Goal: Task Accomplishment & Management: Contribute content

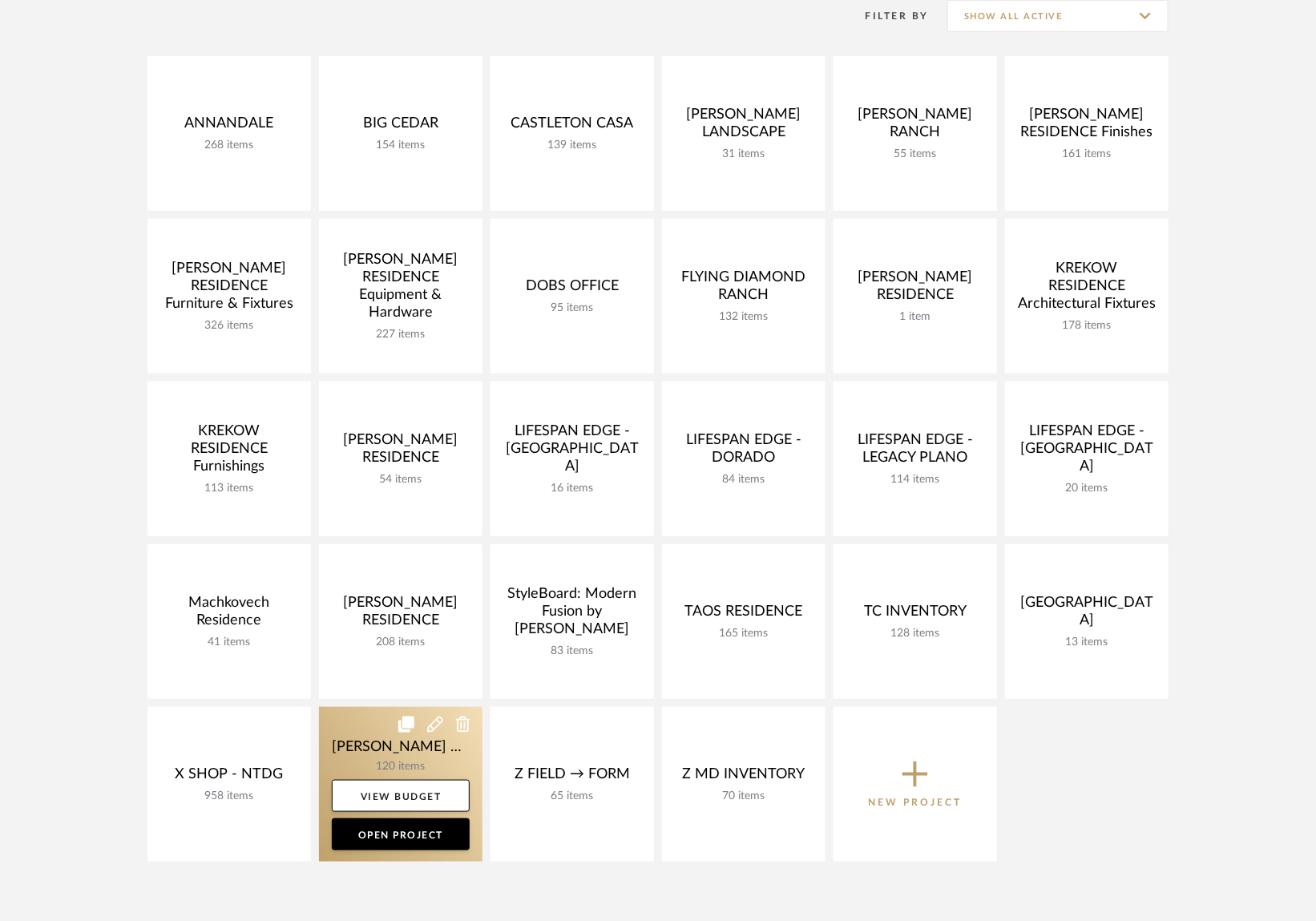
click at [363, 734] on link at bounding box center [400, 785] width 164 height 155
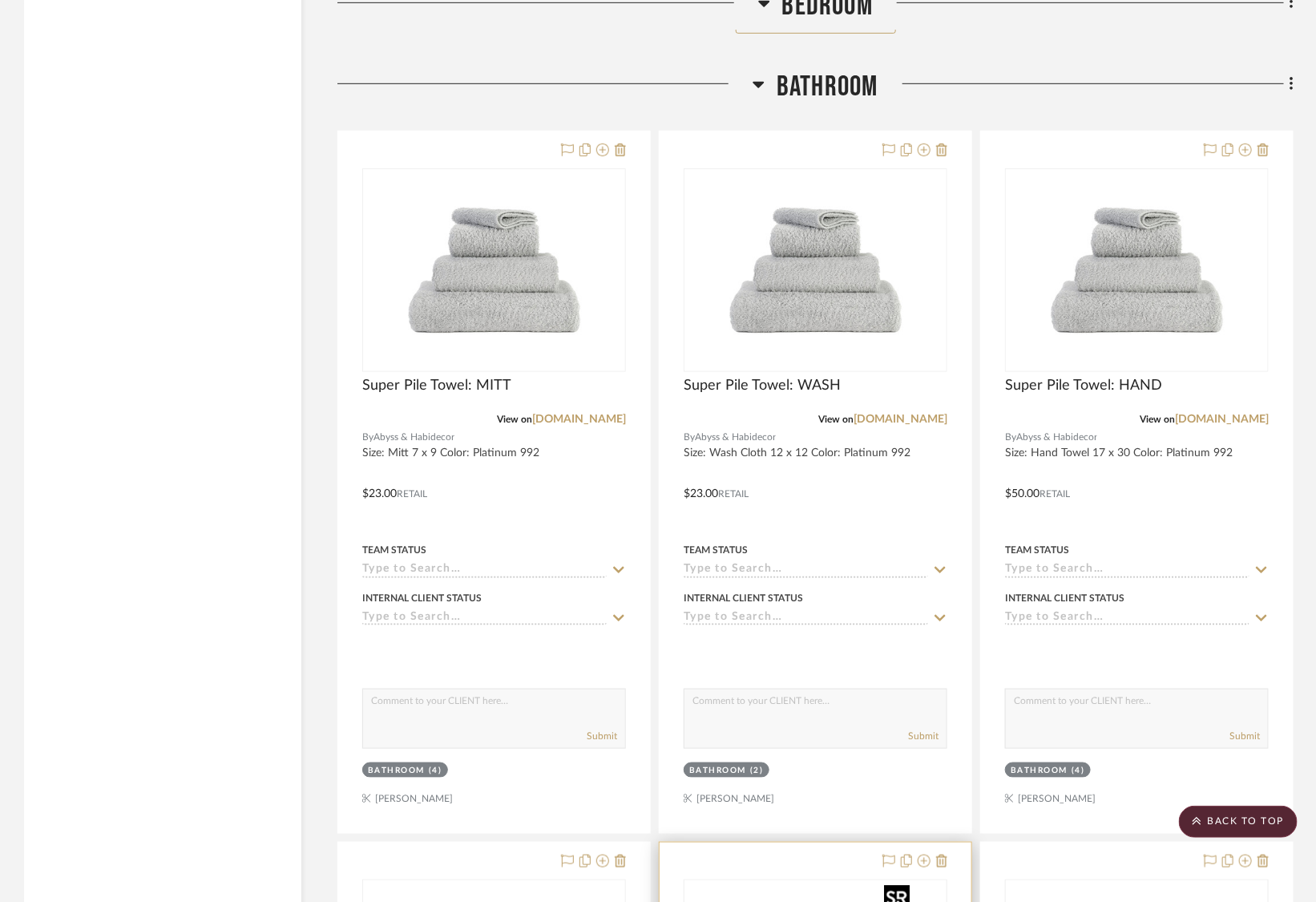
scroll to position [10932, 0]
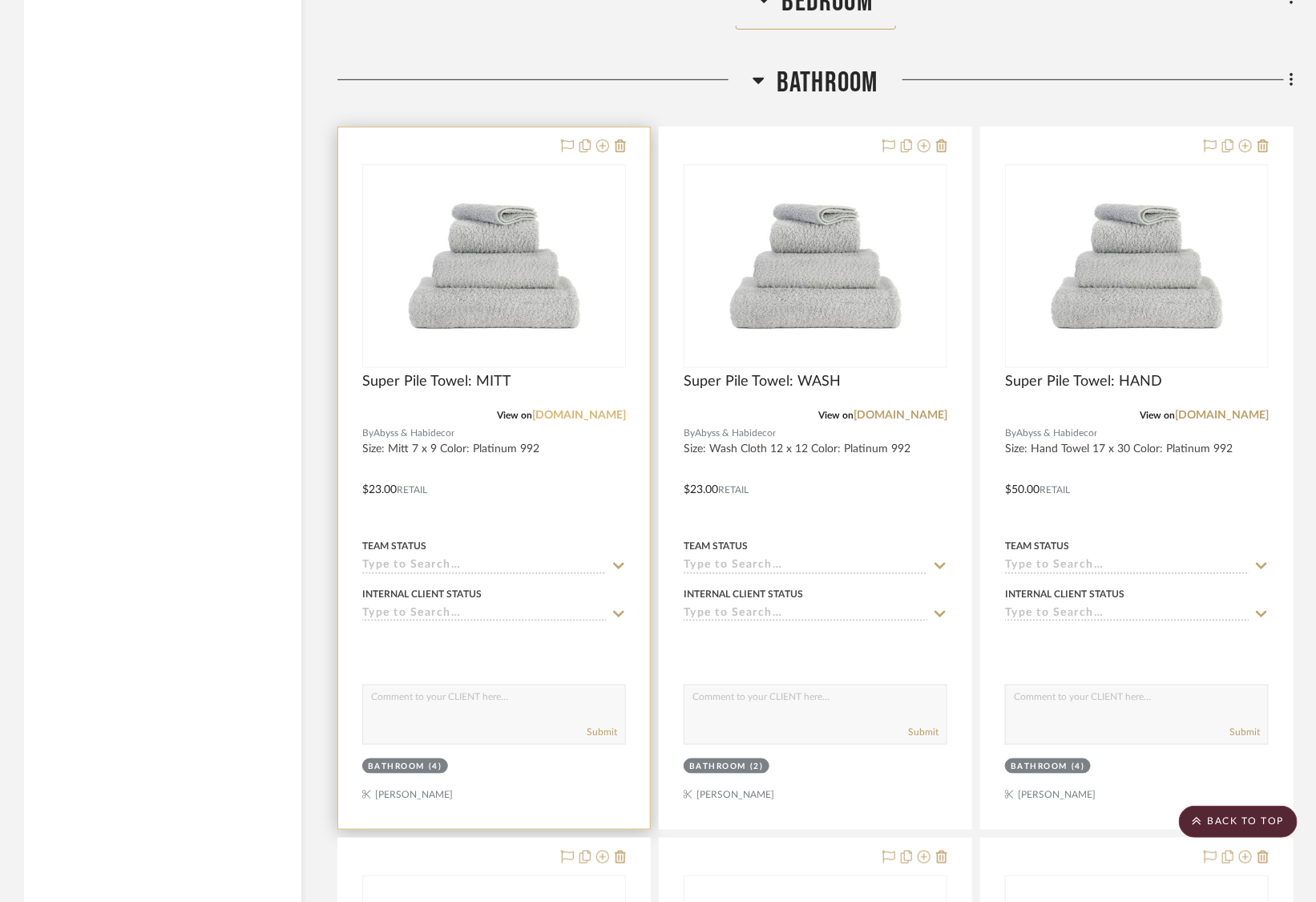
click at [587, 409] on link "finelinens.com" at bounding box center [579, 414] width 93 height 11
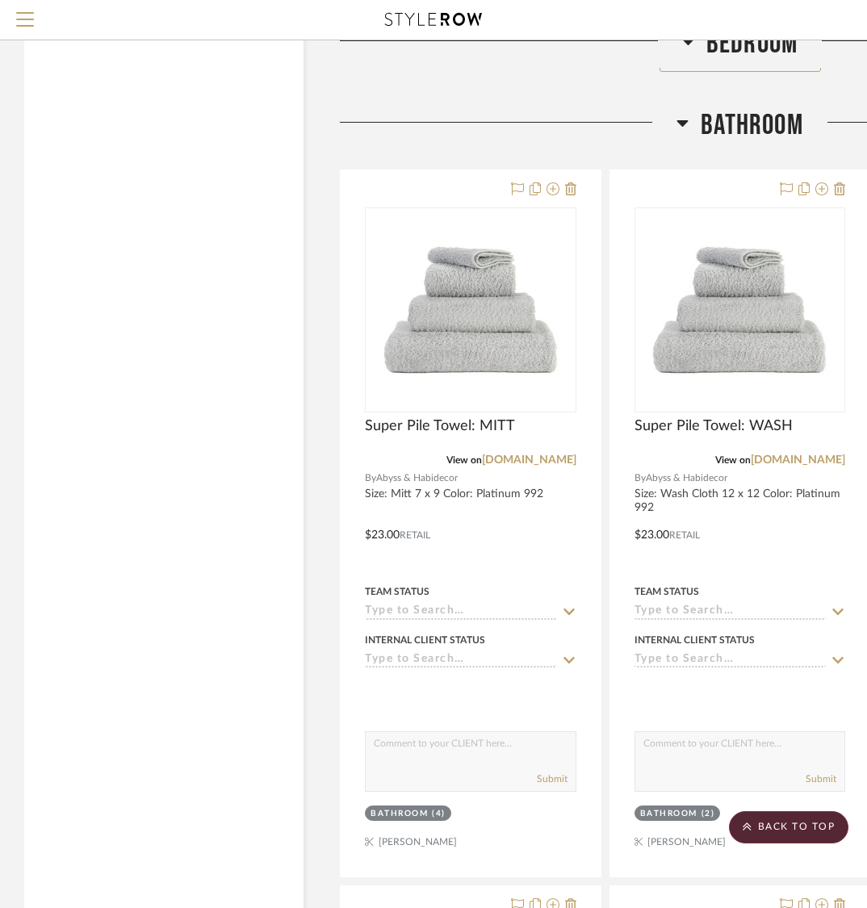
scroll to position [10940, 0]
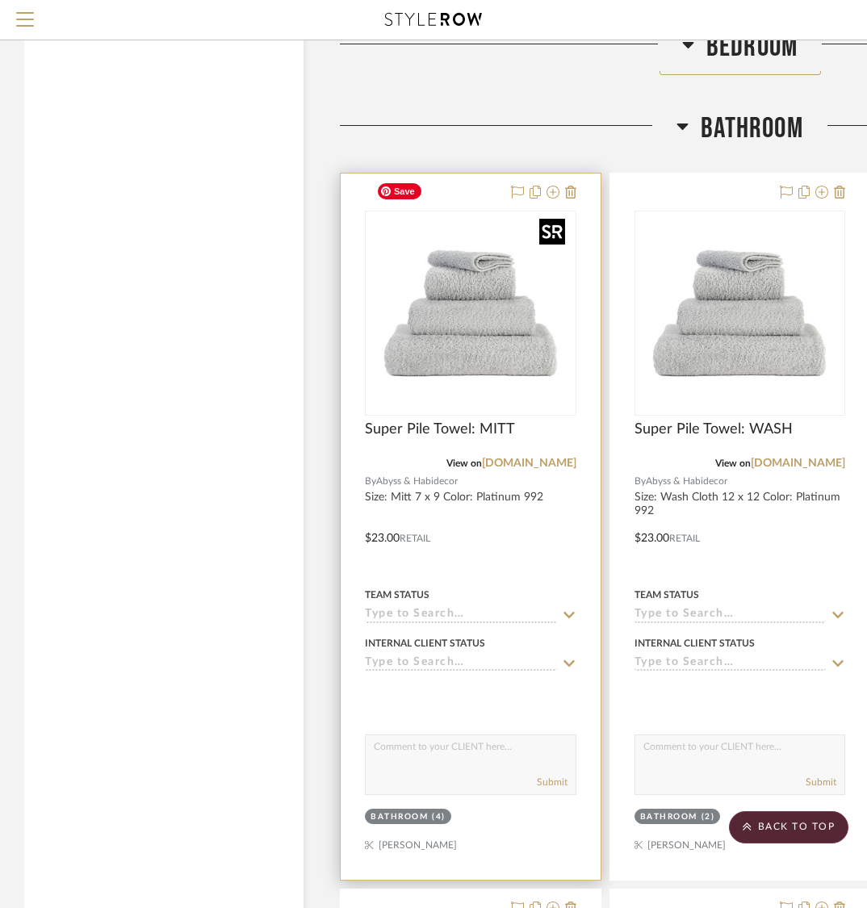
click at [485, 321] on img "0" at bounding box center [471, 313] width 202 height 202
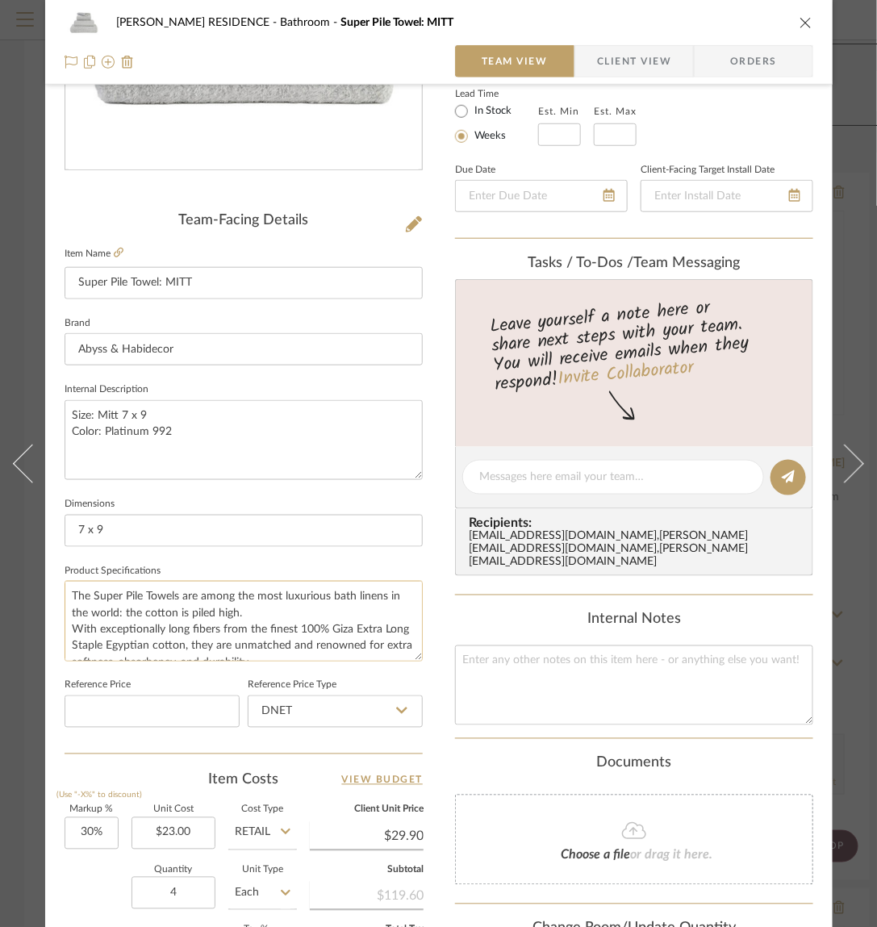
scroll to position [278, 0]
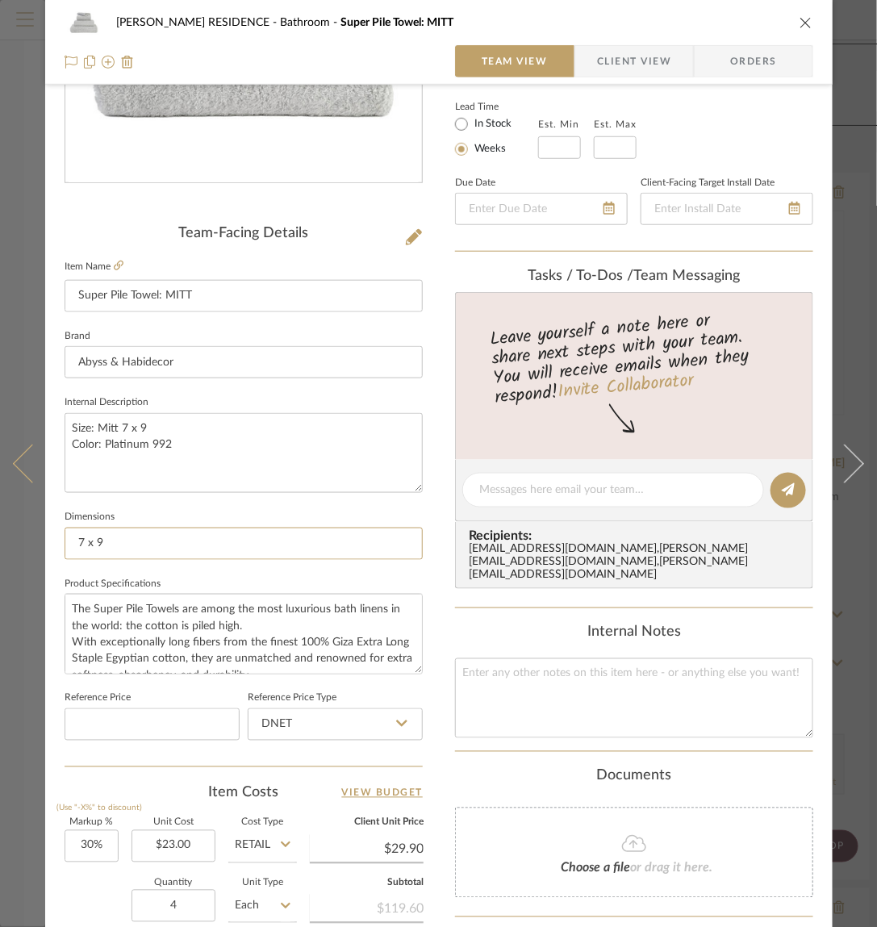
drag, startPoint x: 119, startPoint y: 541, endPoint x: 27, endPoint y: 541, distance: 92.0
click at [27, 541] on mat-dialog-content "YANOFSKY RESIDENCE Bathroom Super Pile Towel: MITT Team View Client View Orders…" at bounding box center [438, 479] width 877 height 1490
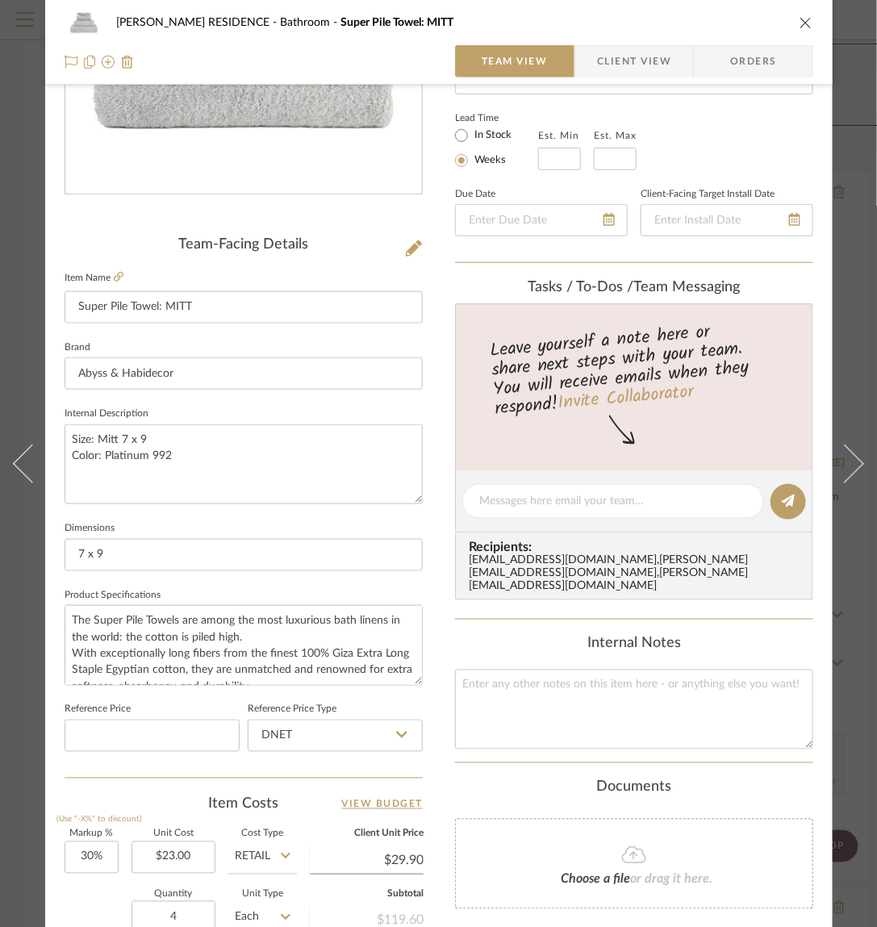
scroll to position [240, 0]
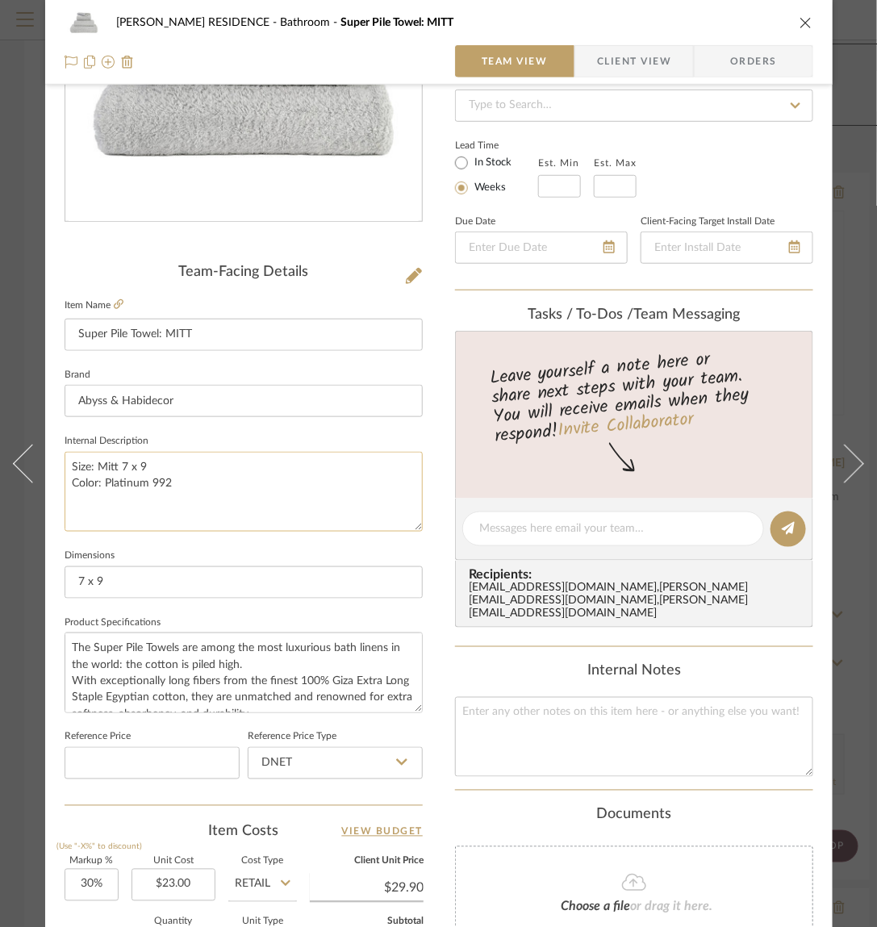
click at [258, 521] on textarea "Size: Mitt 7 x 9 Color: Platinum 992" at bounding box center [244, 492] width 358 height 80
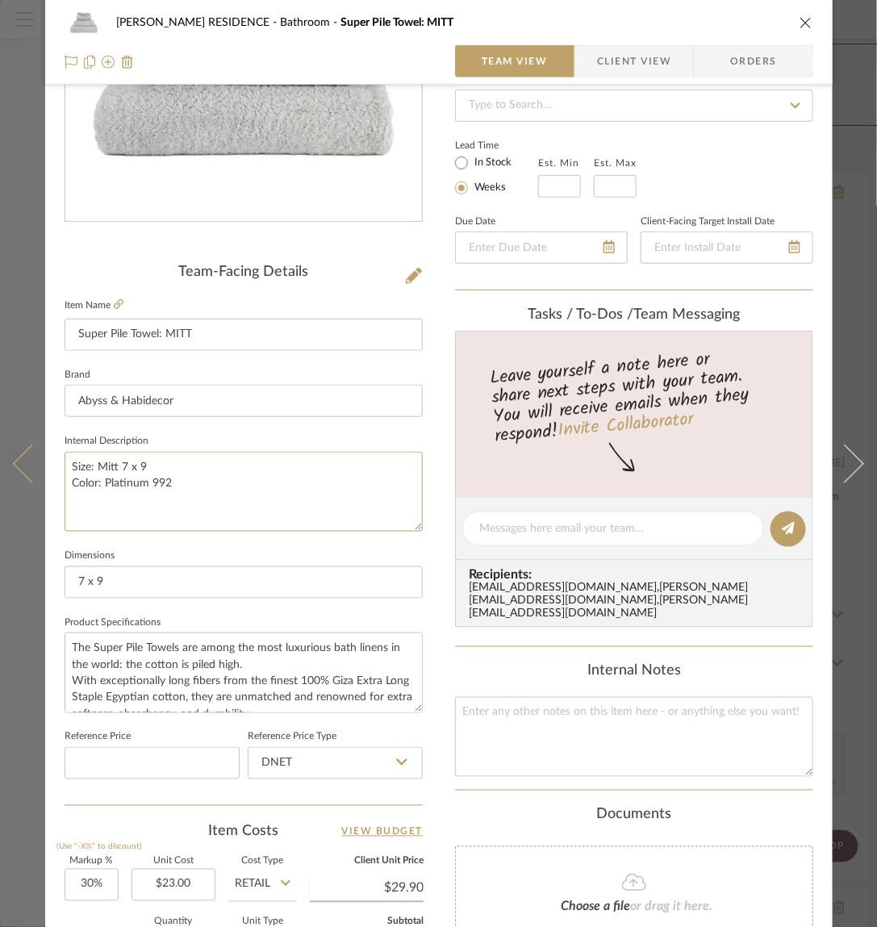
drag, startPoint x: 159, startPoint y: 484, endPoint x: 48, endPoint y: 464, distance: 113.2
click at [48, 464] on mat-dialog-content "[PERSON_NAME] RESIDENCE Bathroom Super Pile Towel: MITT Team View Client View O…" at bounding box center [438, 517] width 877 height 1490
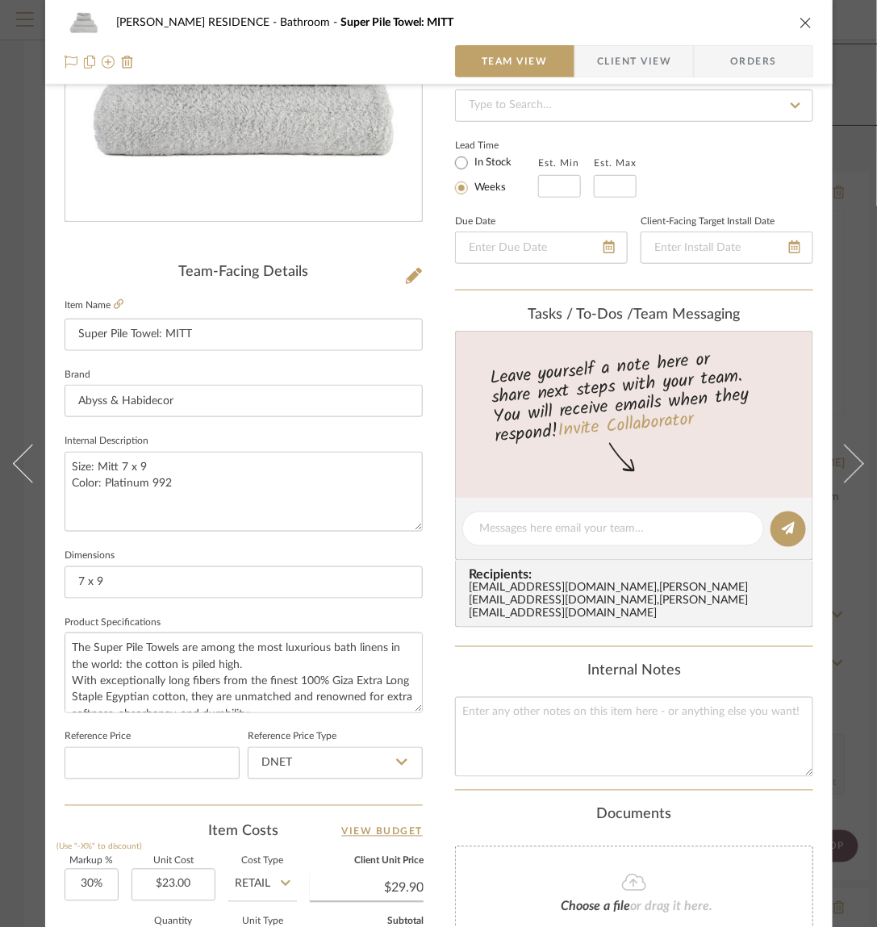
click at [431, 549] on div "YANOFSKY RESIDENCE Bathroom Super Pile Towel: MITT Team View Client View Orders…" at bounding box center [439, 517] width 788 height 1490
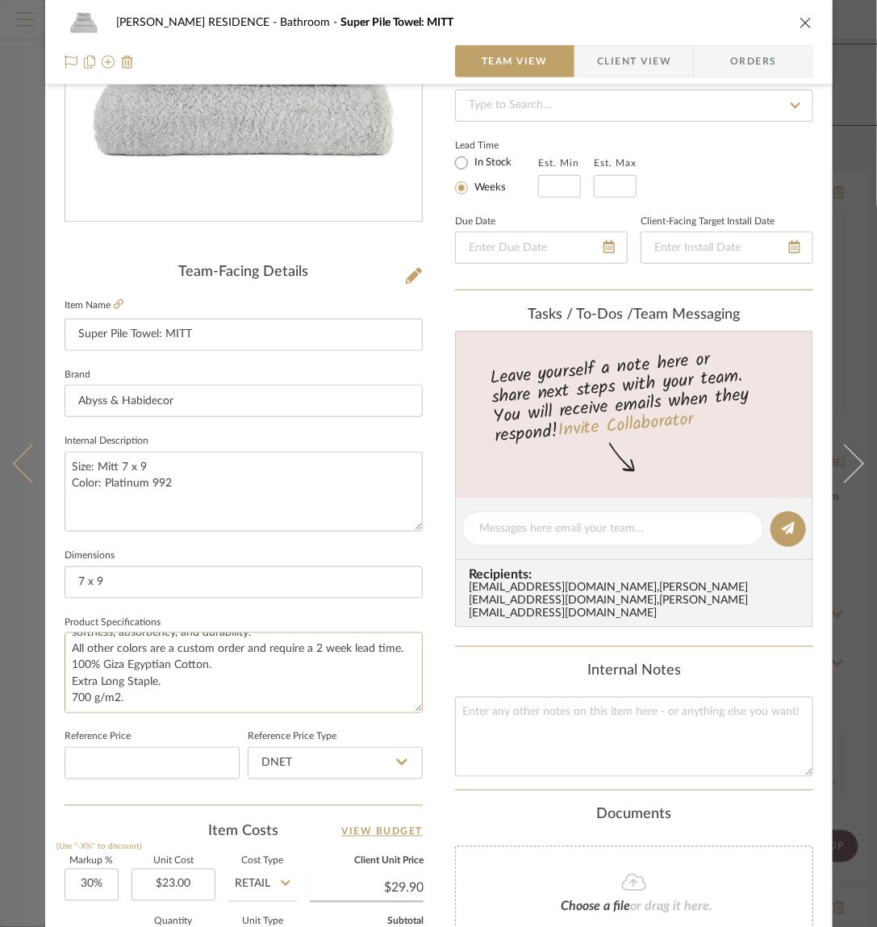
scroll to position [0, 0]
drag, startPoint x: 160, startPoint y: 690, endPoint x: 31, endPoint y: 575, distance: 173.2
click at [31, 575] on mat-dialog-content "YANOFSKY RESIDENCE Bathroom Super Pile Towel: MITT Team View Client View Orders…" at bounding box center [438, 517] width 877 height 1490
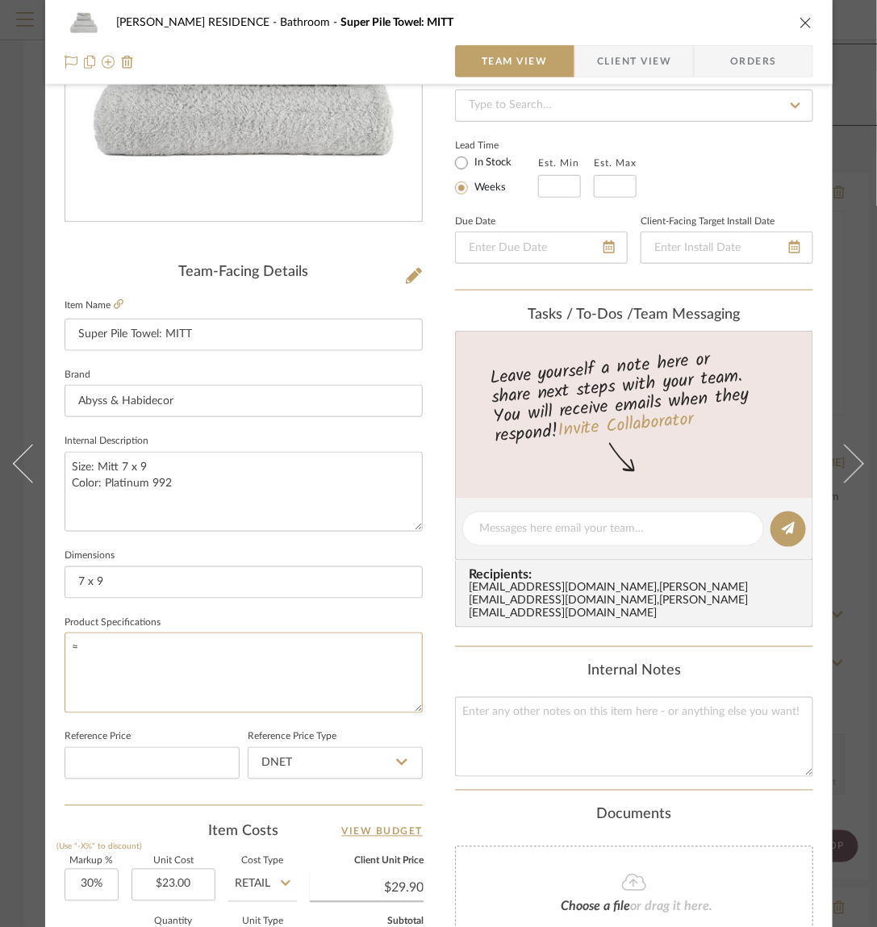
type textarea "≈"
click at [374, 652] on textarea "≈" at bounding box center [244, 673] width 358 height 80
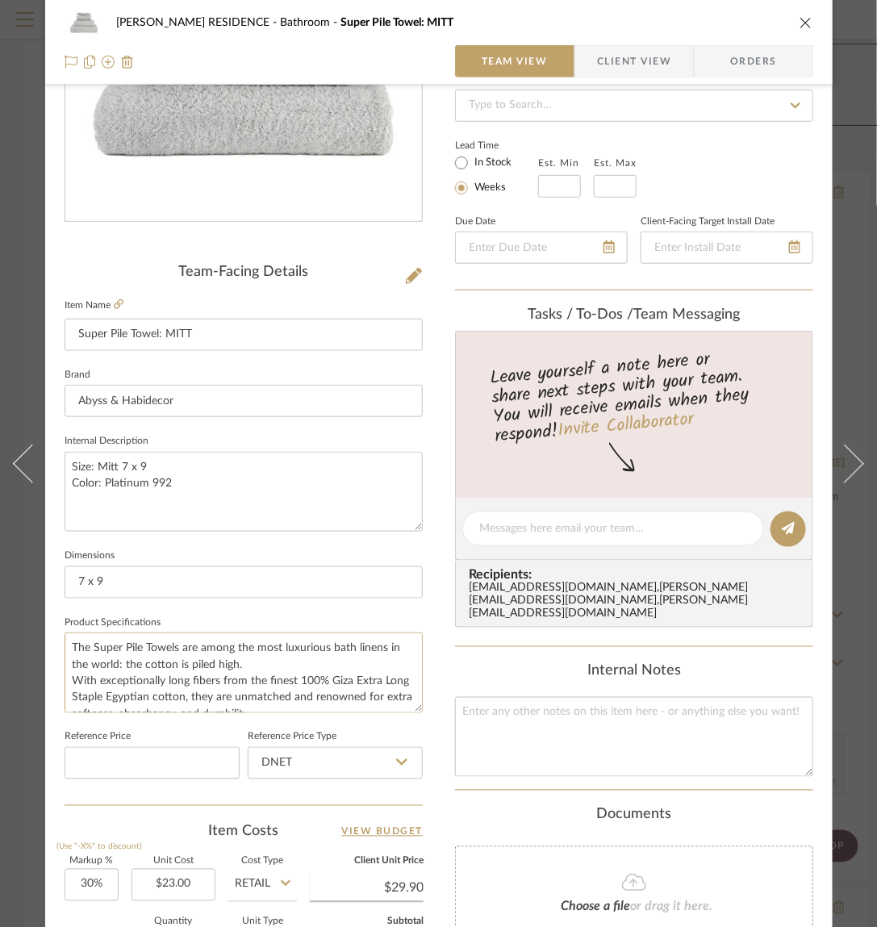
type textarea "The Super Pile Towels are among the most luxurious bath linens in the world: th…"
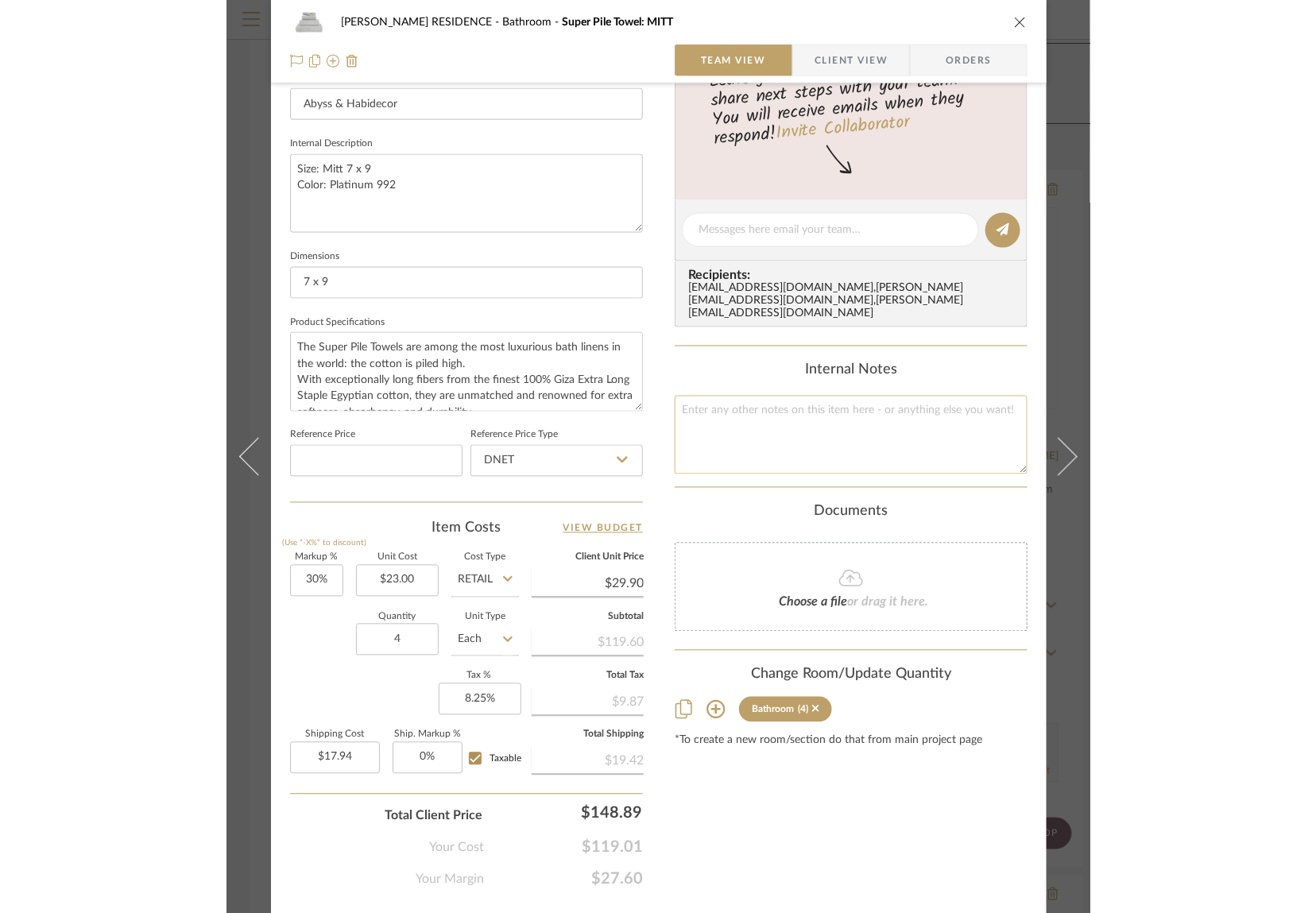
scroll to position [533, 0]
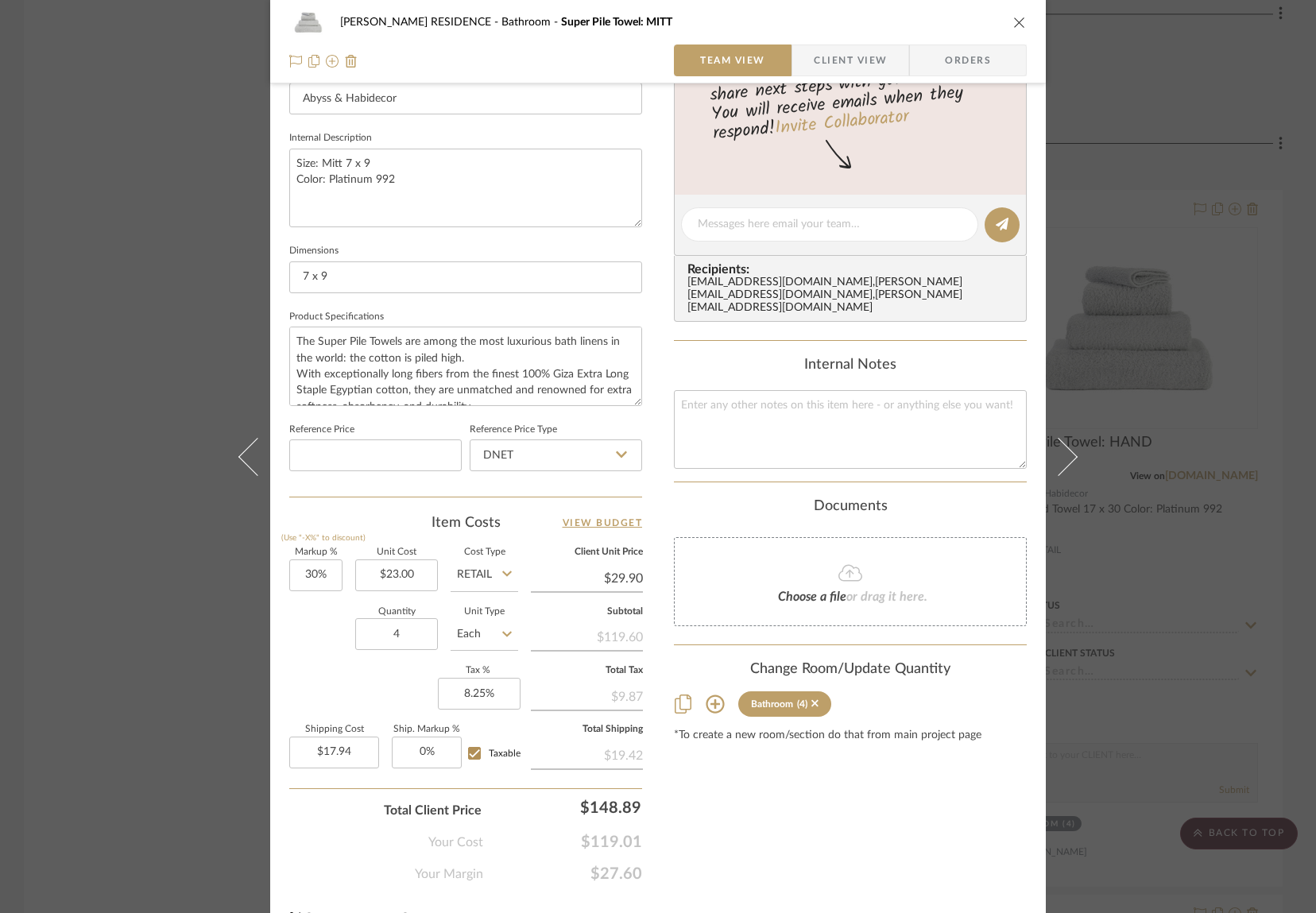
click at [1170, 360] on div "YANOFSKY RESIDENCE Bathroom Super Pile Towel: MITT Team View Client View Orders…" at bounding box center [658, 456] width 1316 height 913
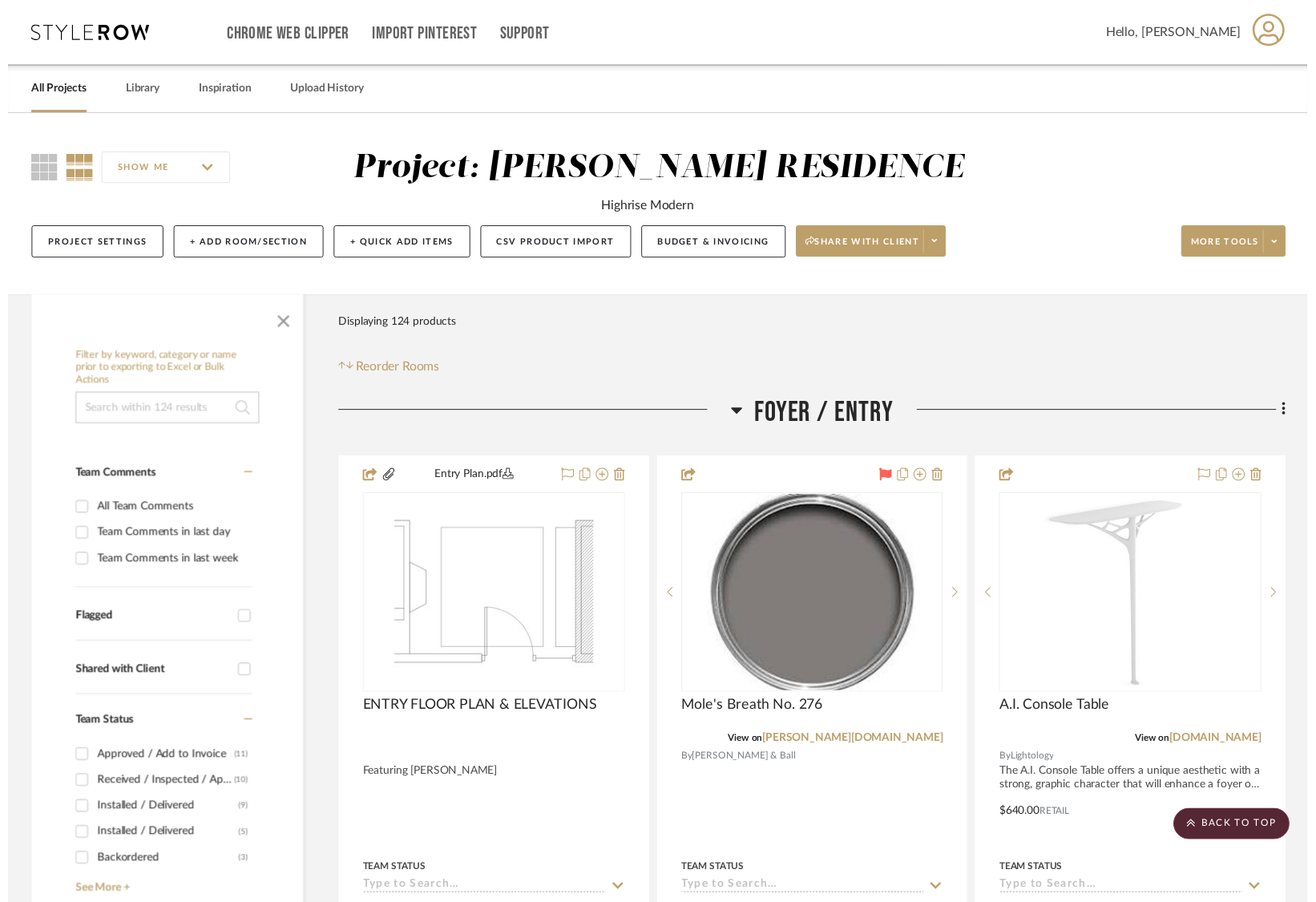
scroll to position [10868, 0]
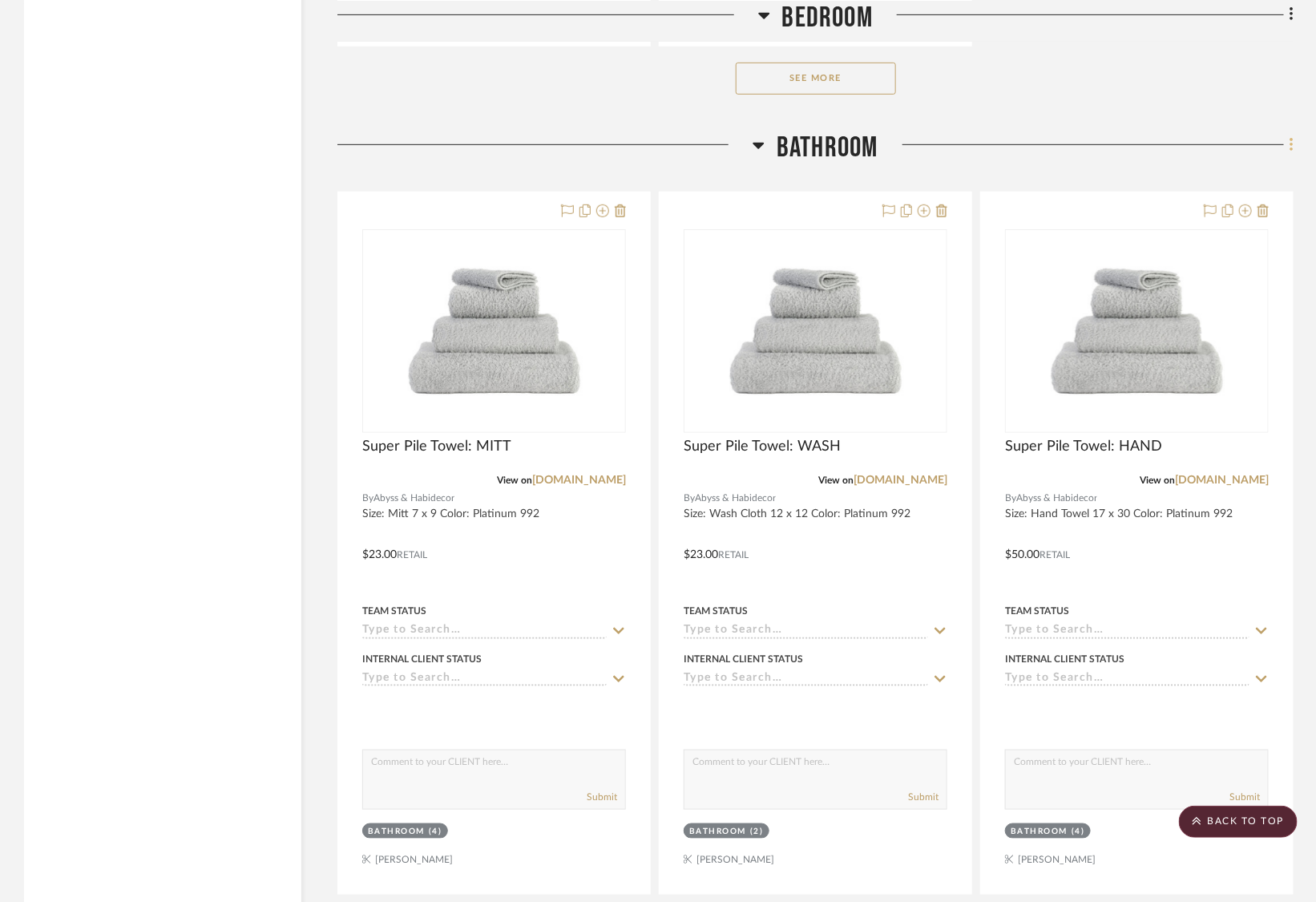
click at [1287, 133] on fa-icon at bounding box center [1289, 146] width 10 height 27
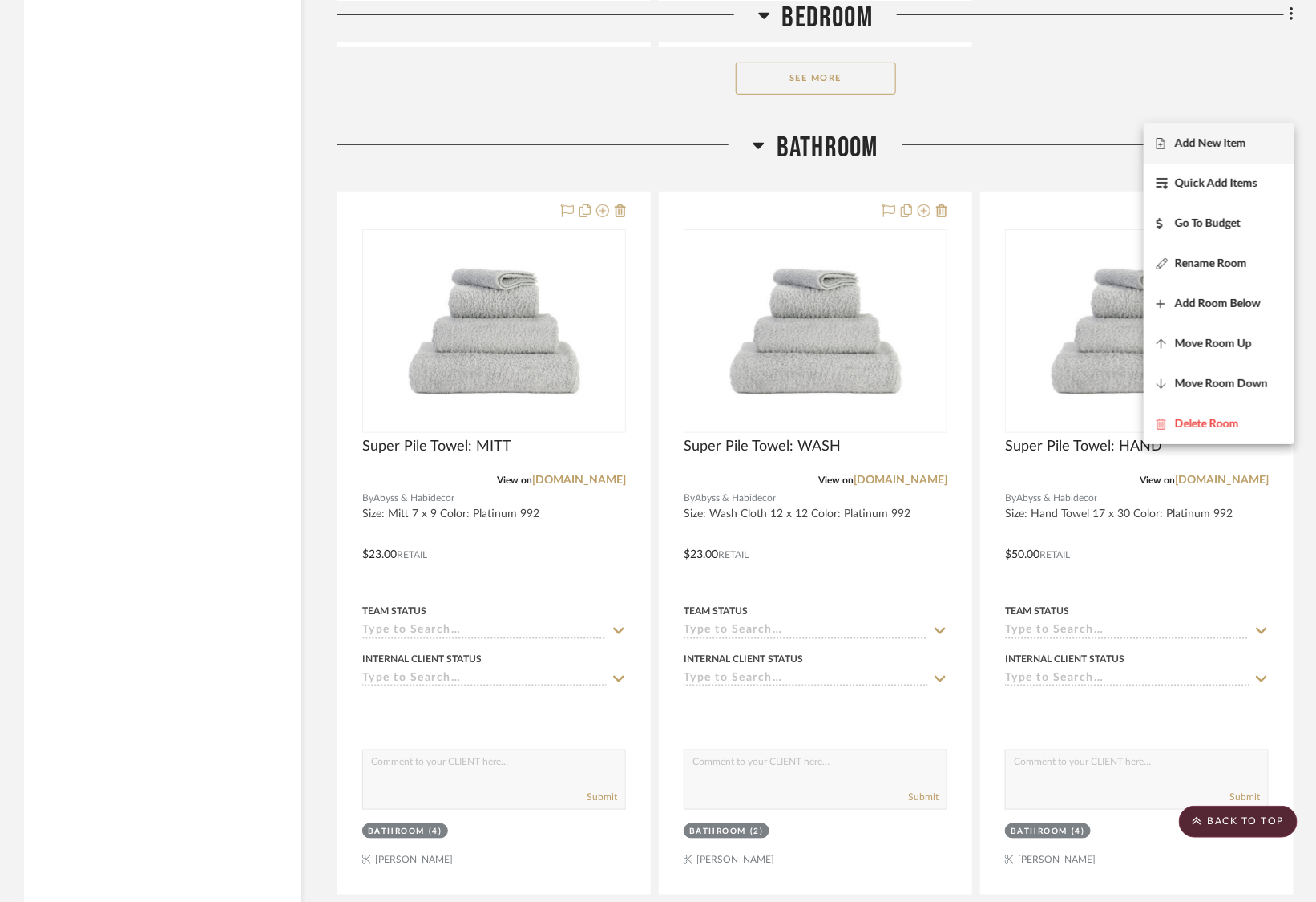
click at [1211, 132] on button "Add New Item" at bounding box center [1219, 143] width 151 height 40
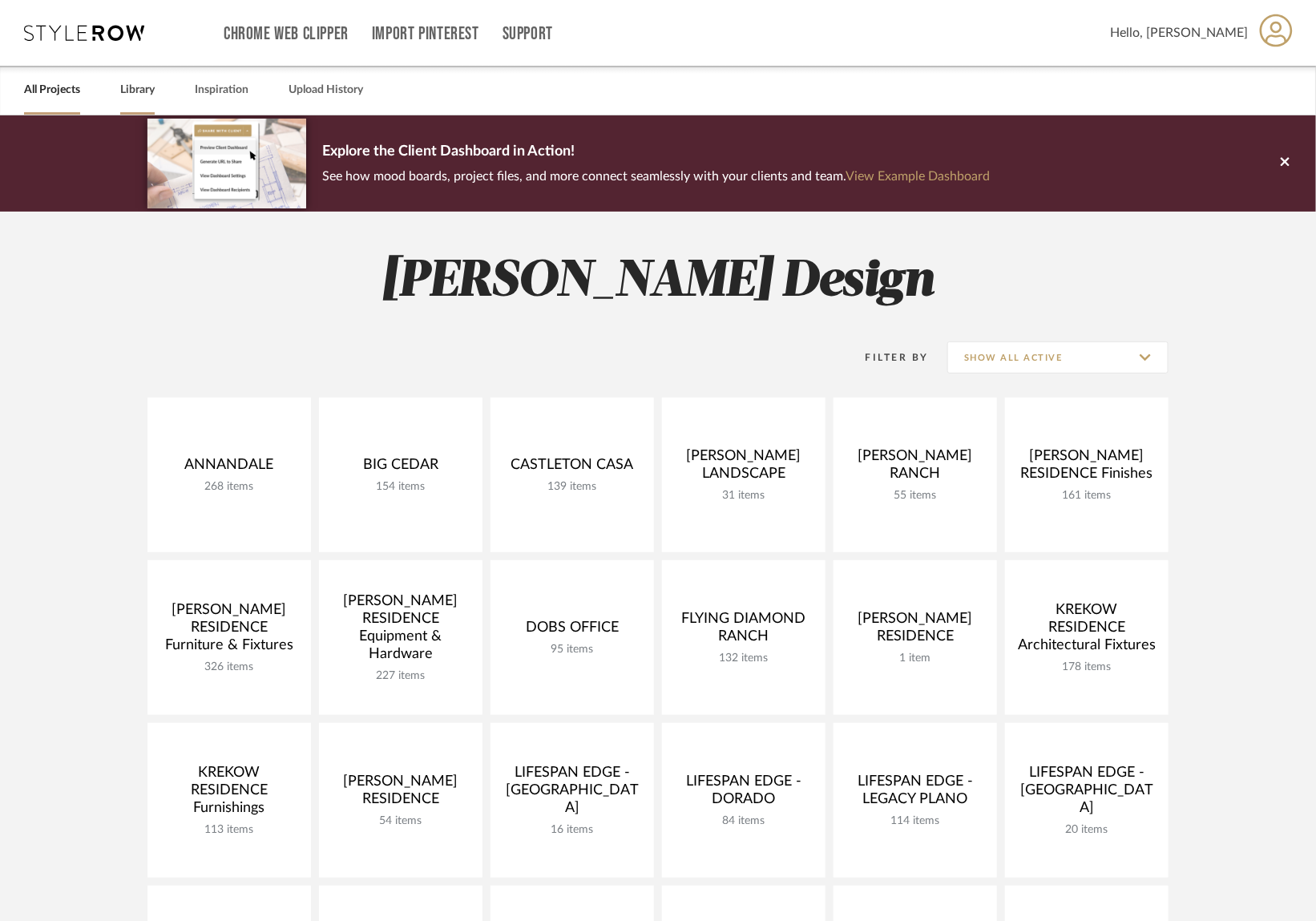
click at [134, 92] on link "Library" at bounding box center [137, 90] width 35 height 22
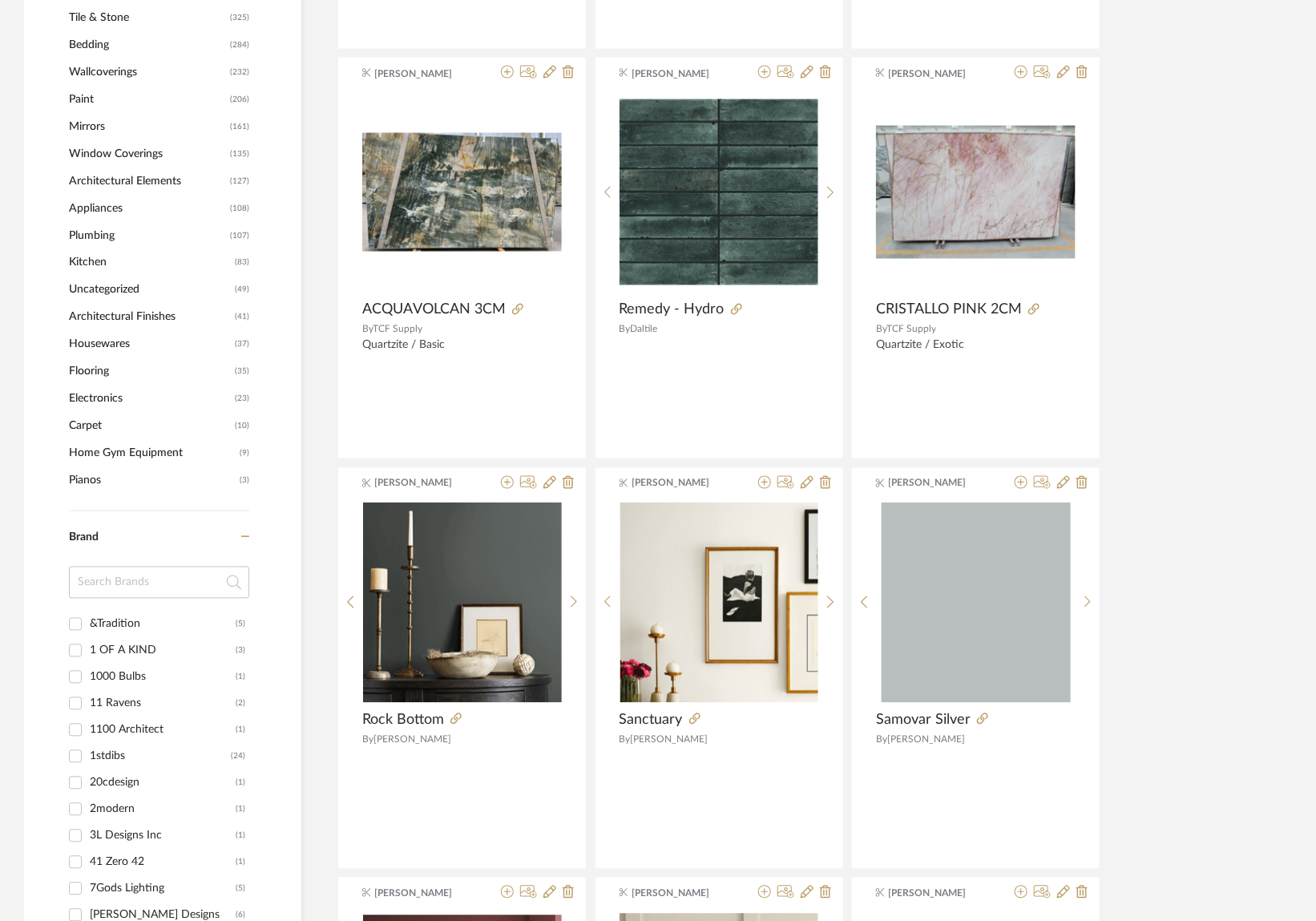
scroll to position [1070, 0]
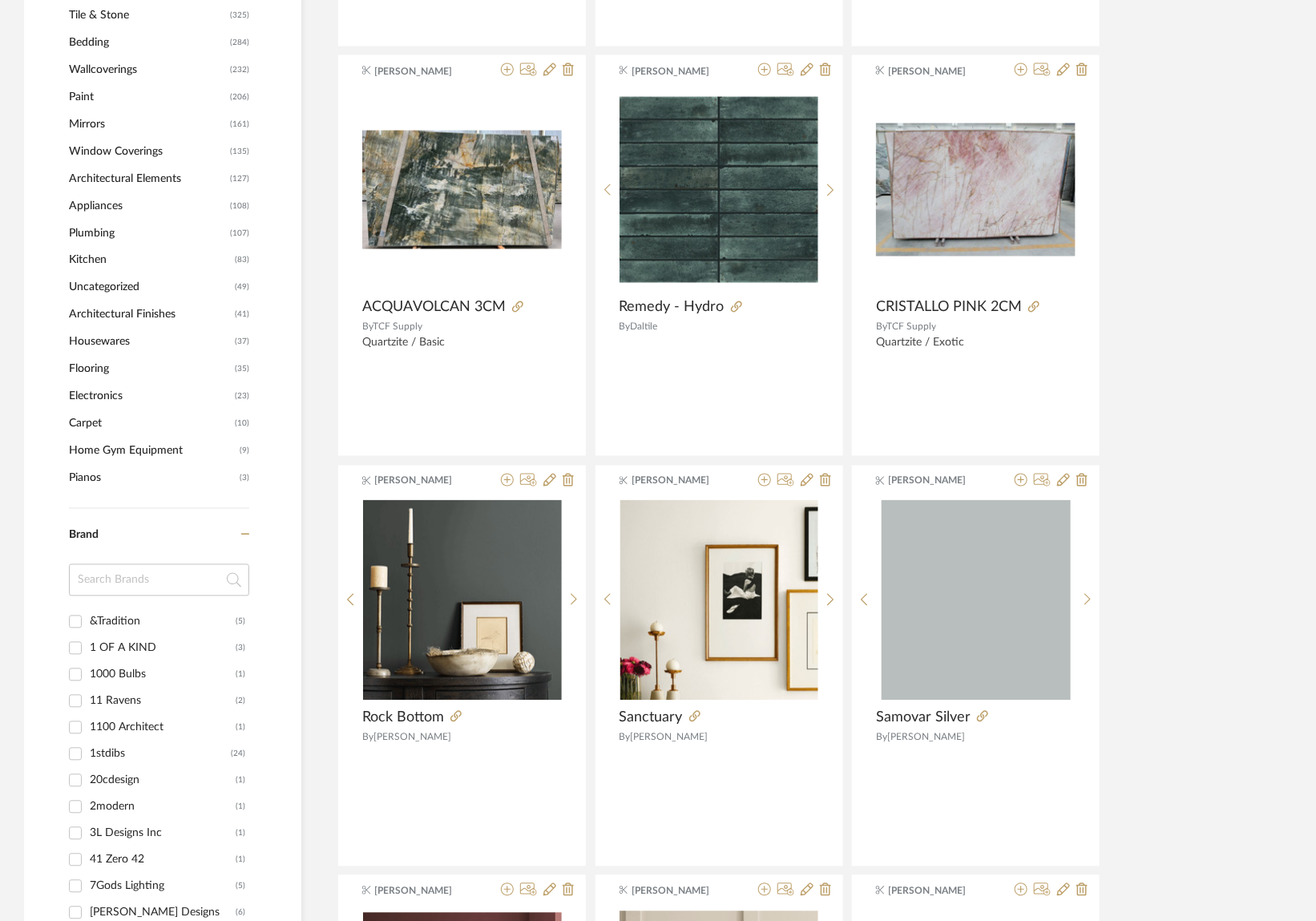
click at [139, 580] on input at bounding box center [159, 580] width 181 height 32
type input "ab"
click at [129, 671] on div "Abyss & Habidecor" at bounding box center [157, 676] width 136 height 26
click at [88, 671] on input "Abyss & Habidecor (126)" at bounding box center [75, 676] width 26 height 26
checkbox input "true"
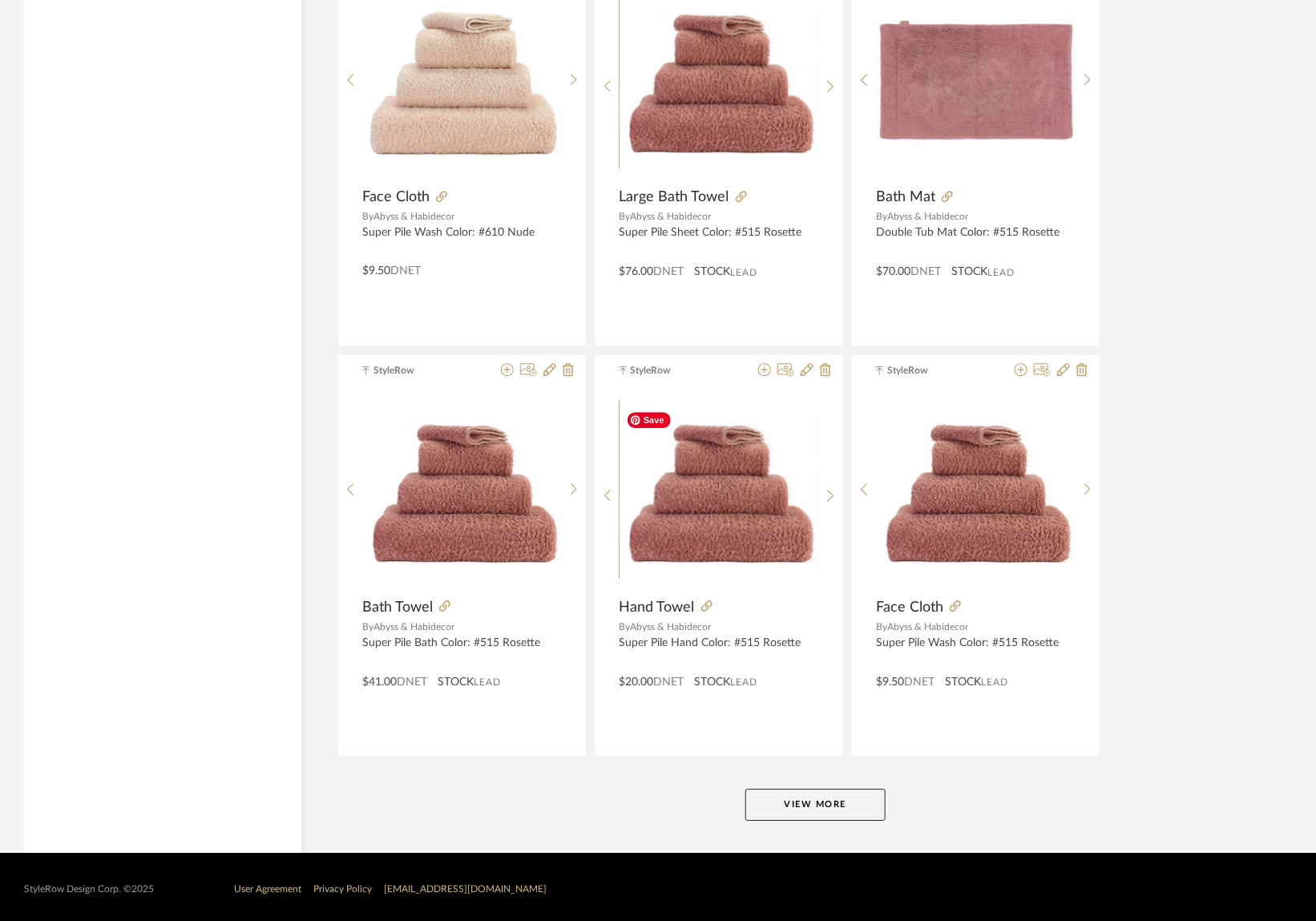
scroll to position [4494, 0]
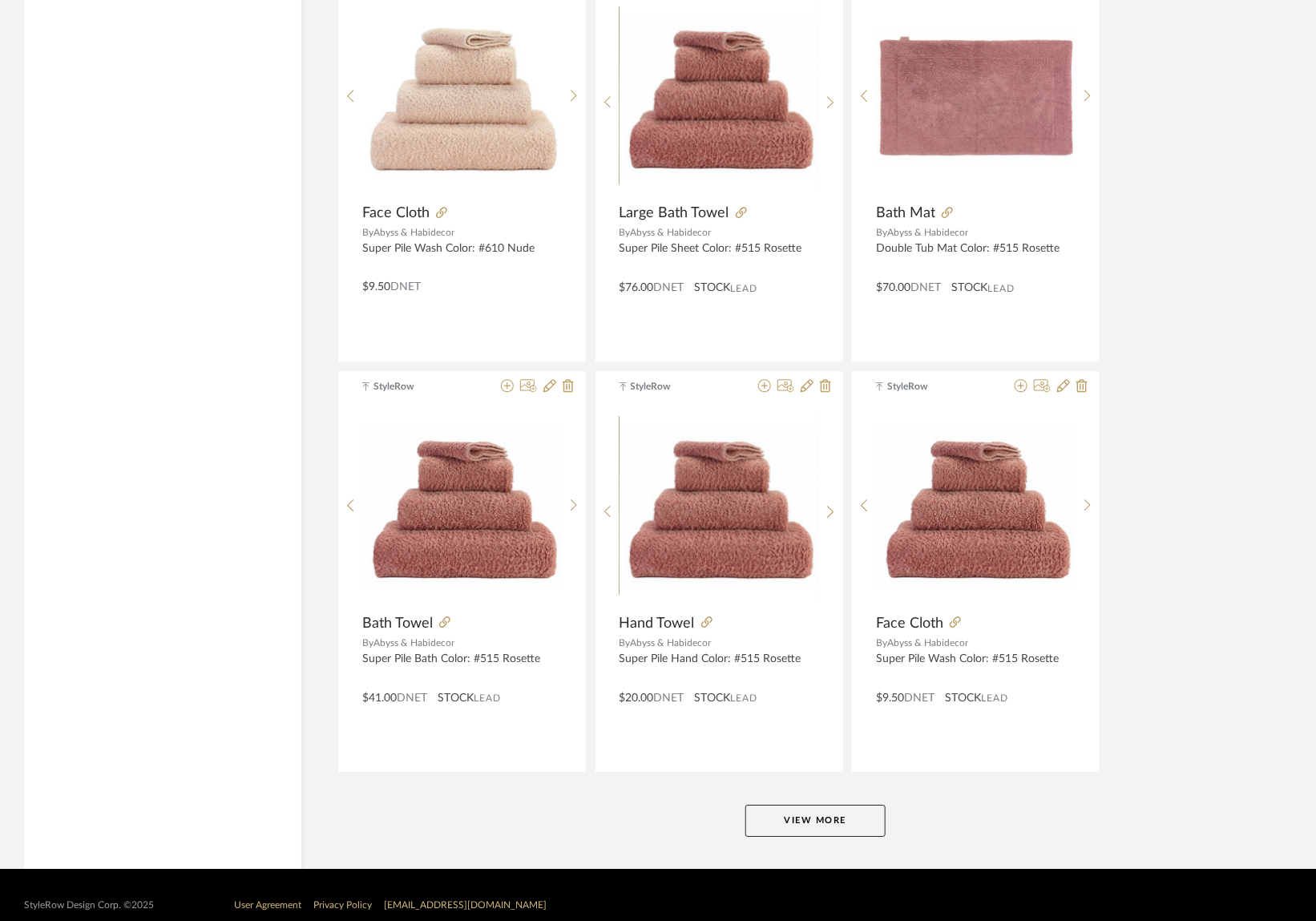
click at [791, 820] on button "View More" at bounding box center [814, 821] width 140 height 32
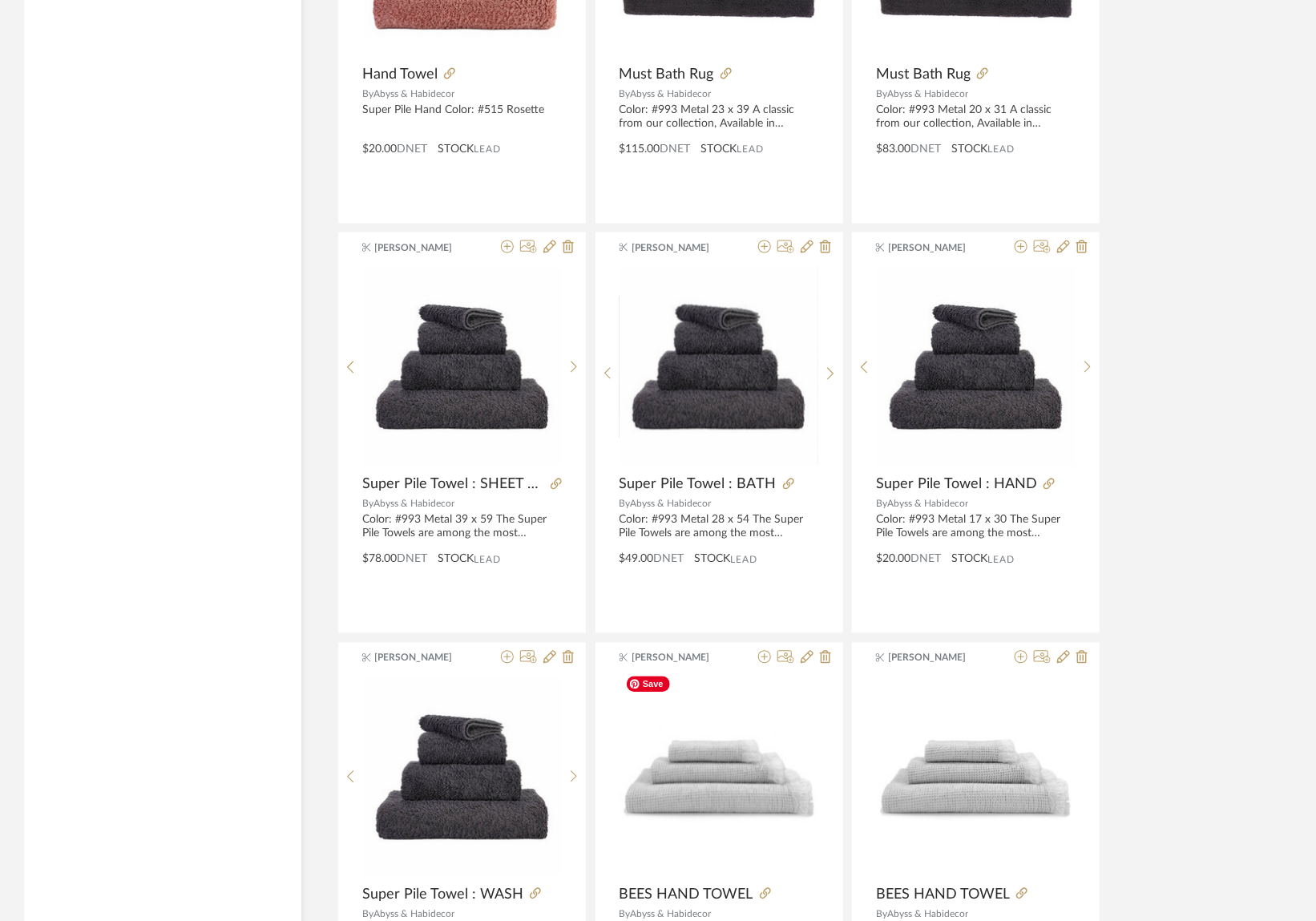
scroll to position [9426, 0]
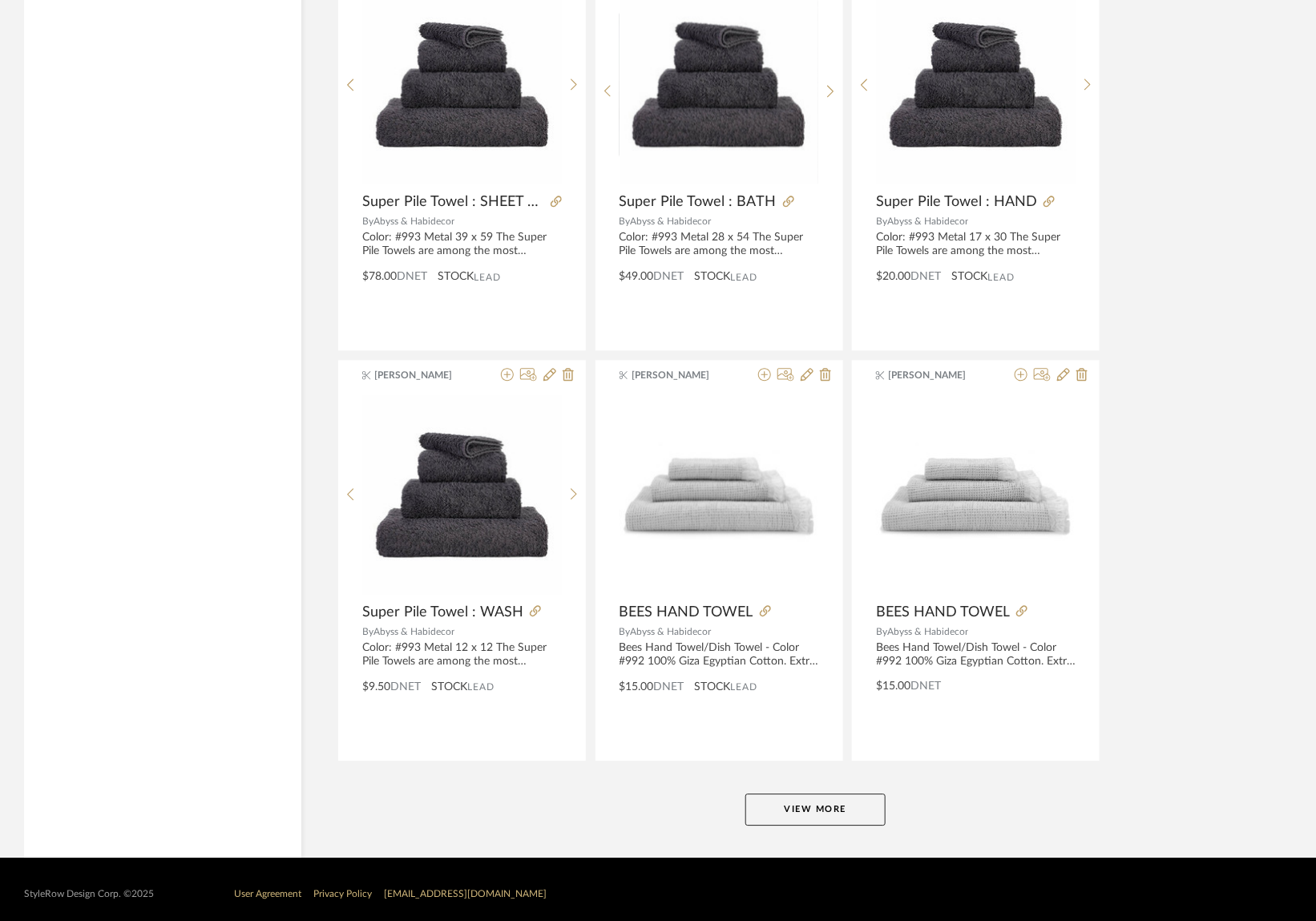
click at [791, 795] on button "View More" at bounding box center [814, 810] width 140 height 32
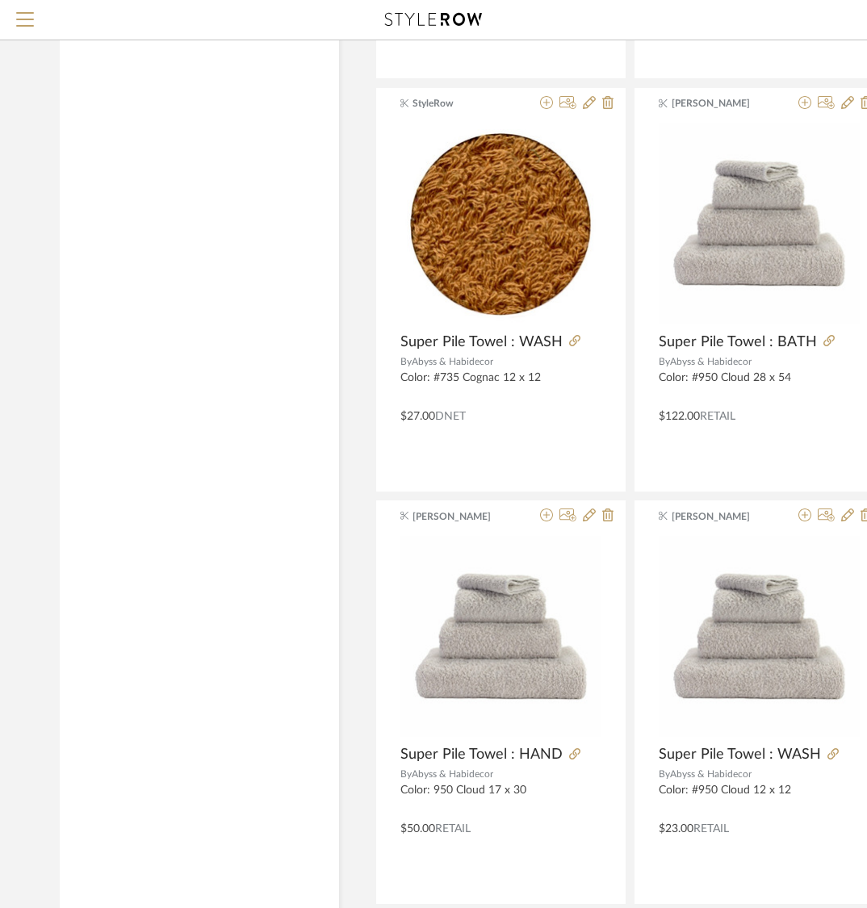
scroll to position [4736, 0]
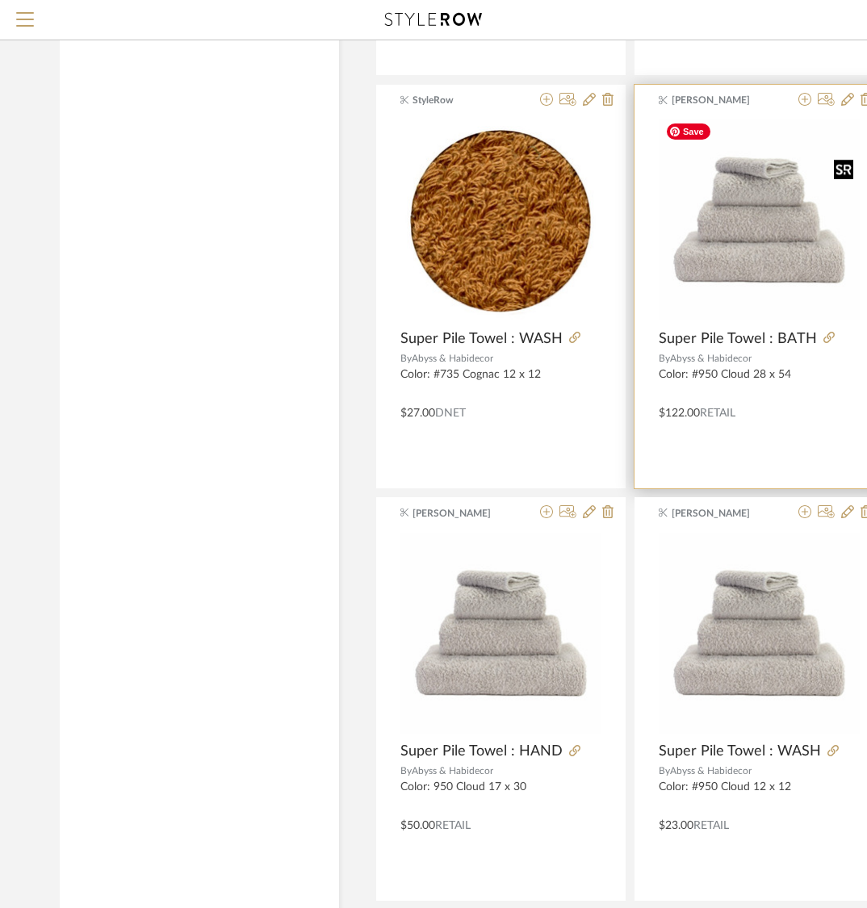
click at [778, 240] on img "0" at bounding box center [758, 219] width 201 height 201
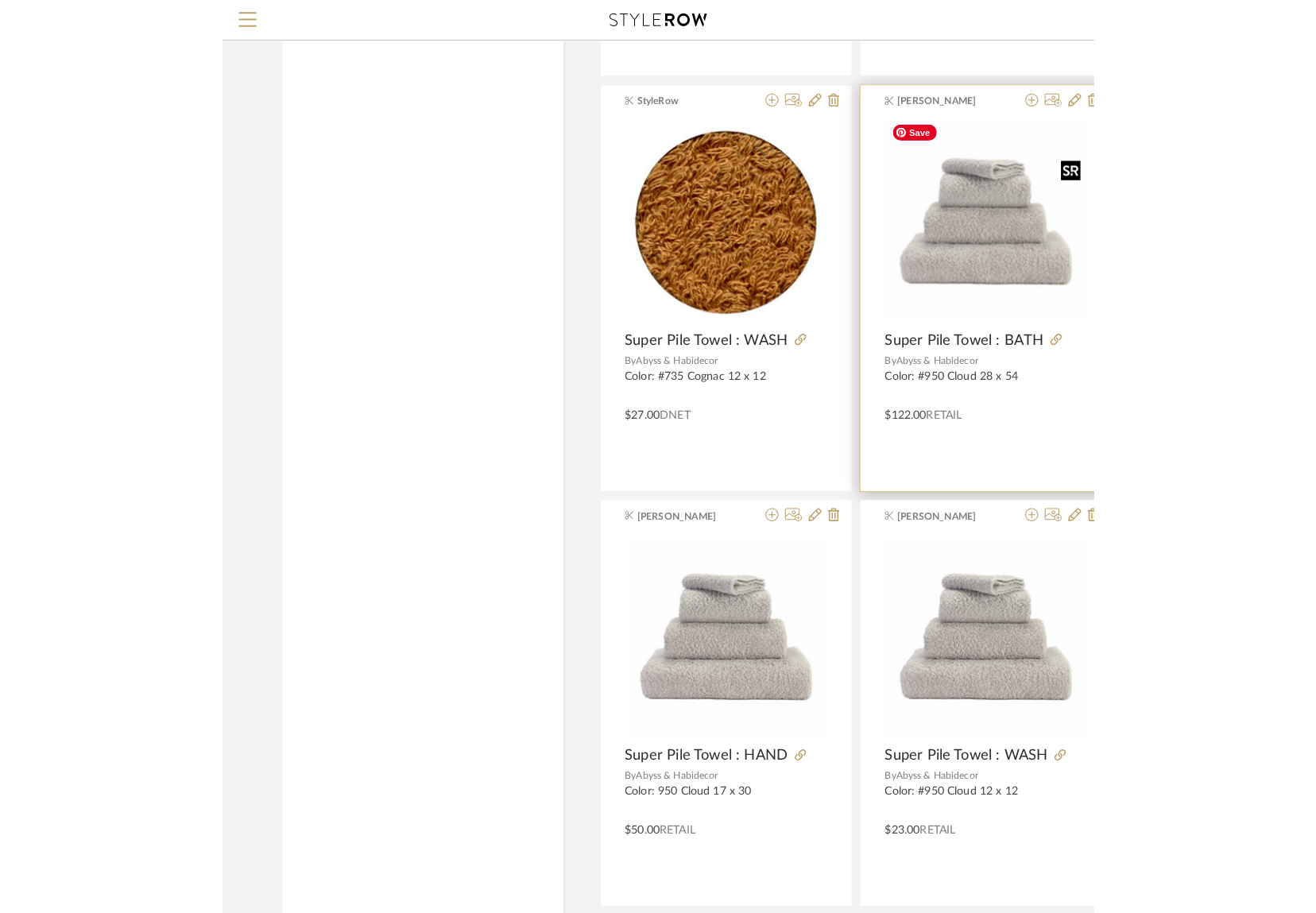
scroll to position [0, 0]
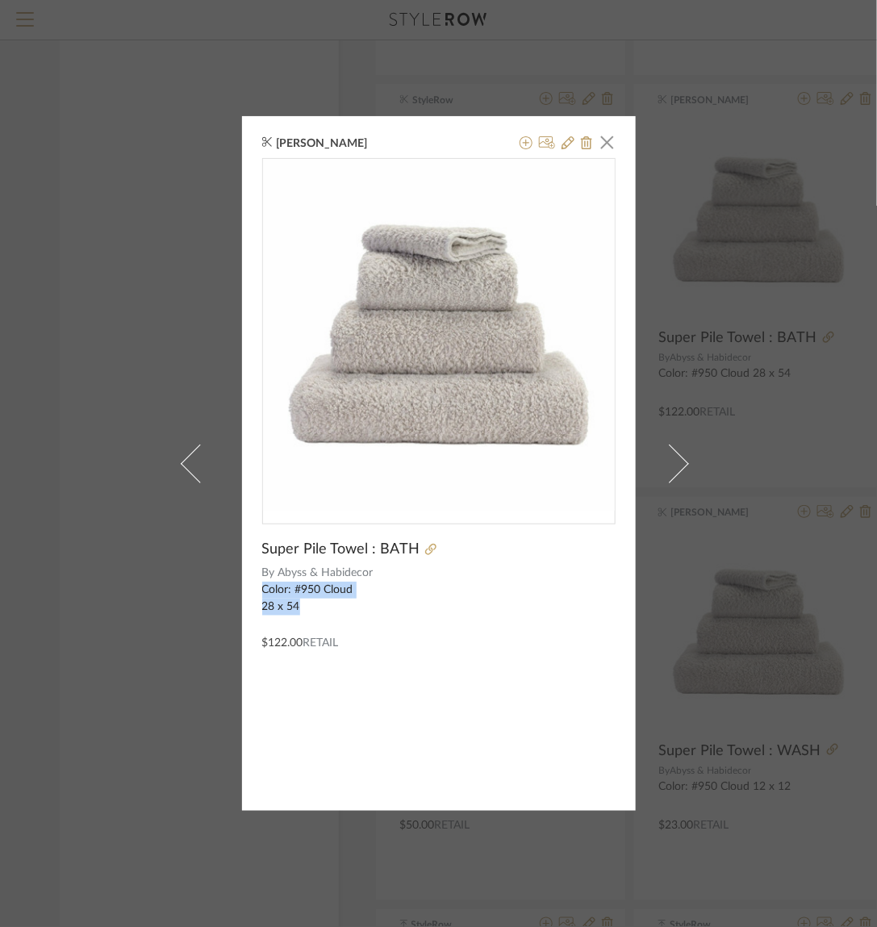
drag, startPoint x: 306, startPoint y: 604, endPoint x: 238, endPoint y: 585, distance: 70.5
click at [242, 585] on div "Emily Moore × Super Pile Towel : BATH By Abyss & Habidecor Color: #950 Cloud 28…" at bounding box center [439, 463] width 394 height 695
copy div "Color: #950 Cloud 28 x 54"
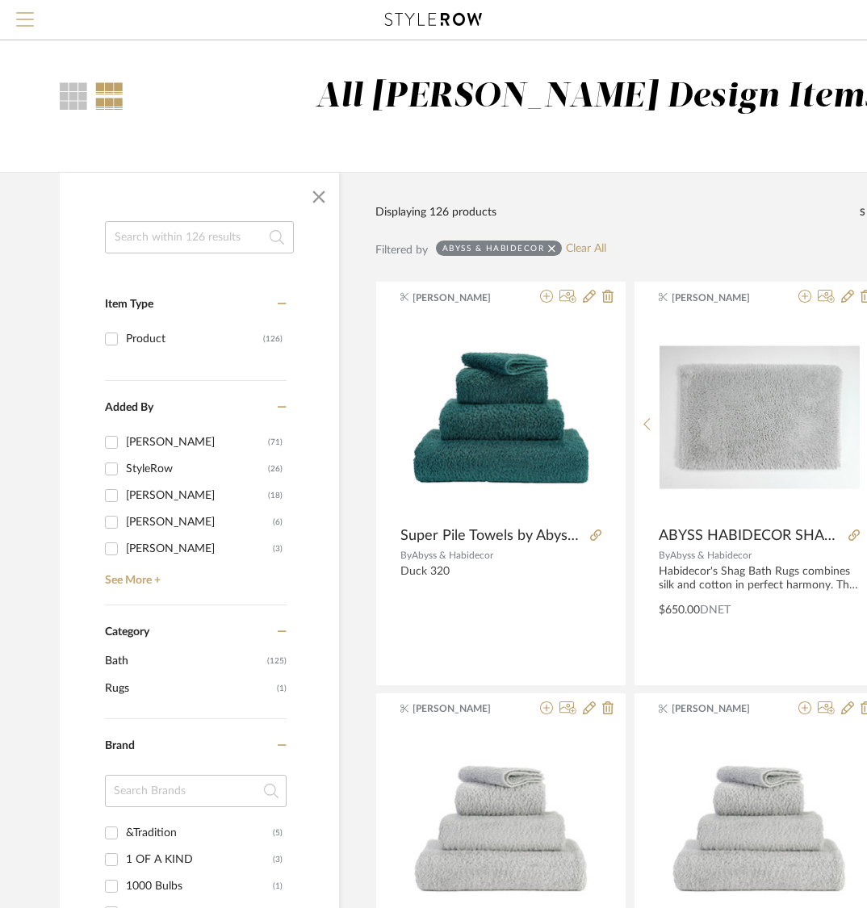
click at [27, 10] on button "Menu" at bounding box center [25, 20] width 50 height 40
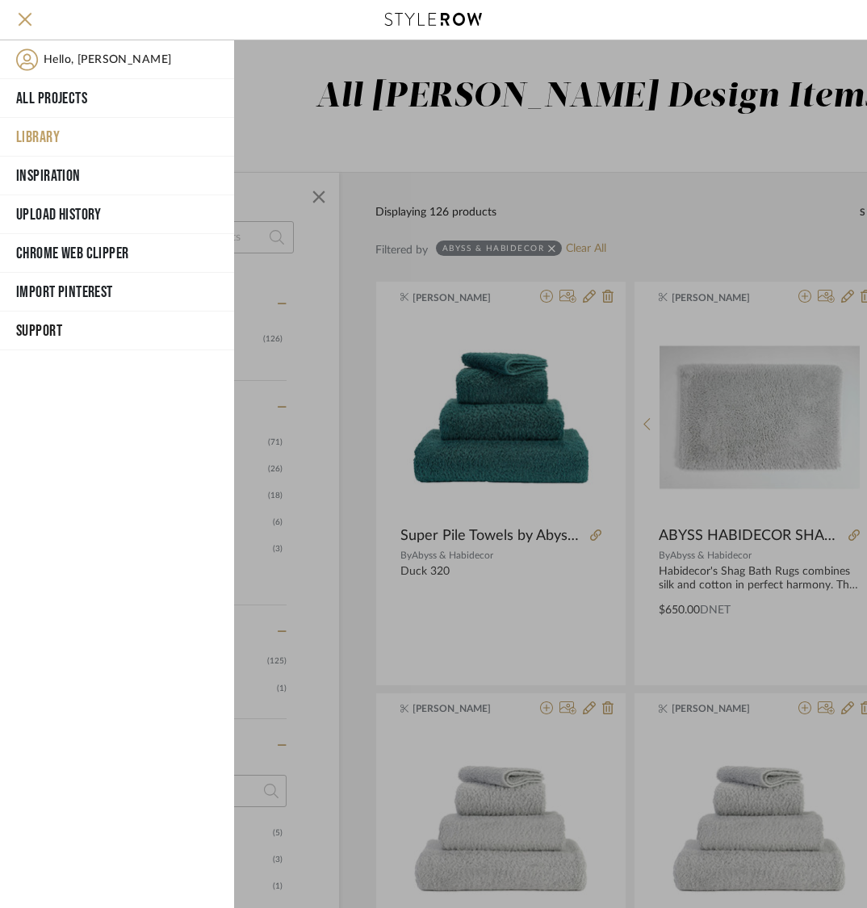
click at [48, 327] on span "Support" at bounding box center [115, 331] width 199 height 24
click at [81, 362] on button "Resource Center" at bounding box center [117, 367] width 234 height 35
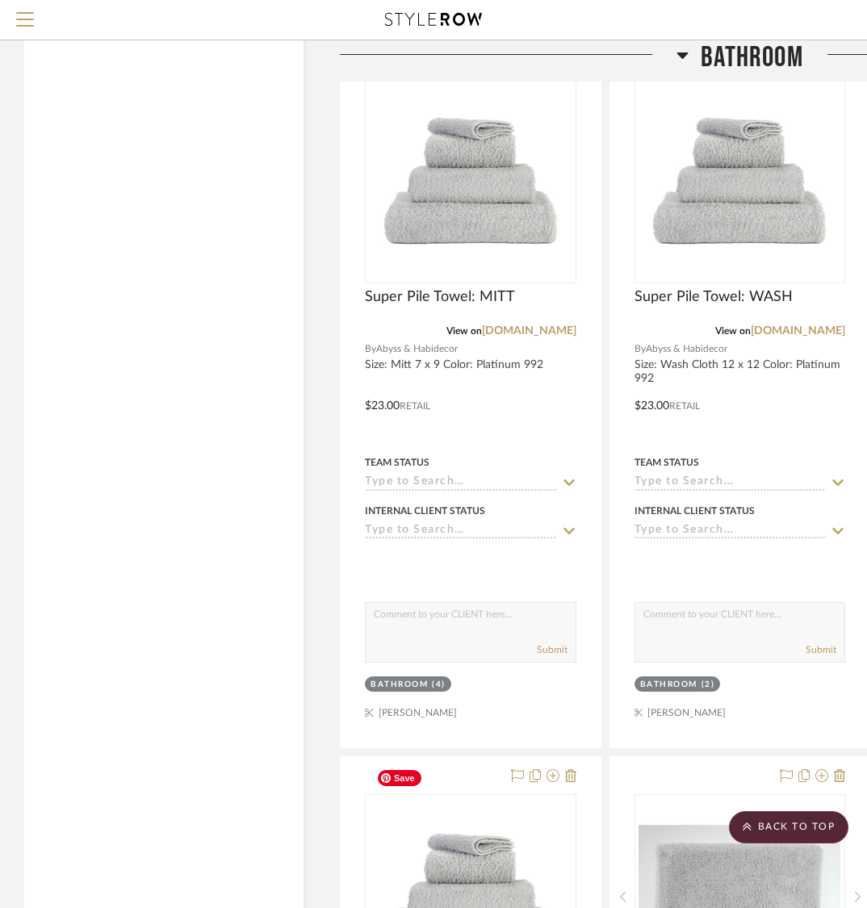
scroll to position [11017, 0]
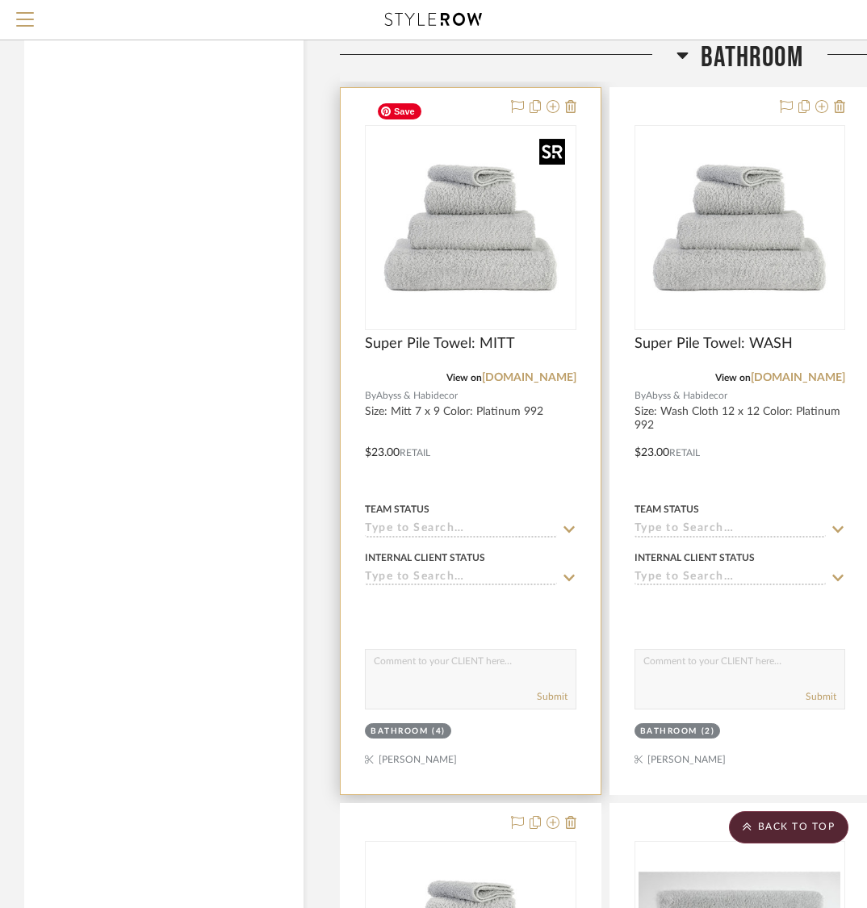
click at [493, 229] on img "0" at bounding box center [471, 228] width 202 height 202
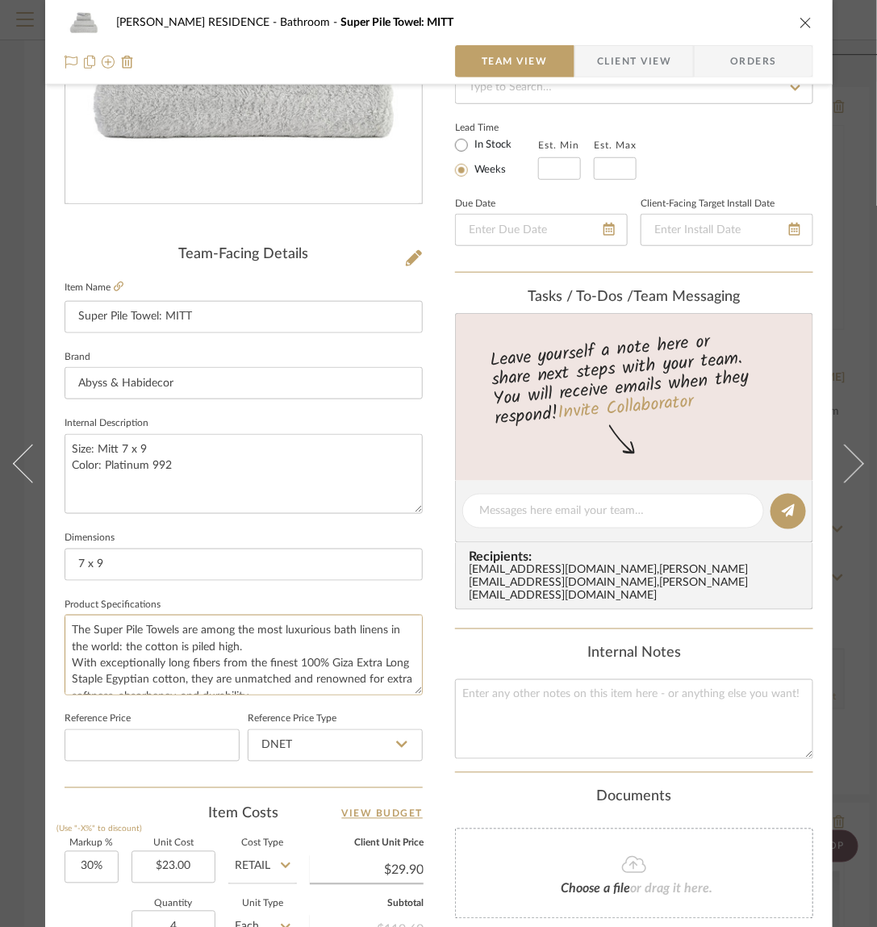
scroll to position [81, 0]
drag, startPoint x: 73, startPoint y: 625, endPoint x: 247, endPoint y: 725, distance: 201.4
click at [247, 725] on div "Team-Facing Details Item Name Super Pile Towel: MITT Brand Abyss & Habidecor In…" at bounding box center [244, 516] width 358 height 541
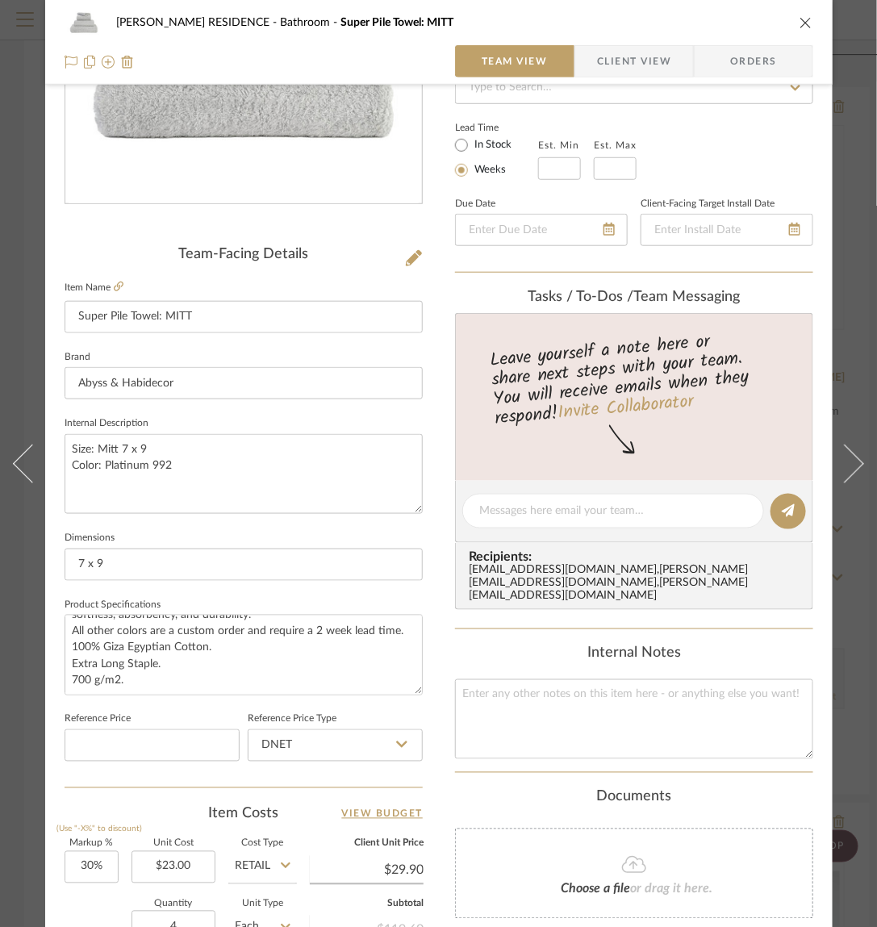
click at [805, 18] on icon "close" at bounding box center [806, 22] width 13 height 13
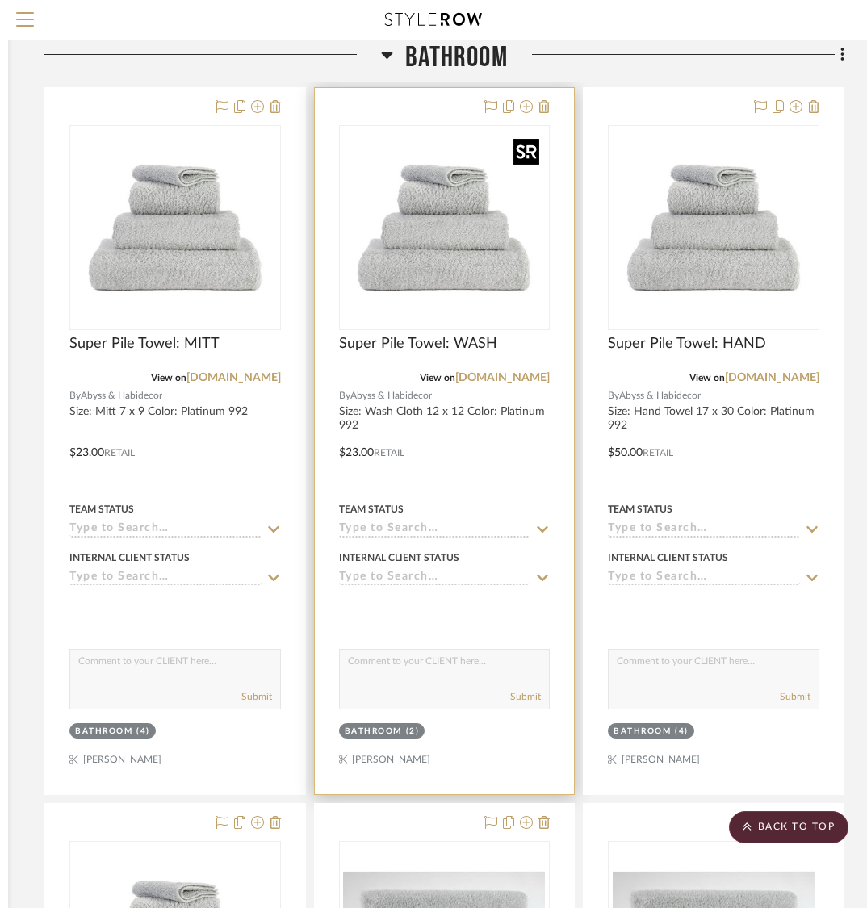
scroll to position [11017, 351]
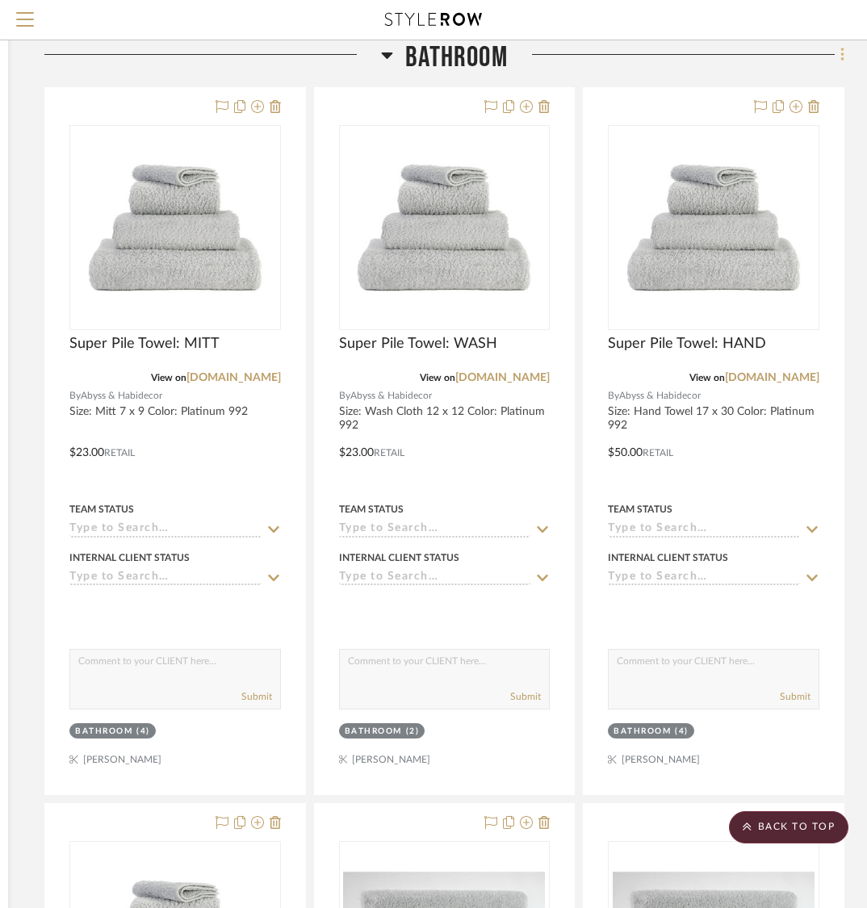
click at [840, 53] on icon at bounding box center [842, 55] width 5 height 18
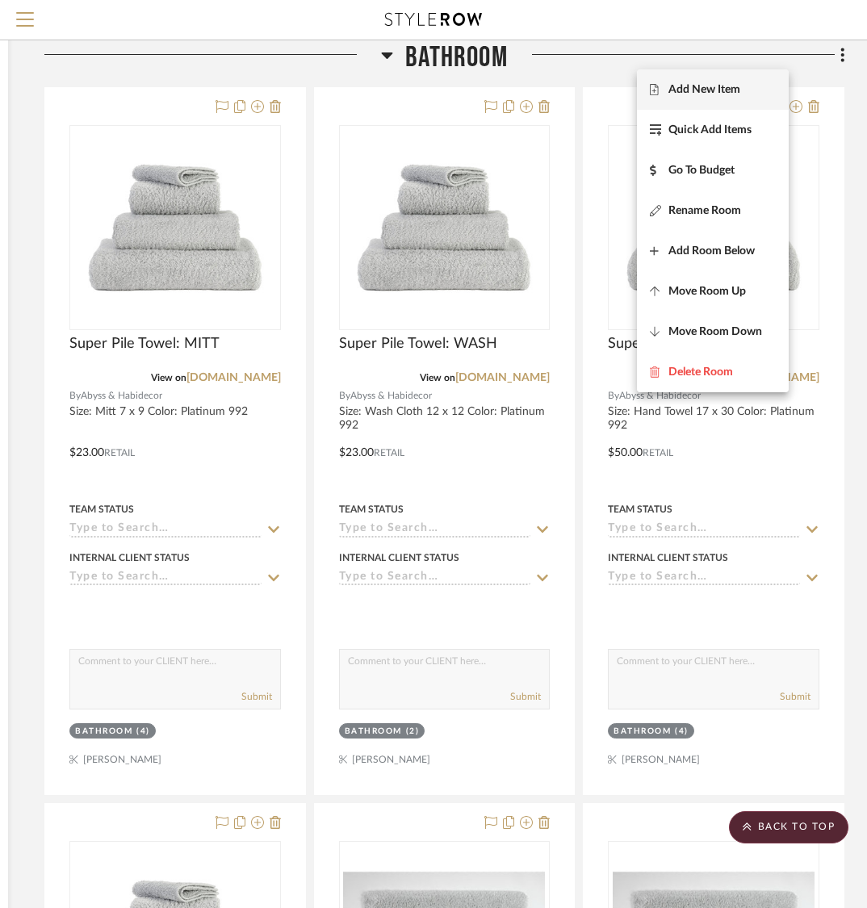
click at [729, 87] on span "Add New Item" at bounding box center [704, 89] width 72 height 14
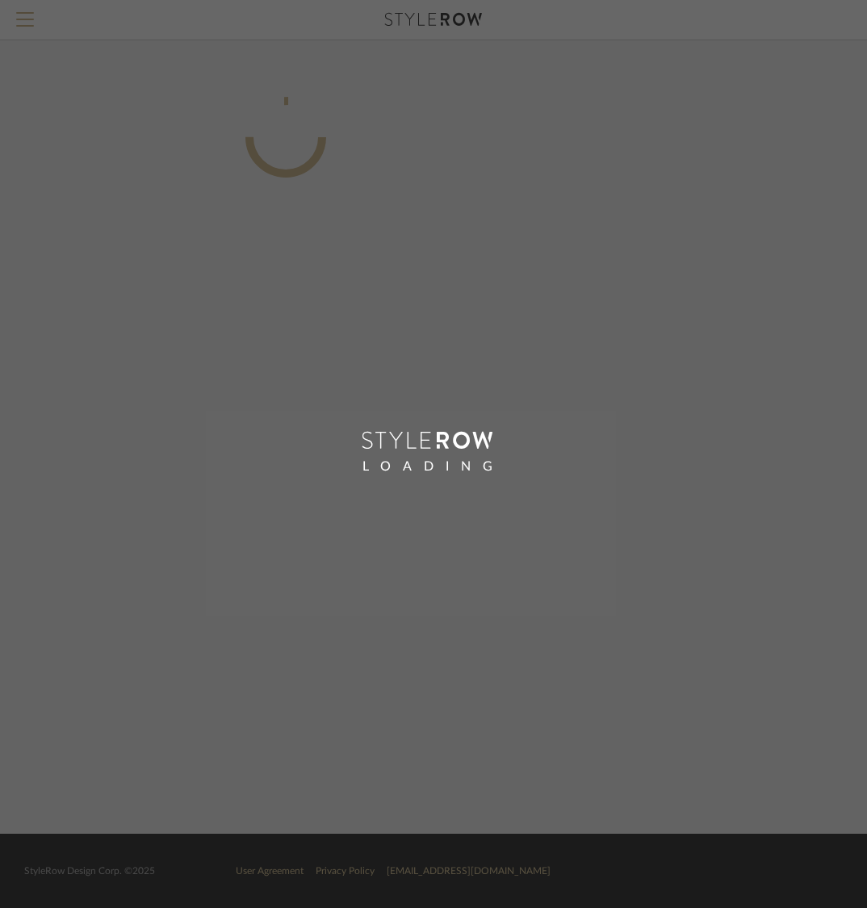
scroll to position [0, 284]
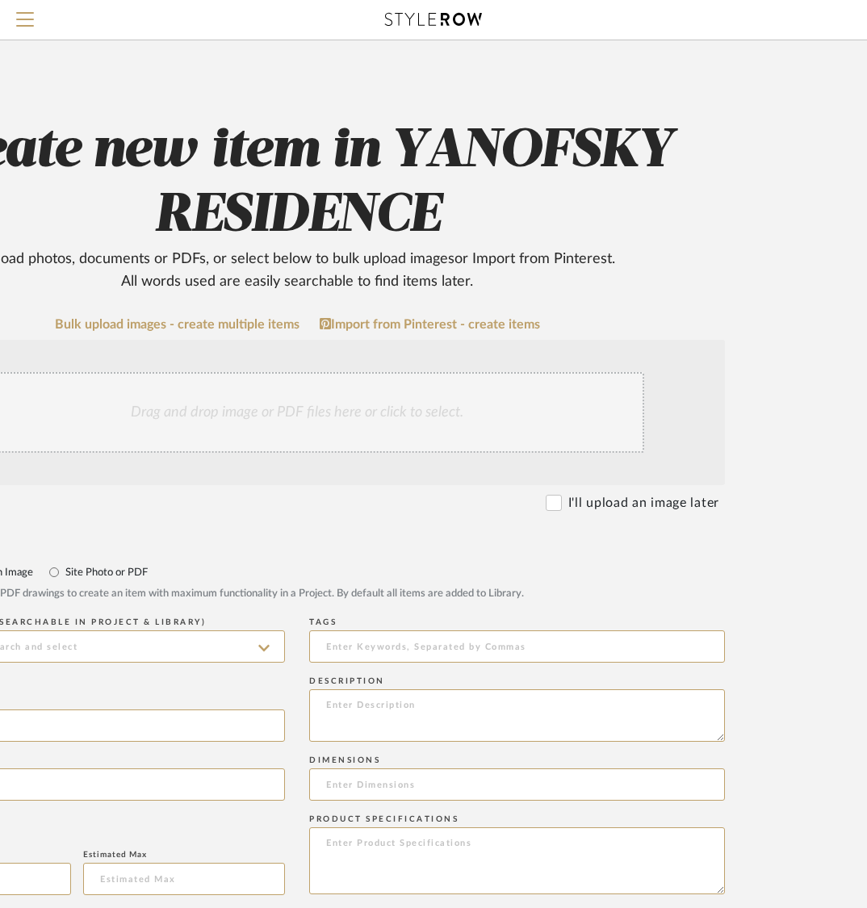
click at [379, 422] on div "Drag and drop image or PDF files here or click to select." at bounding box center [297, 412] width 694 height 81
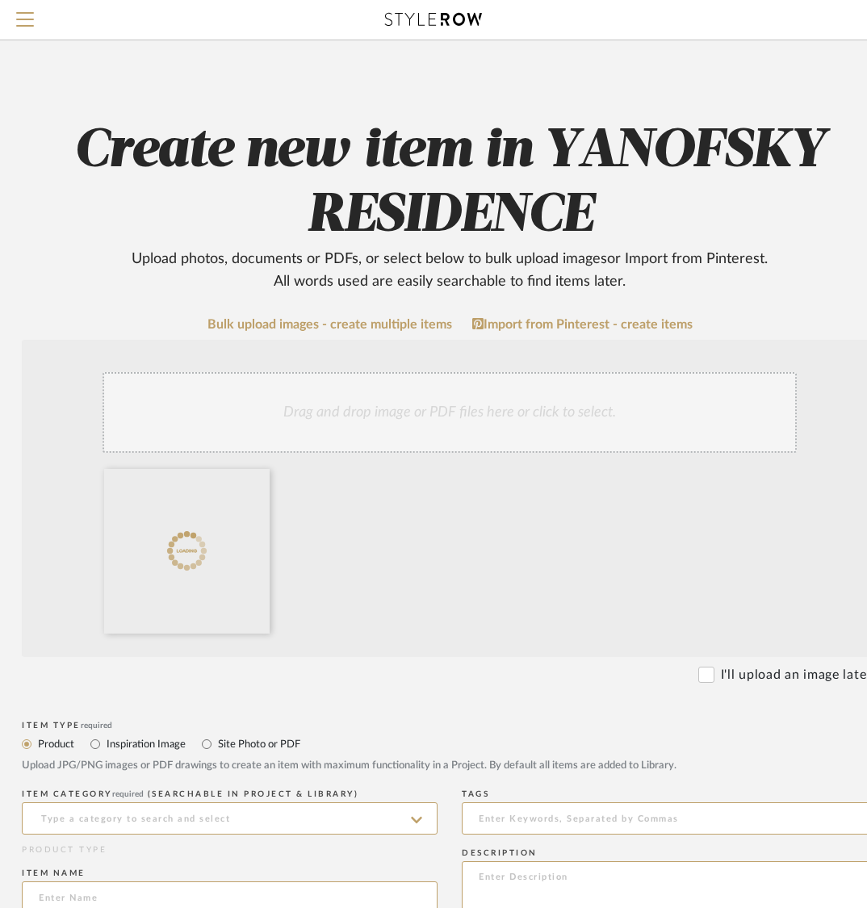
scroll to position [252, 132]
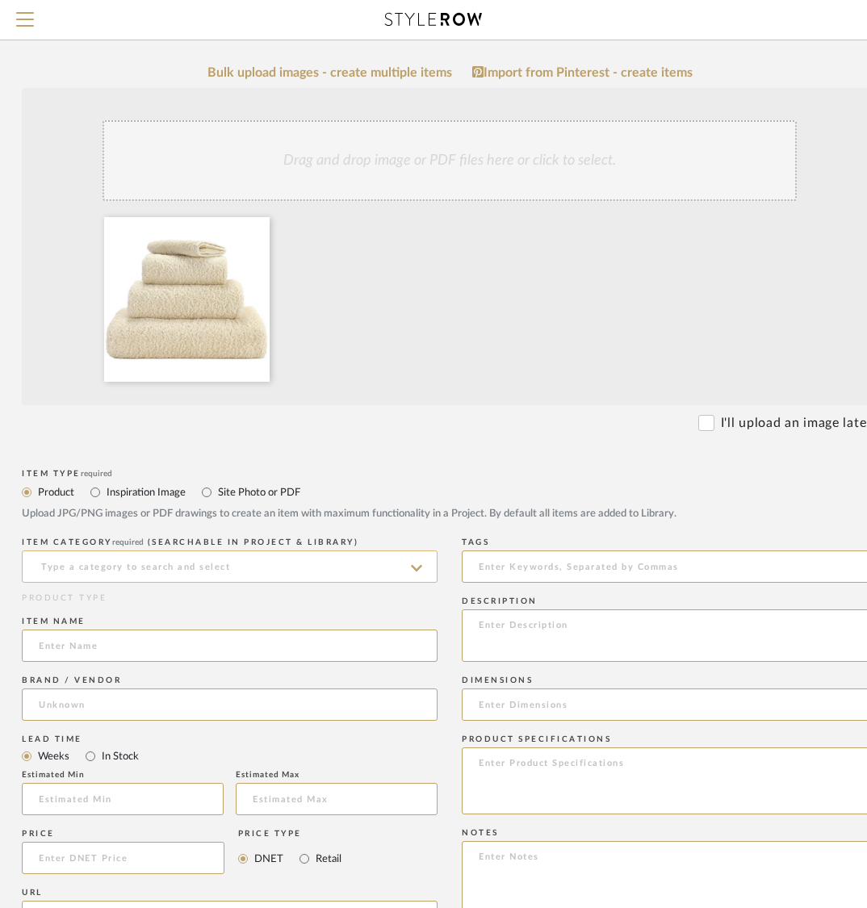
click at [274, 562] on input at bounding box center [230, 566] width 416 height 32
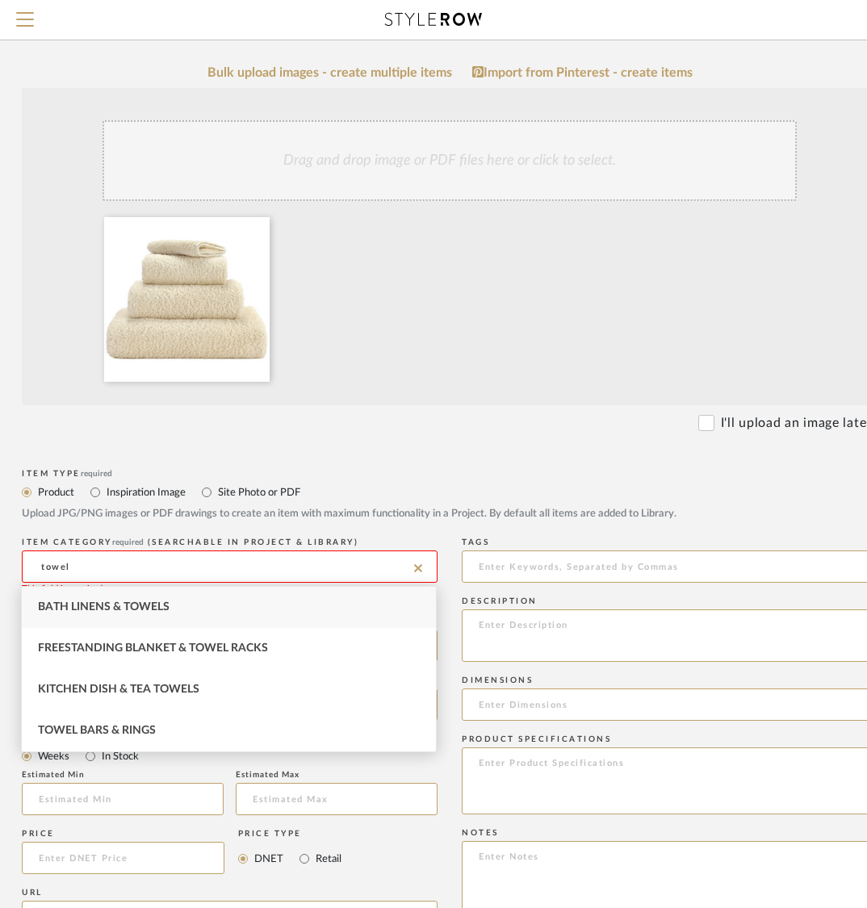
click at [99, 619] on div "Bath Linens & Towels" at bounding box center [229, 607] width 414 height 41
type input "Bath Linens & Towels"
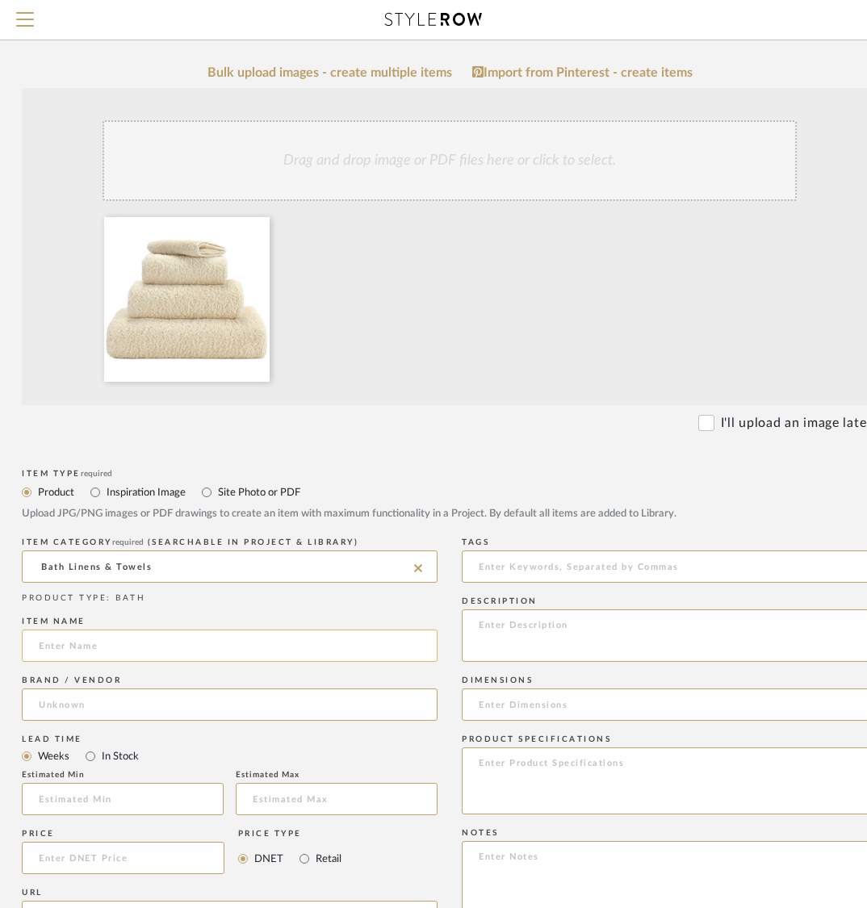
click at [99, 655] on input at bounding box center [230, 645] width 416 height 32
type input "Super Pile Towel : MITT"
click at [183, 701] on input at bounding box center [230, 704] width 416 height 32
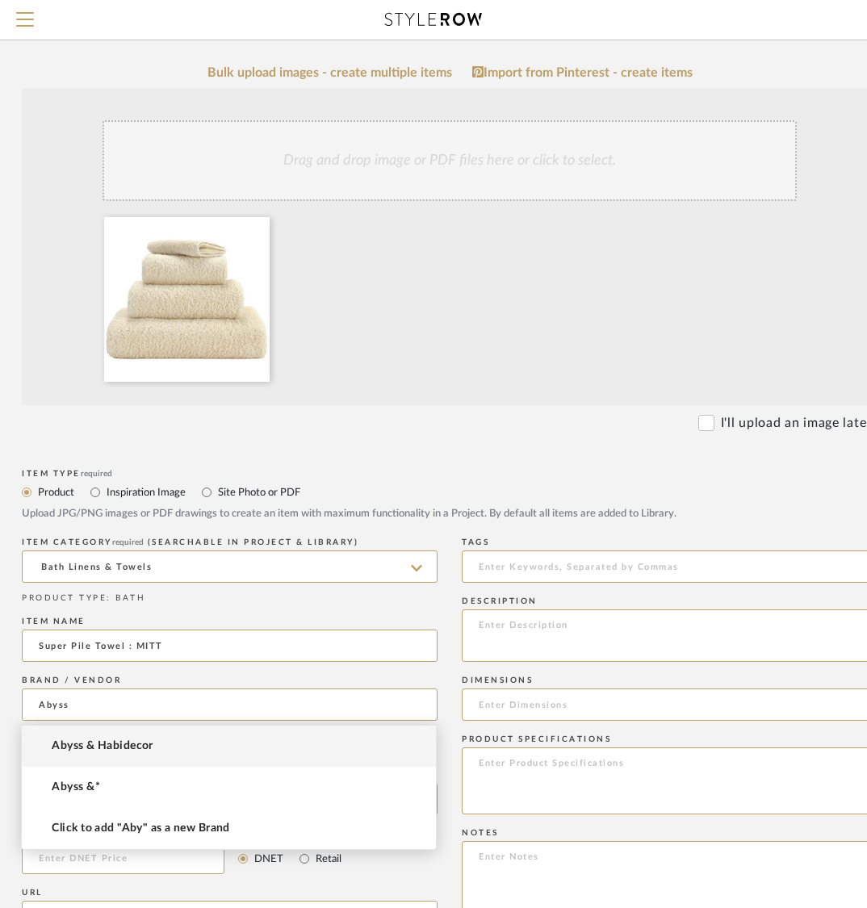
click at [100, 746] on span "Abyss & Habidecor" at bounding box center [102, 746] width 101 height 14
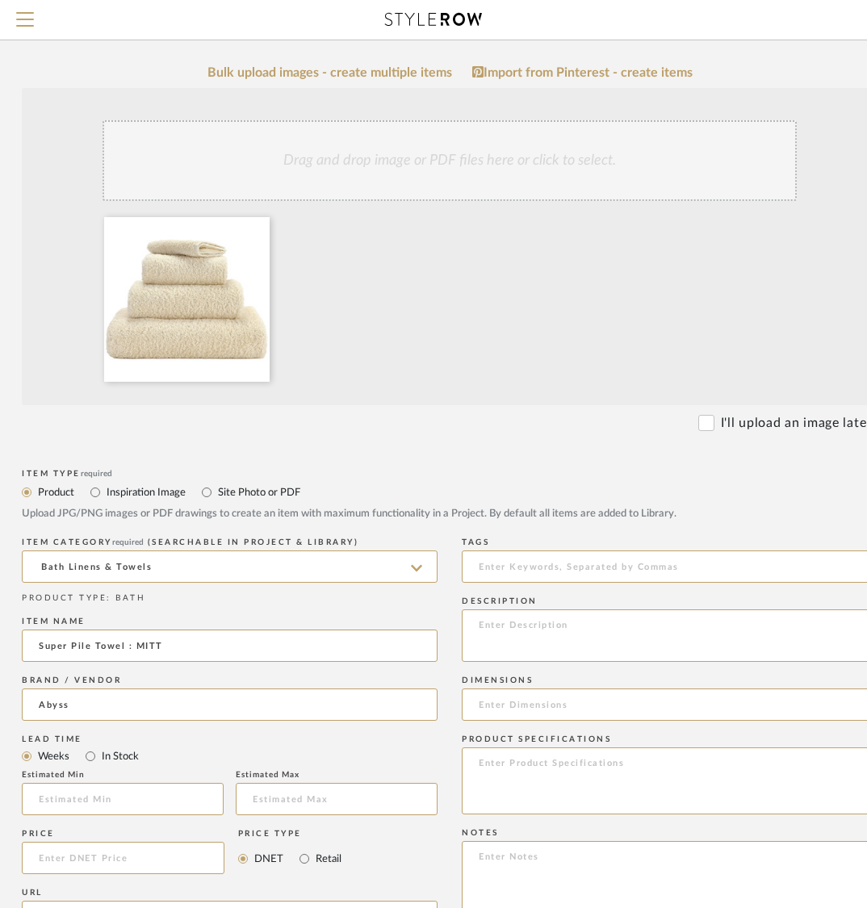
type input "Abyss & Habidecor"
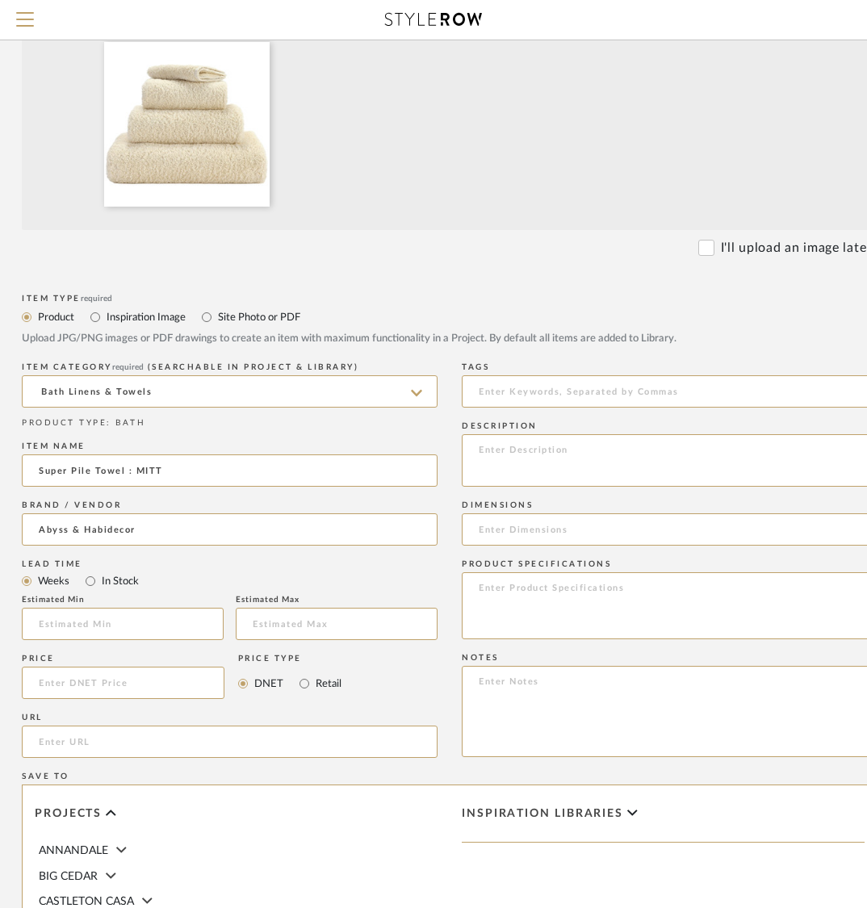
scroll to position [431, 132]
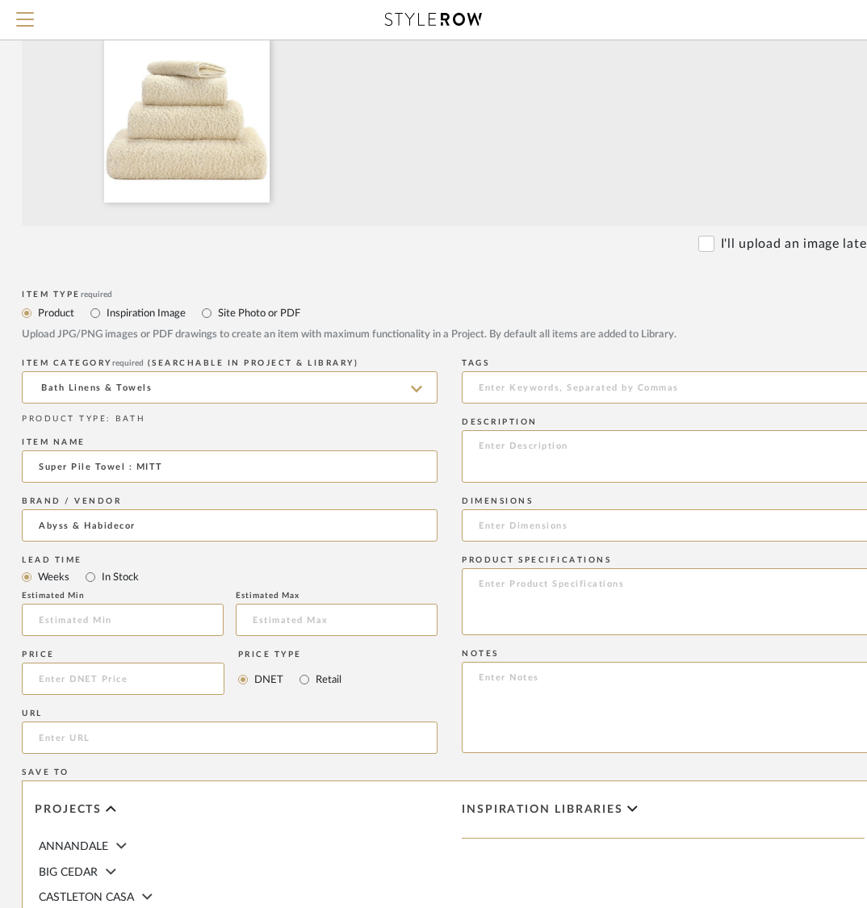
click at [109, 704] on div "URL" at bounding box center [230, 733] width 416 height 59
click at [107, 684] on input at bounding box center [123, 678] width 203 height 32
type input "$23.00"
click at [321, 684] on label "Retail" at bounding box center [327, 680] width 27 height 18
click at [314, 684] on input "Retail" at bounding box center [304, 679] width 19 height 19
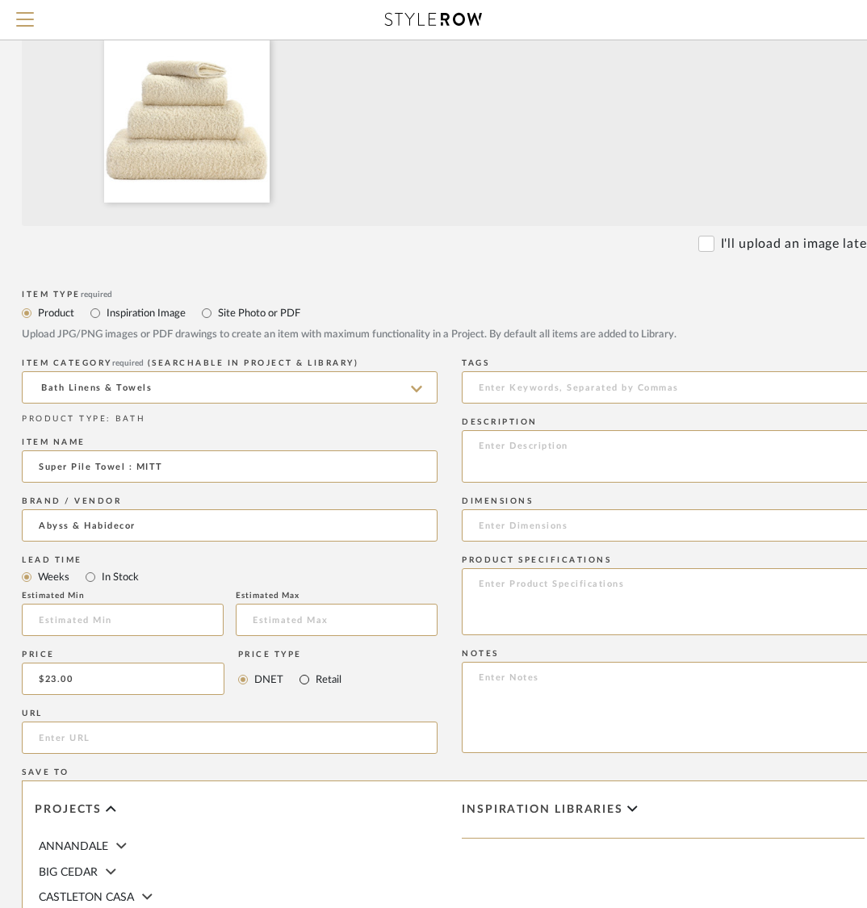
radio input "true"
click at [187, 727] on input "url" at bounding box center [230, 737] width 416 height 32
paste input "https://www.finelinens.com/brands/abyss-&-habidecor/towels-by-abyss/c-super-pil…"
type input "https://www.finelinens.com/brands/abyss-&-habidecor/towels-by-abyss/c-super-pil…"
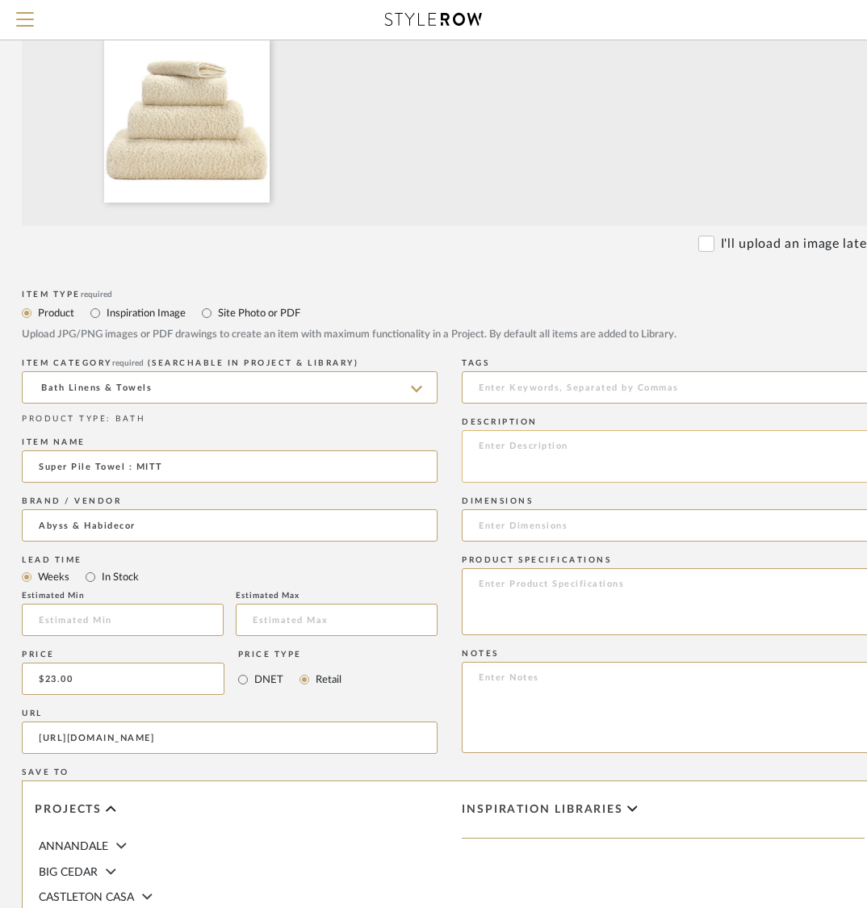
scroll to position [0, 0]
click at [557, 430] on textarea at bounding box center [670, 456] width 416 height 52
click at [609, 459] on textarea at bounding box center [670, 456] width 416 height 52
paste textarea "Color: #101 Ecru Size: Mitt 7 x 9"
type textarea "Color: #101 Ecru Size: Mitt 7 x 9"
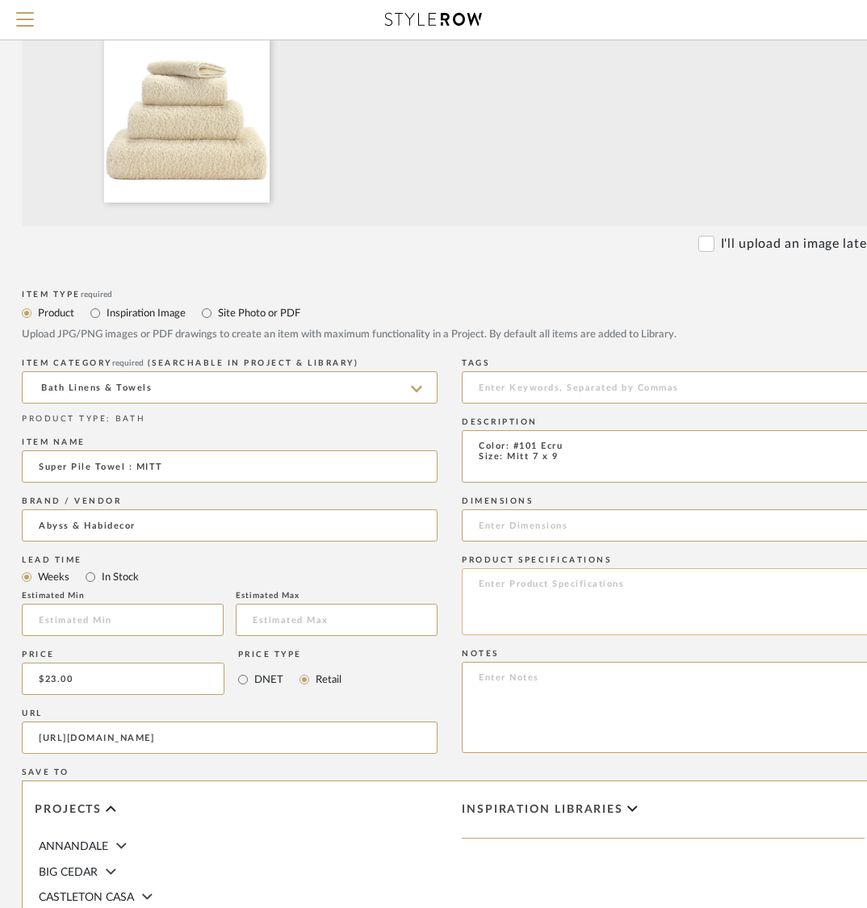
click at [554, 596] on textarea at bounding box center [670, 601] width 416 height 67
paste textarea "The Super Pile Towels are among the most luxurious bath linens in the world: th…"
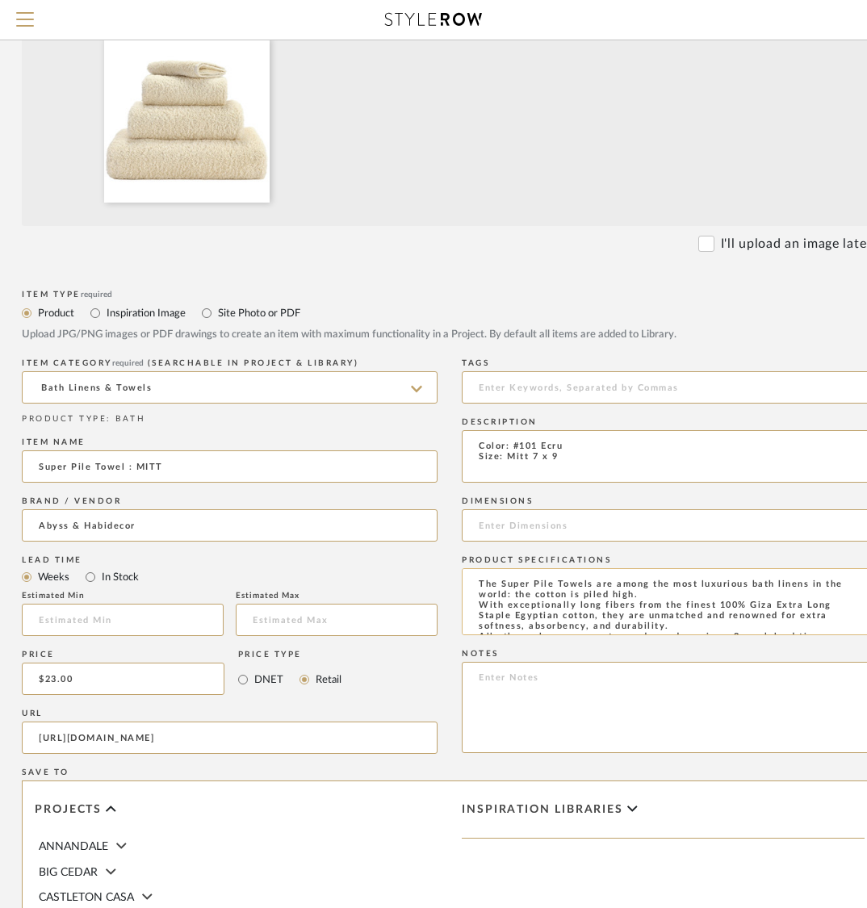
scroll to position [36, 0]
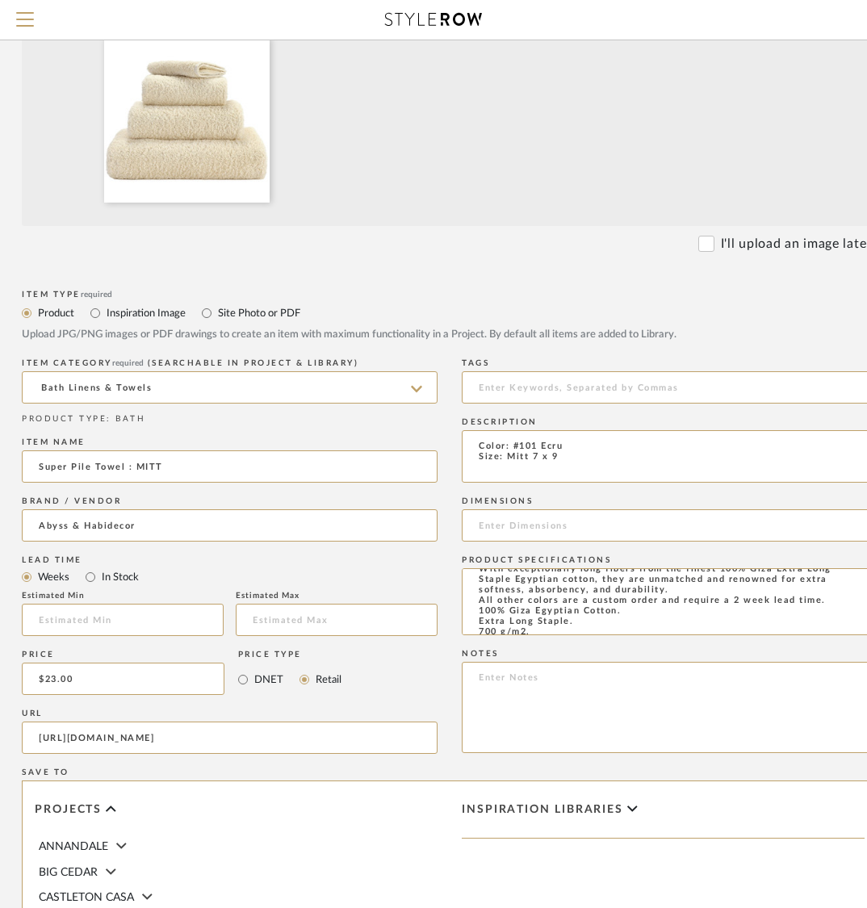
type textarea "The Super Pile Towels are among the most luxurious bath linens in the world: th…"
click at [632, 525] on input at bounding box center [670, 525] width 416 height 32
paste input "7 x 9"
type input "7 x 9"
click at [455, 583] on div "Item Type required Product Inspiration Image Site Photo or PDF Upload JPG/PNG i…" at bounding box center [449, 757] width 855 height 942
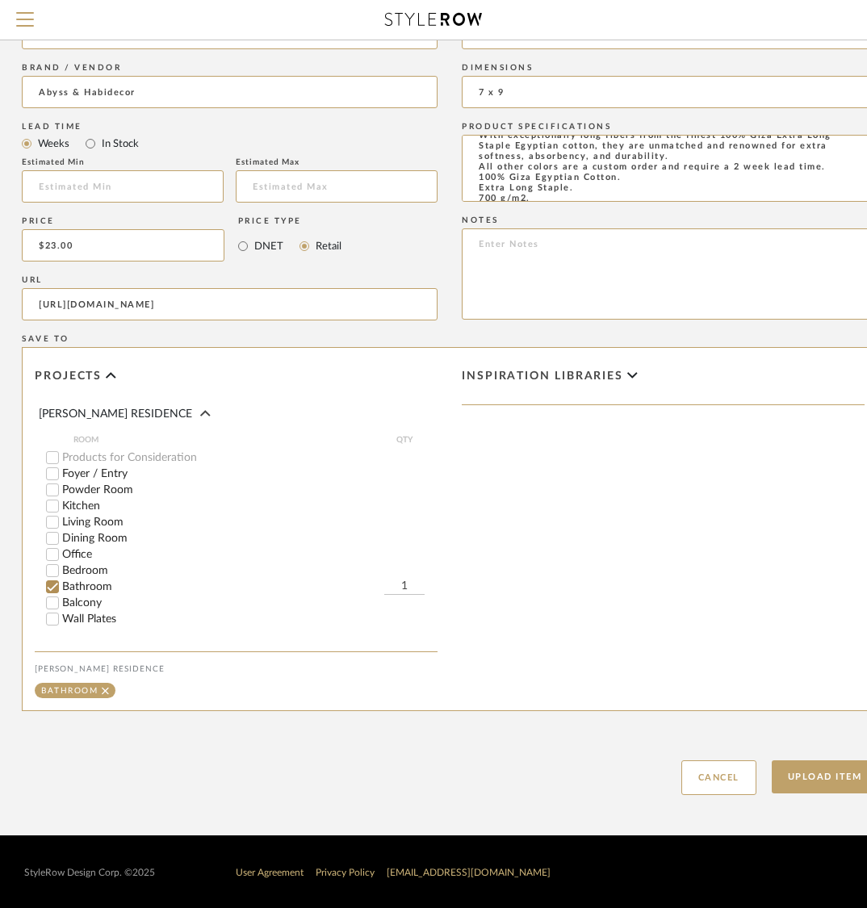
scroll to position [649, 0]
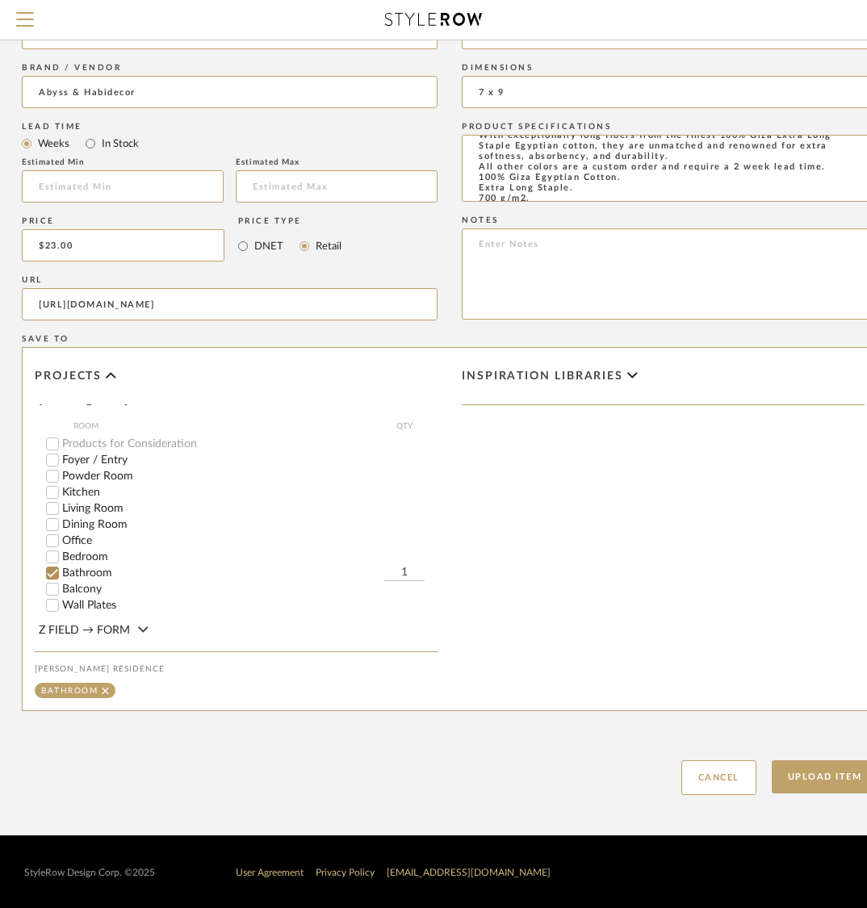
drag, startPoint x: 404, startPoint y: 539, endPoint x: 432, endPoint y: 542, distance: 27.6
click at [432, 565] on div "Bathroom 1" at bounding box center [241, 573] width 391 height 16
type input "4"
click at [550, 561] on div "Inspiration libraries" at bounding box center [662, 529] width 427 height 362
click at [811, 771] on button "Upload Item" at bounding box center [824, 776] width 107 height 33
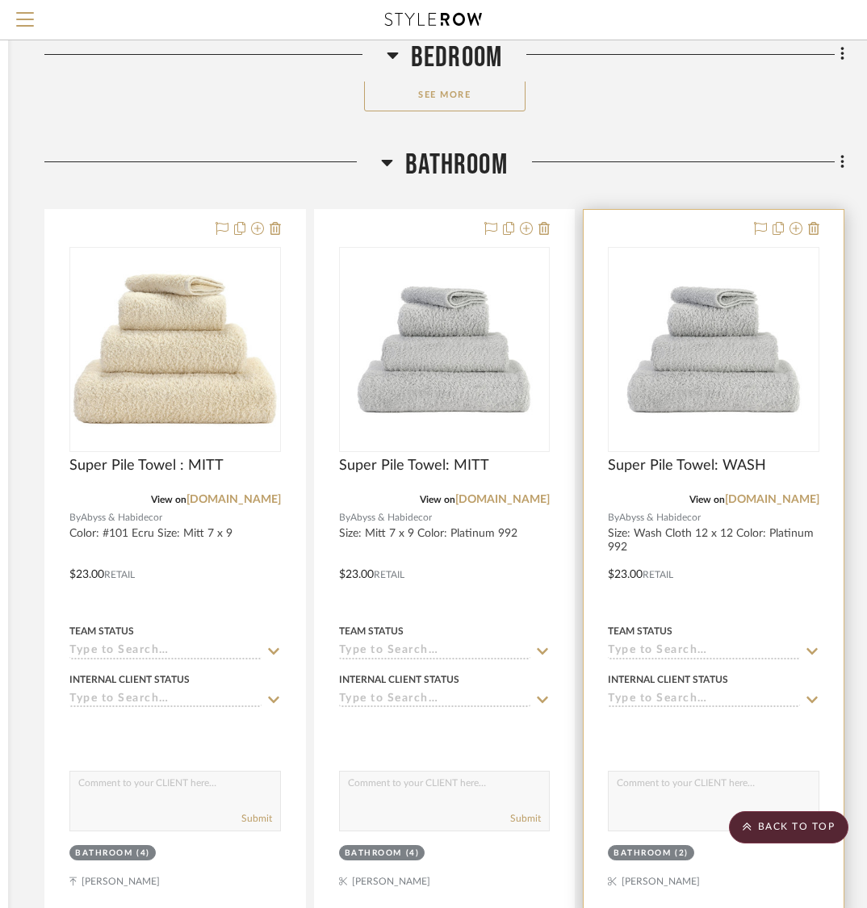
scroll to position [10877, 325]
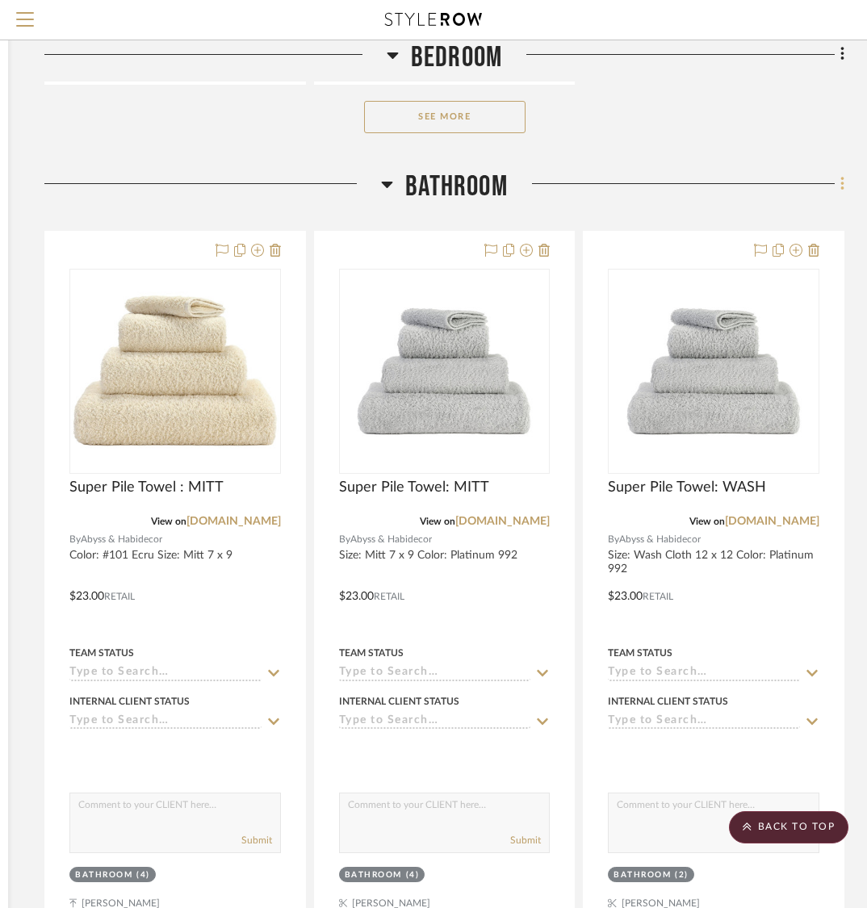
click at [840, 175] on icon at bounding box center [842, 184] width 5 height 18
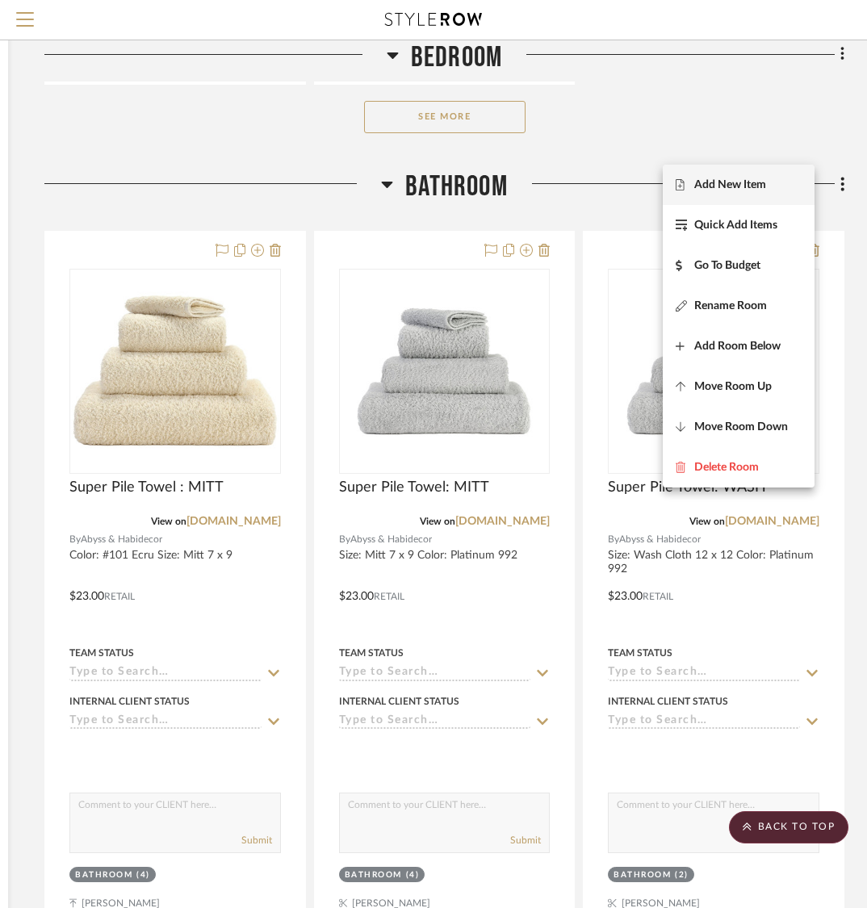
click at [751, 186] on span "Add New Item" at bounding box center [730, 185] width 72 height 14
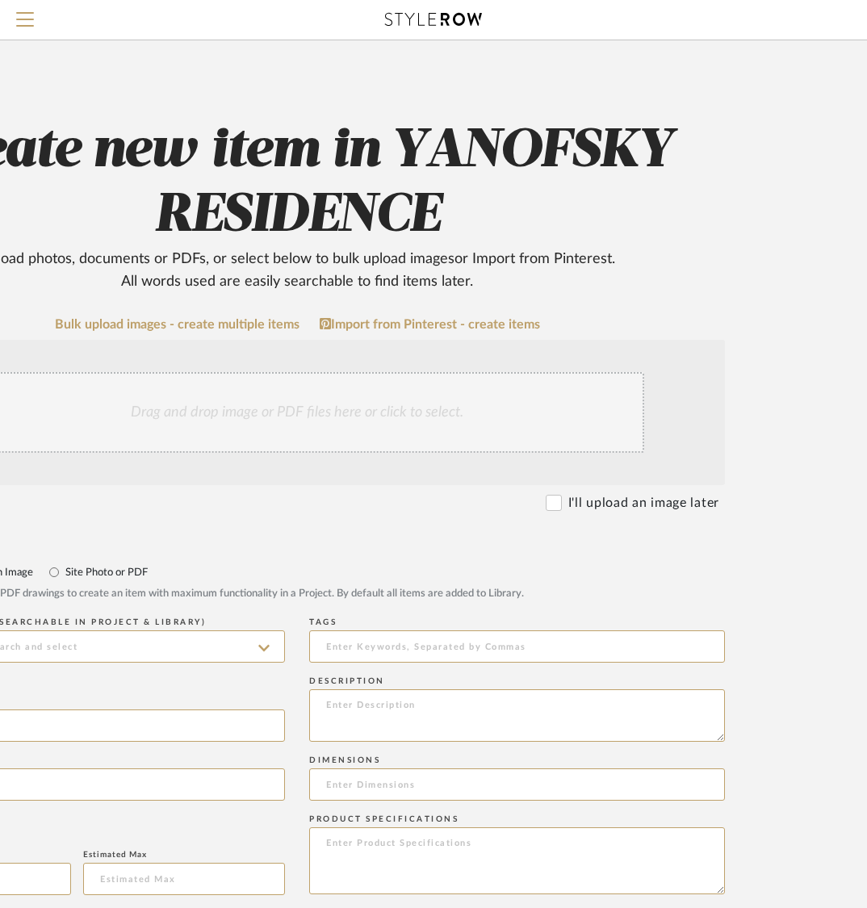
click at [295, 407] on div "Drag and drop image or PDF files here or click to select." at bounding box center [297, 412] width 694 height 81
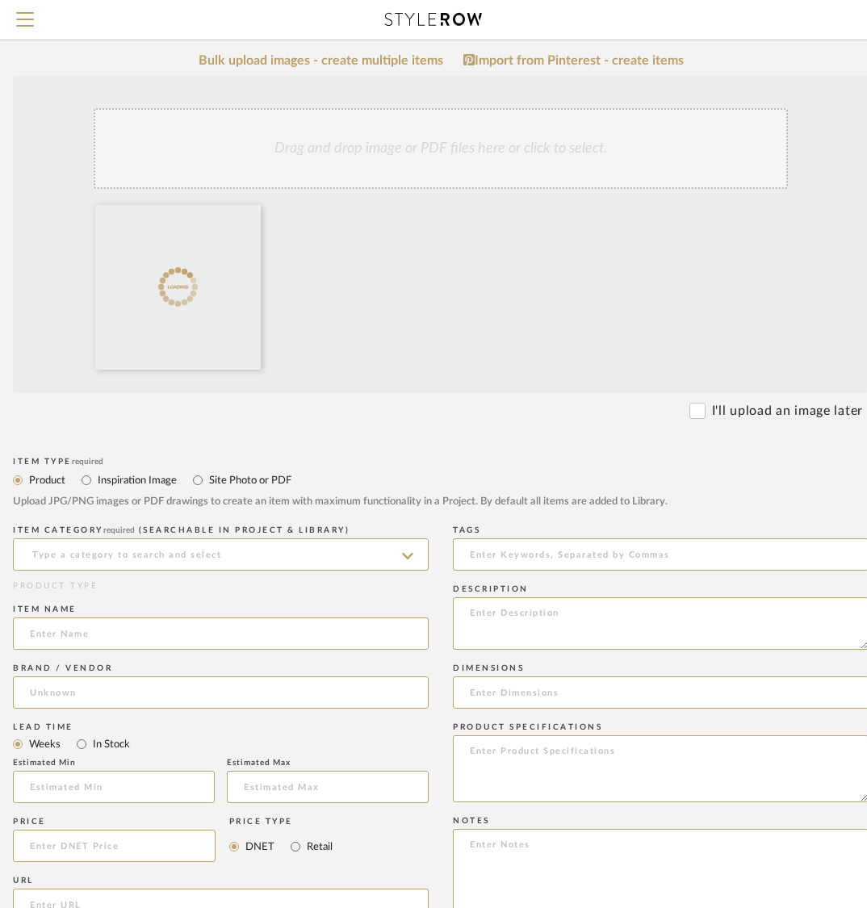
scroll to position [264, 133]
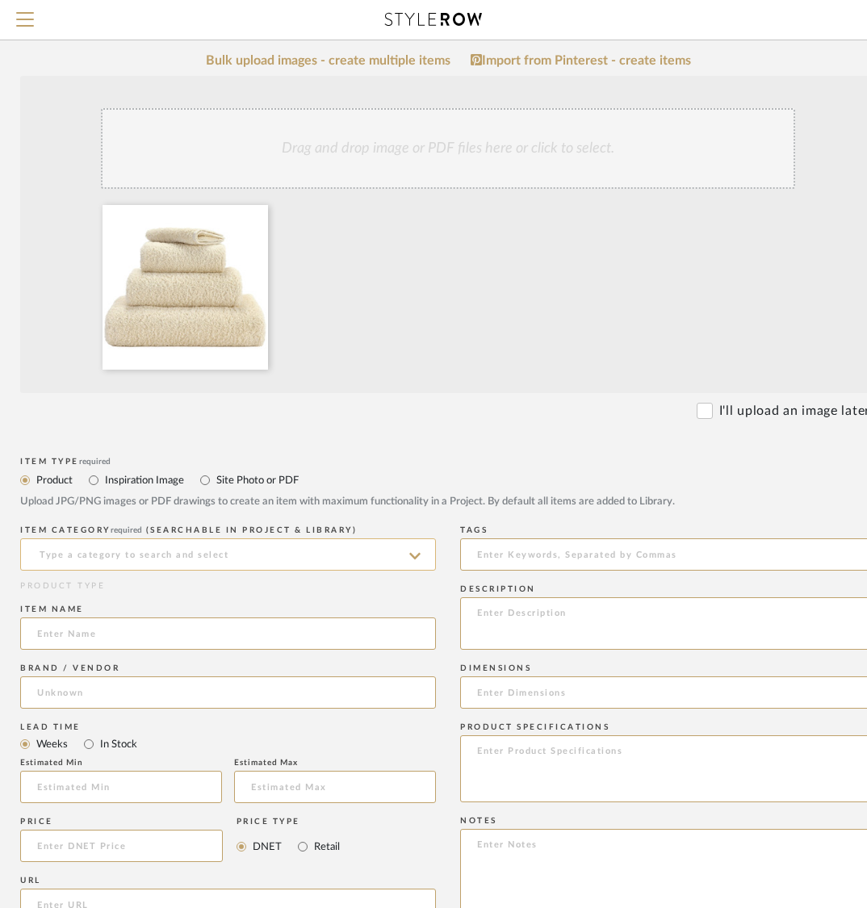
click at [294, 547] on input at bounding box center [228, 554] width 416 height 32
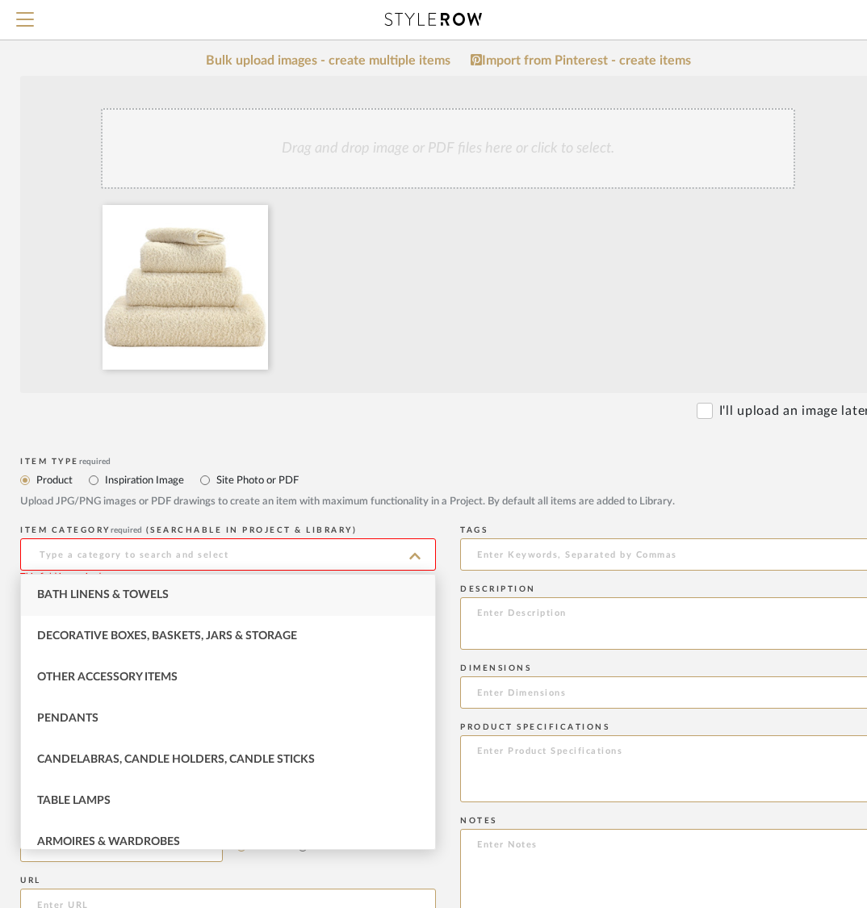
click at [239, 598] on div "Bath Linens & Towels" at bounding box center [228, 595] width 414 height 41
type input "Bath Linens & Towels"
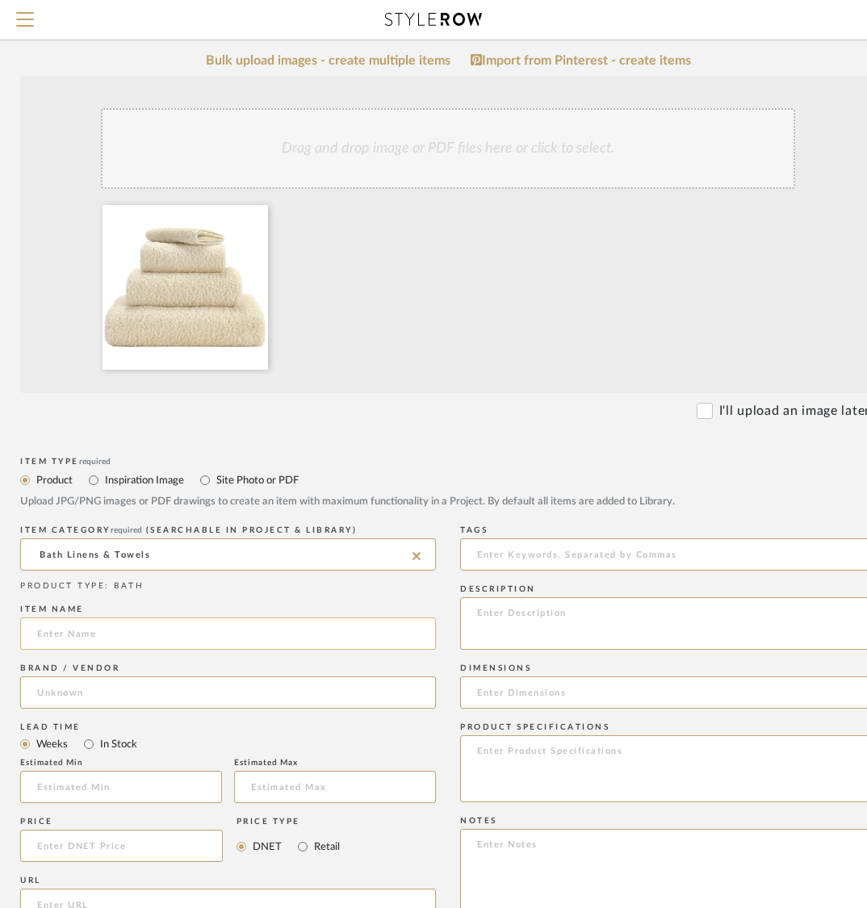
click at [189, 642] on input at bounding box center [228, 633] width 416 height 32
click at [178, 634] on input at bounding box center [228, 633] width 416 height 32
paste input "Super Pile Towel : WASH"
type input "Super Pile Towel : WASH"
click at [140, 698] on input at bounding box center [228, 692] width 416 height 32
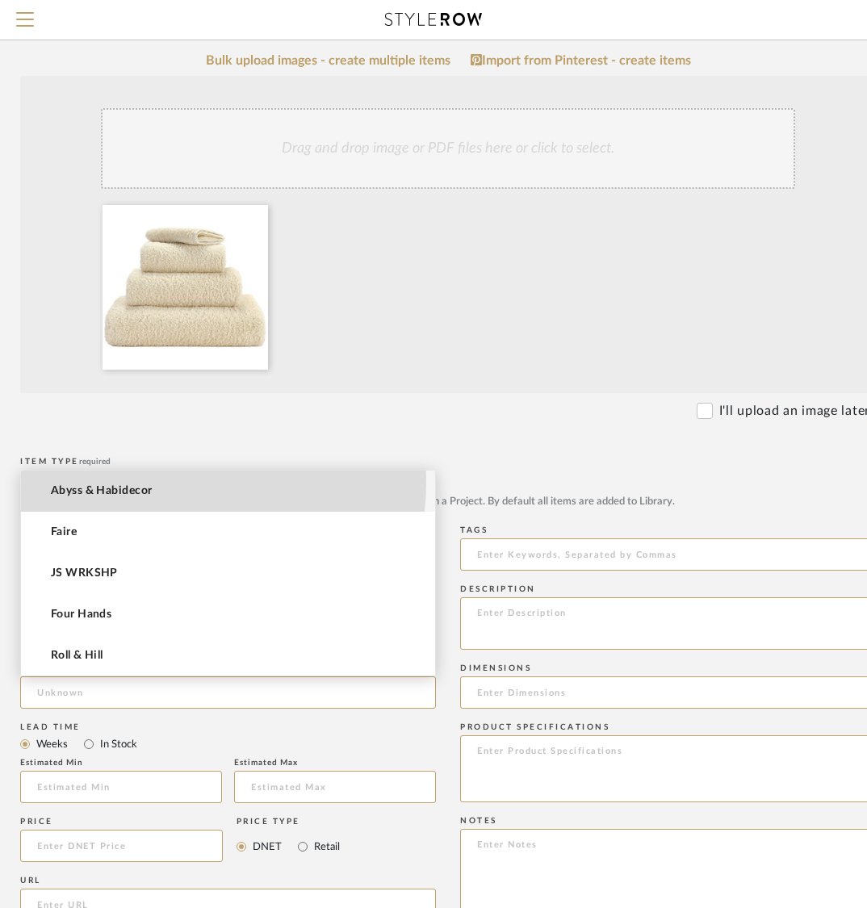
click at [139, 481] on mat-option "Abyss & Habidecor" at bounding box center [228, 490] width 414 height 41
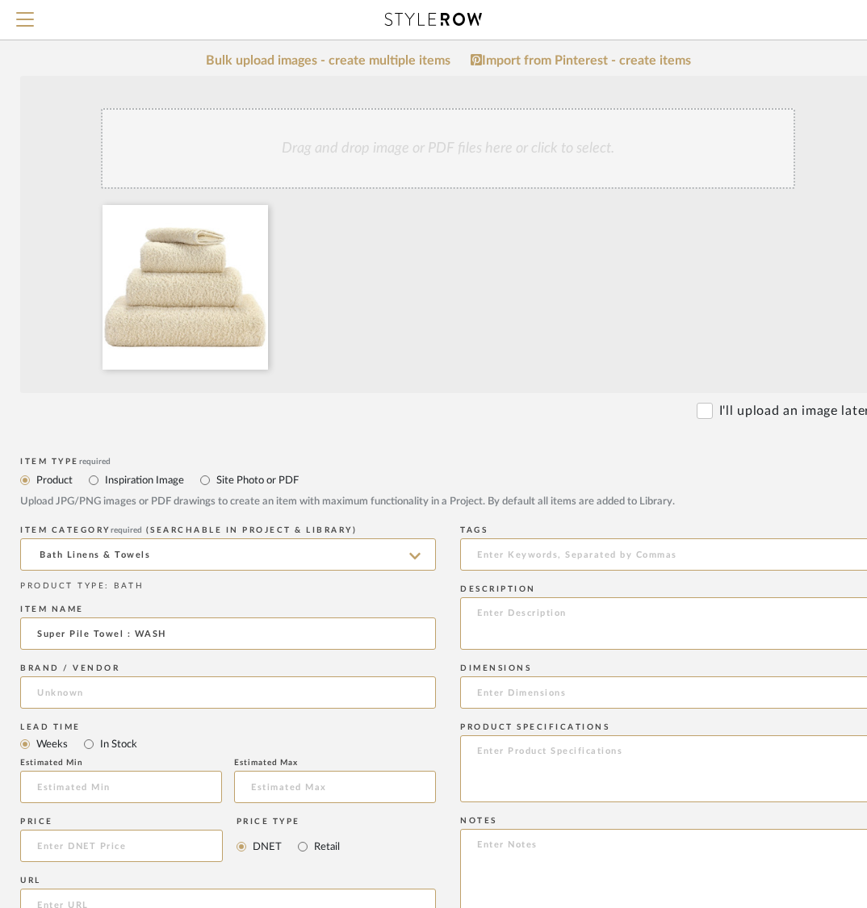
type input "Abyss & Habidecor"
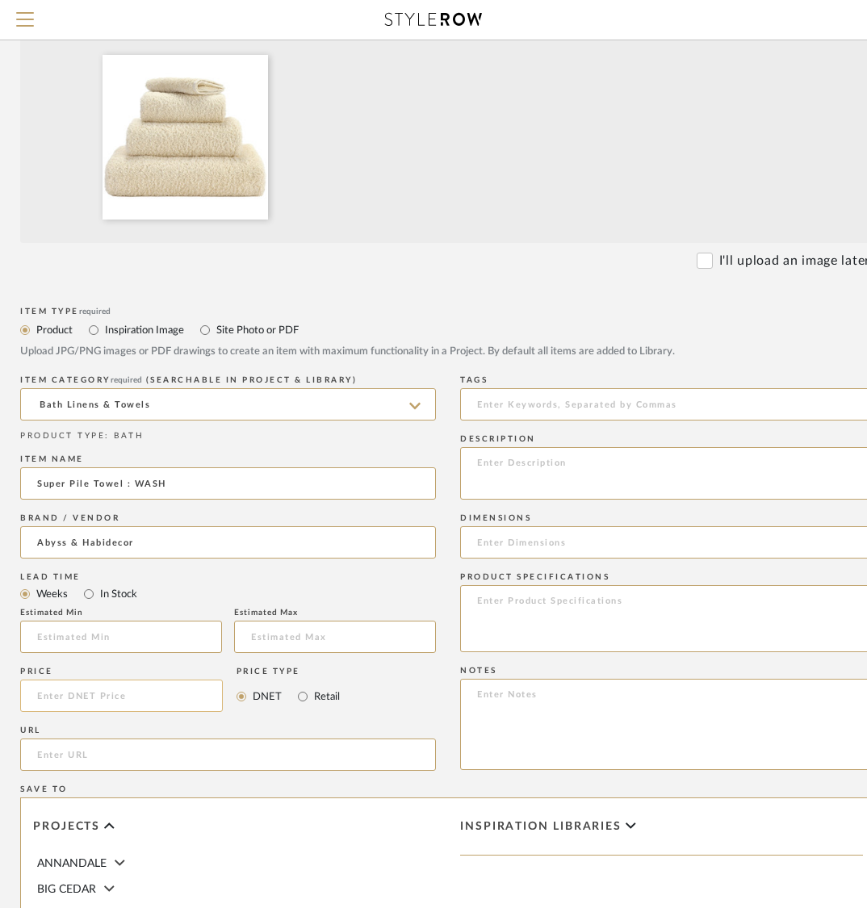
click at [111, 692] on input at bounding box center [121, 695] width 203 height 32
type input "$23.00"
click at [318, 695] on label "Retail" at bounding box center [325, 697] width 27 height 18
click at [312, 695] on input "Retail" at bounding box center [302, 696] width 19 height 19
radio input "true"
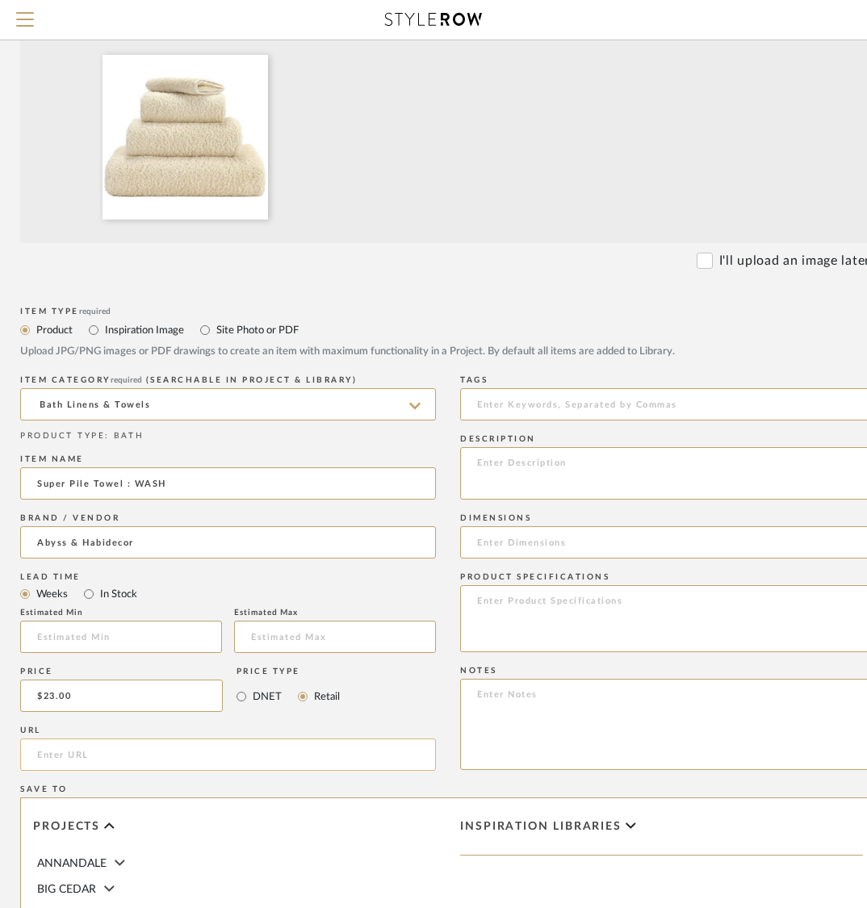
click at [296, 765] on input "url" at bounding box center [228, 754] width 416 height 32
paste input "https://www.finelinens.com/brands/abyss-&-habidecor/towels-by-abyss/c-super-pil…"
type input "https://www.finelinens.com/brands/abyss-&-habidecor/towels-by-abyss/c-super-pil…"
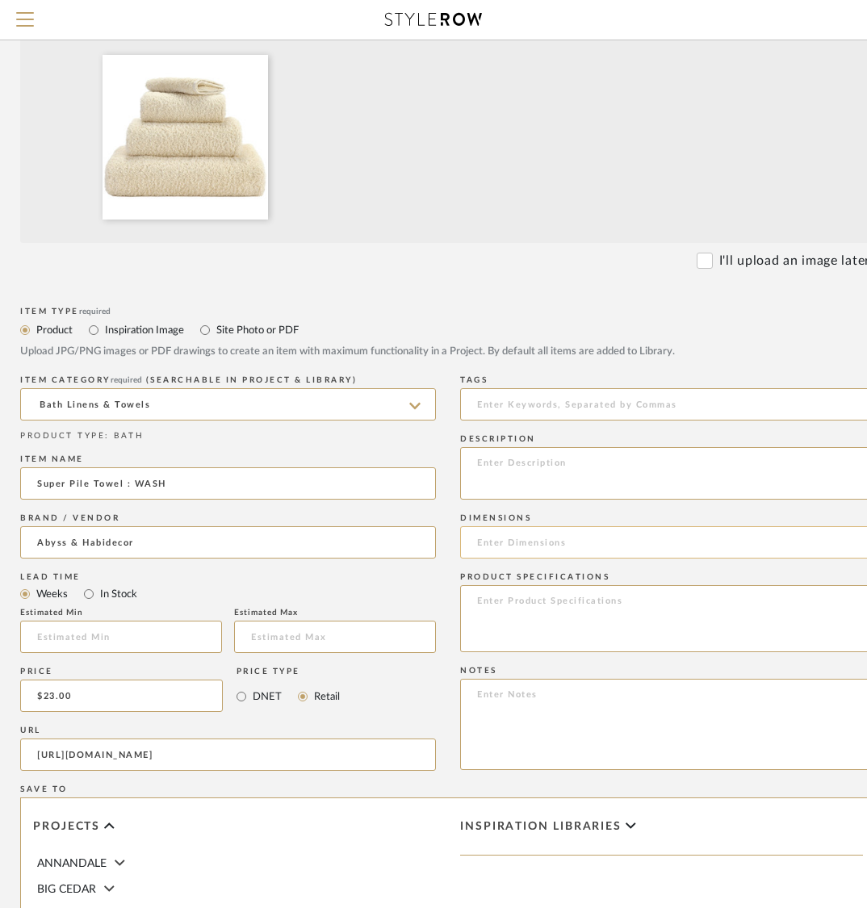
click at [635, 529] on input at bounding box center [668, 542] width 416 height 32
paste input "12 x 12"
type input "12 x 12"
click at [558, 477] on textarea at bounding box center [668, 473] width 416 height 52
paste textarea "Color: #101 Ecru Size: Wash Cloth 12 x 12"
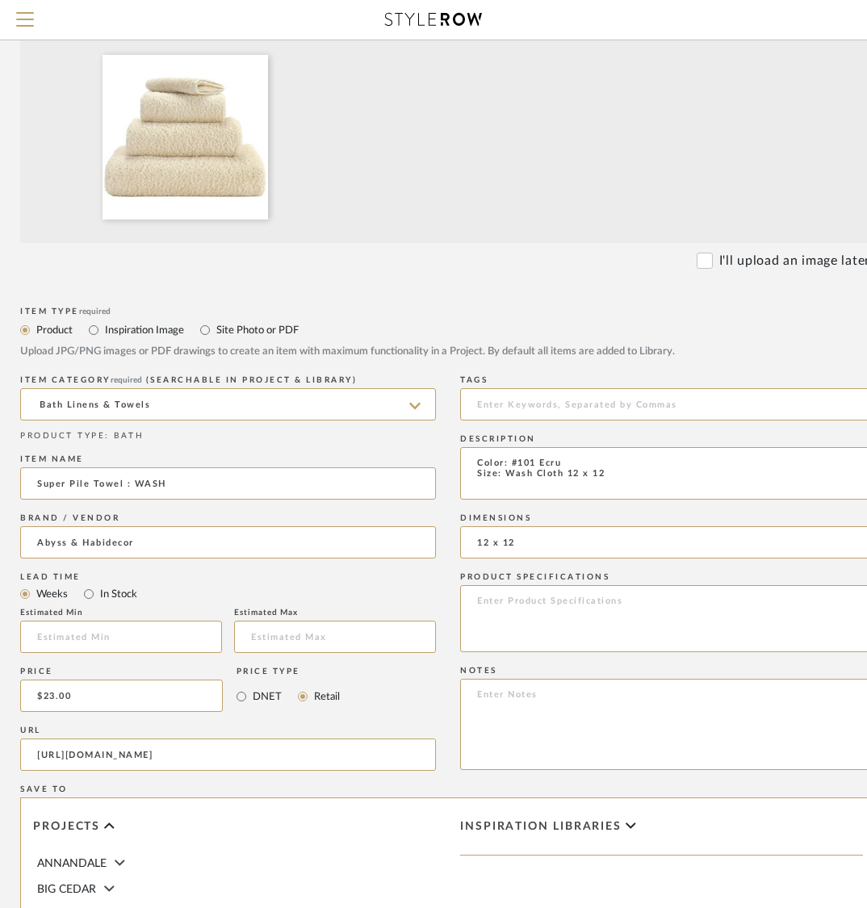
type textarea "Color: #101 Ecru Size: Wash Cloth 12 x 12"
click at [539, 616] on textarea at bounding box center [668, 618] width 416 height 67
paste textarea "The Super Pile Towels are among the most luxurious bath linens in the world: th…"
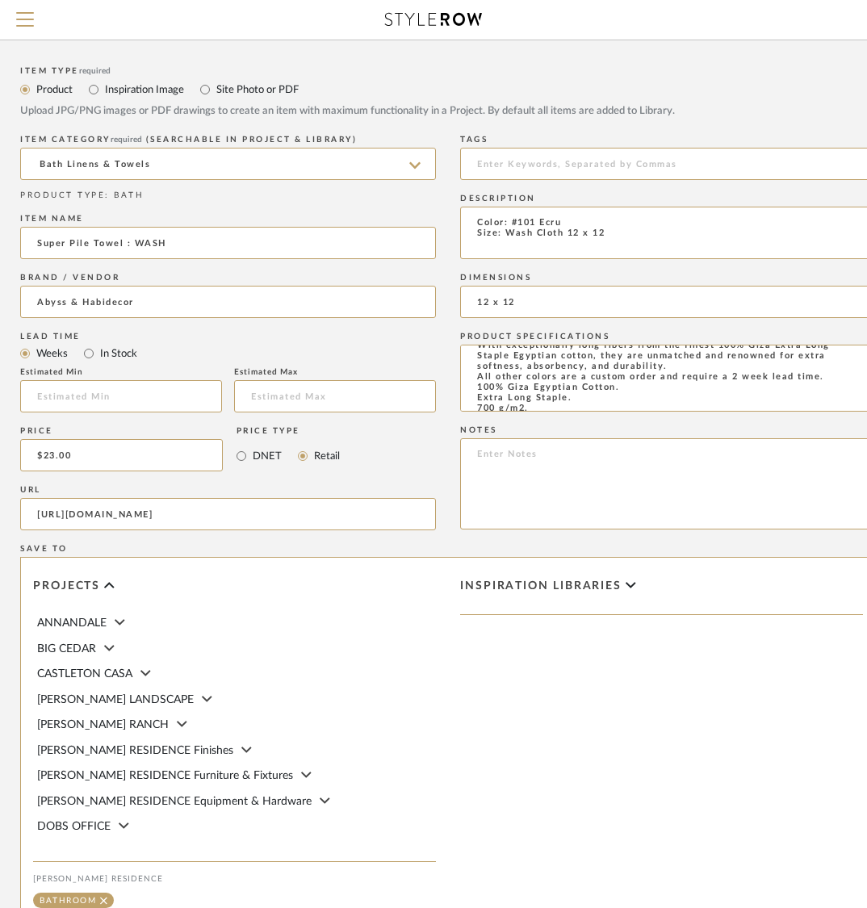
scroll to position [864, 133]
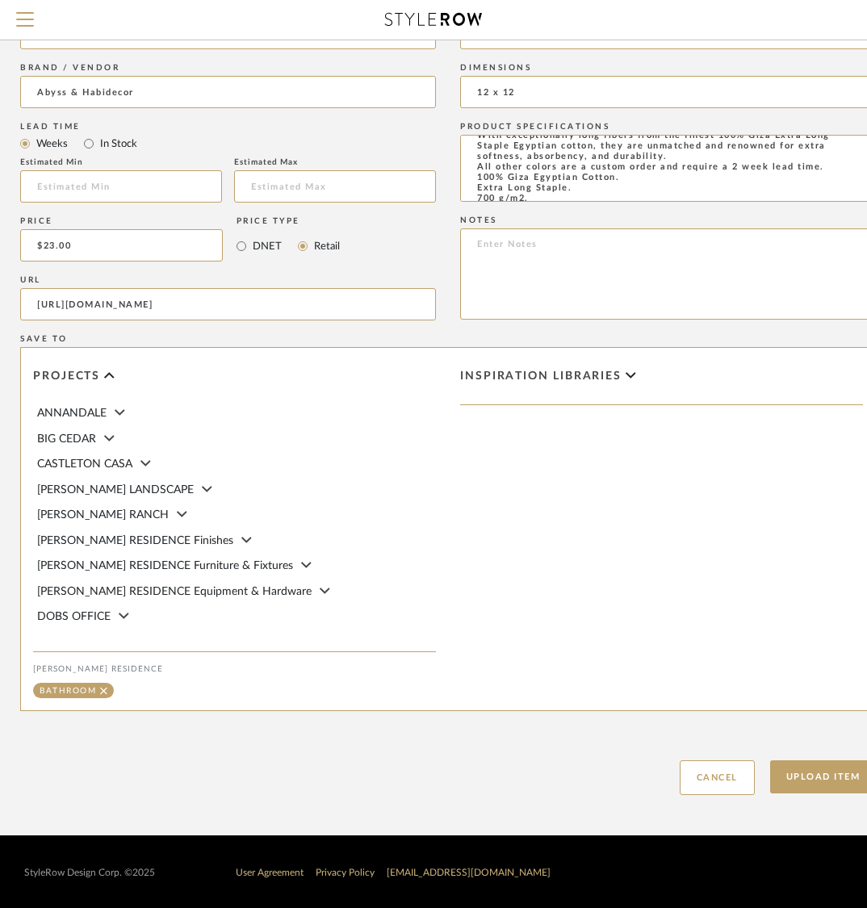
type textarea "The Super Pile Towels are among the most luxurious bath linens in the world: th…"
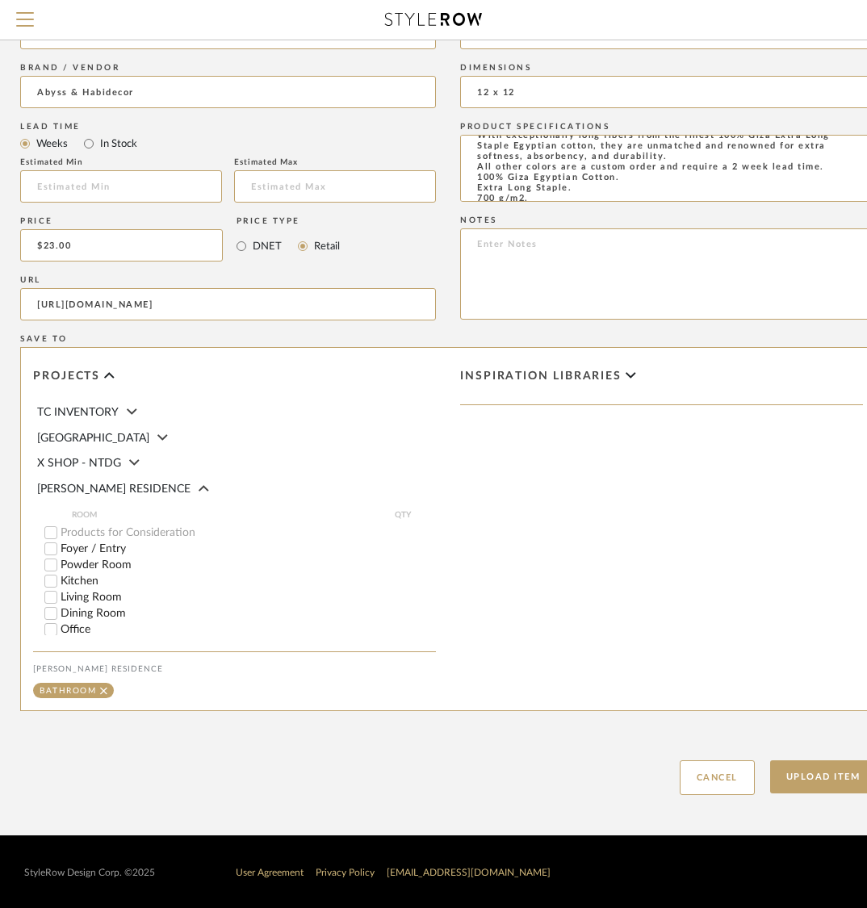
scroll to position [591, 0]
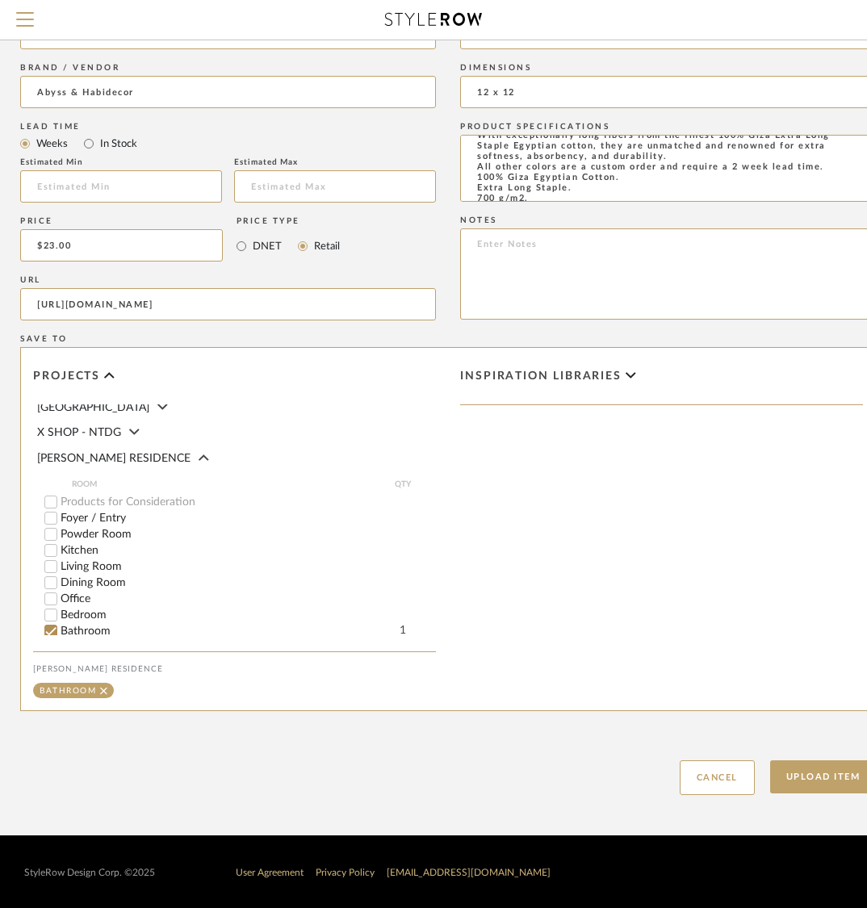
drag, startPoint x: 406, startPoint y: 605, endPoint x: 393, endPoint y: 605, distance: 12.9
click at [393, 623] on input "1" at bounding box center [402, 631] width 40 height 16
click at [402, 623] on input "1" at bounding box center [402, 631] width 40 height 16
type input "2"
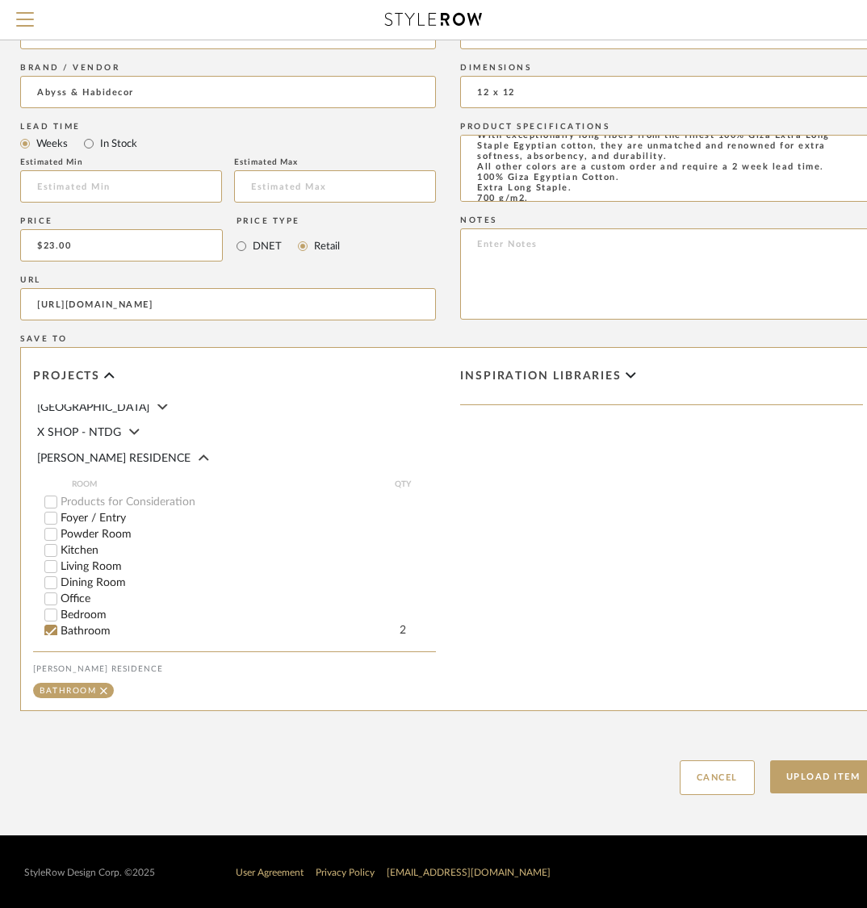
drag, startPoint x: 595, startPoint y: 761, endPoint x: 651, endPoint y: 760, distance: 56.5
click at [595, 760] on div "Upload Item Cancel" at bounding box center [447, 758] width 855 height 74
click at [814, 777] on button "Upload Item" at bounding box center [823, 776] width 107 height 33
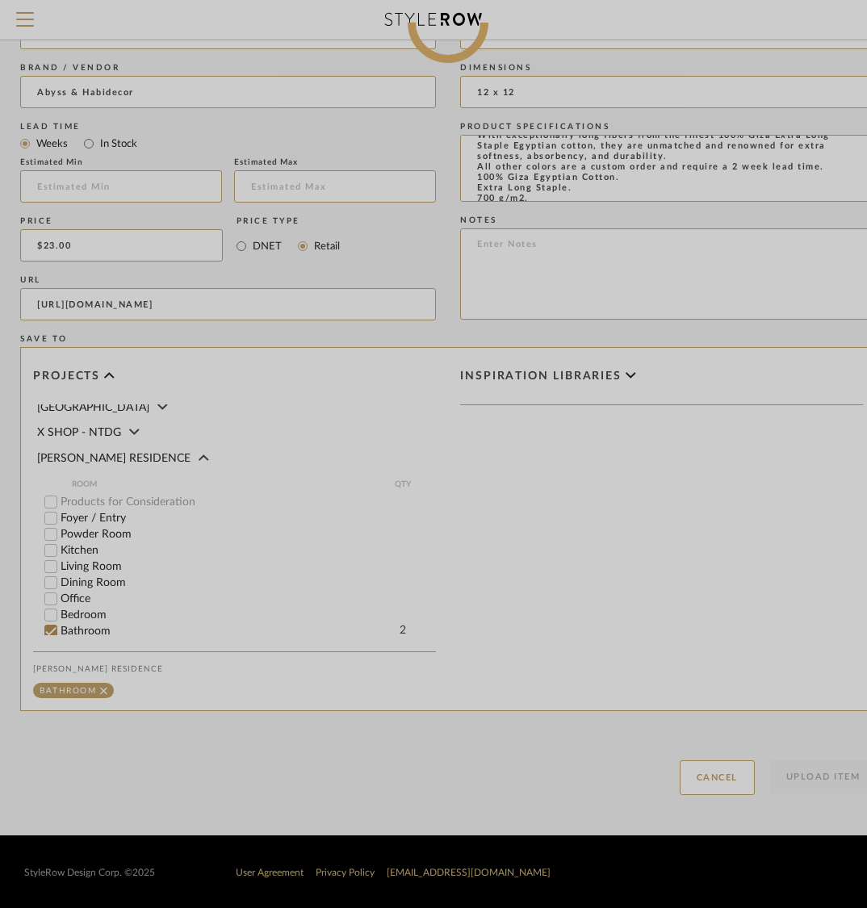
scroll to position [0, 133]
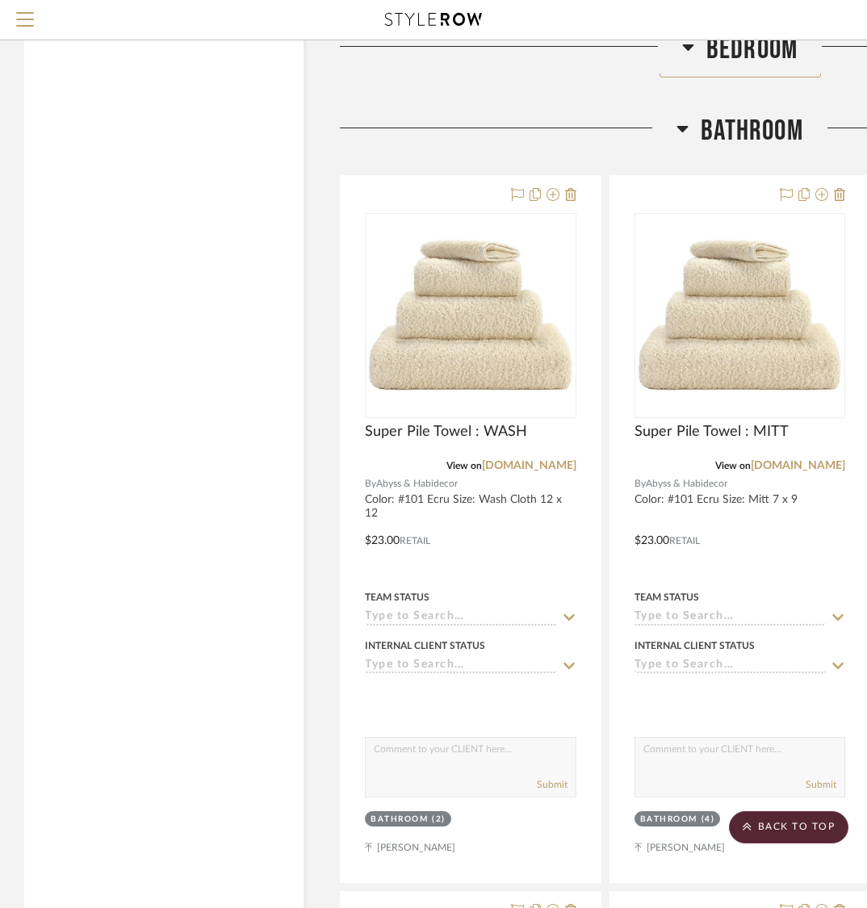
scroll to position [10982, 0]
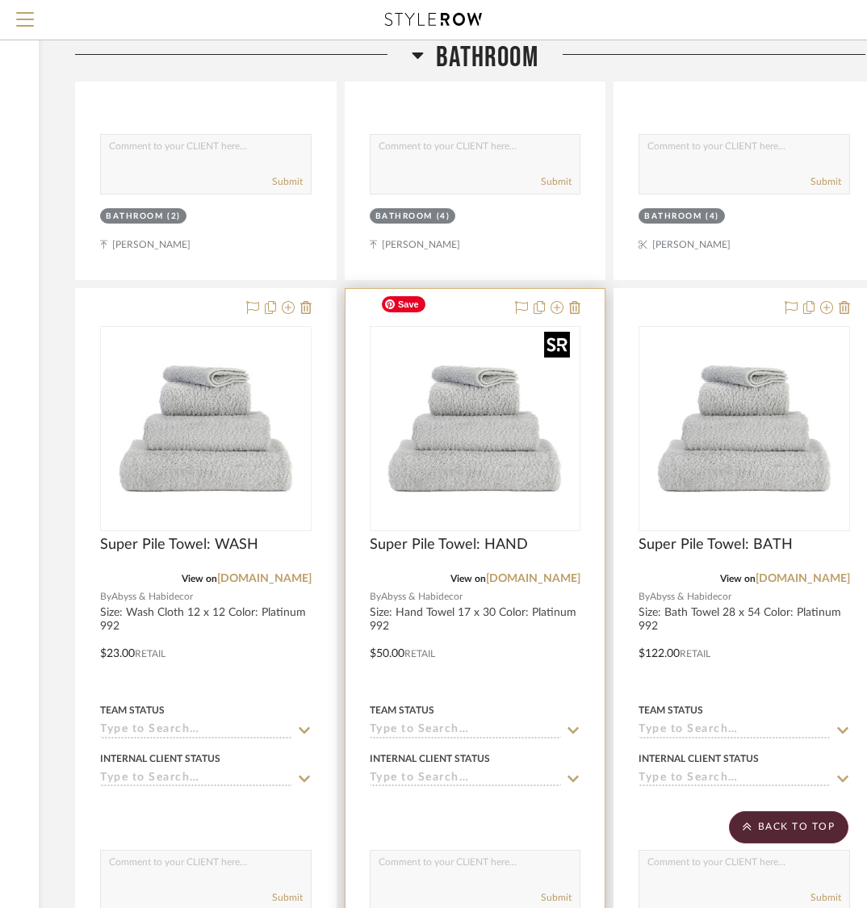
click at [0, 0] on img at bounding box center [0, 0] width 0 height 0
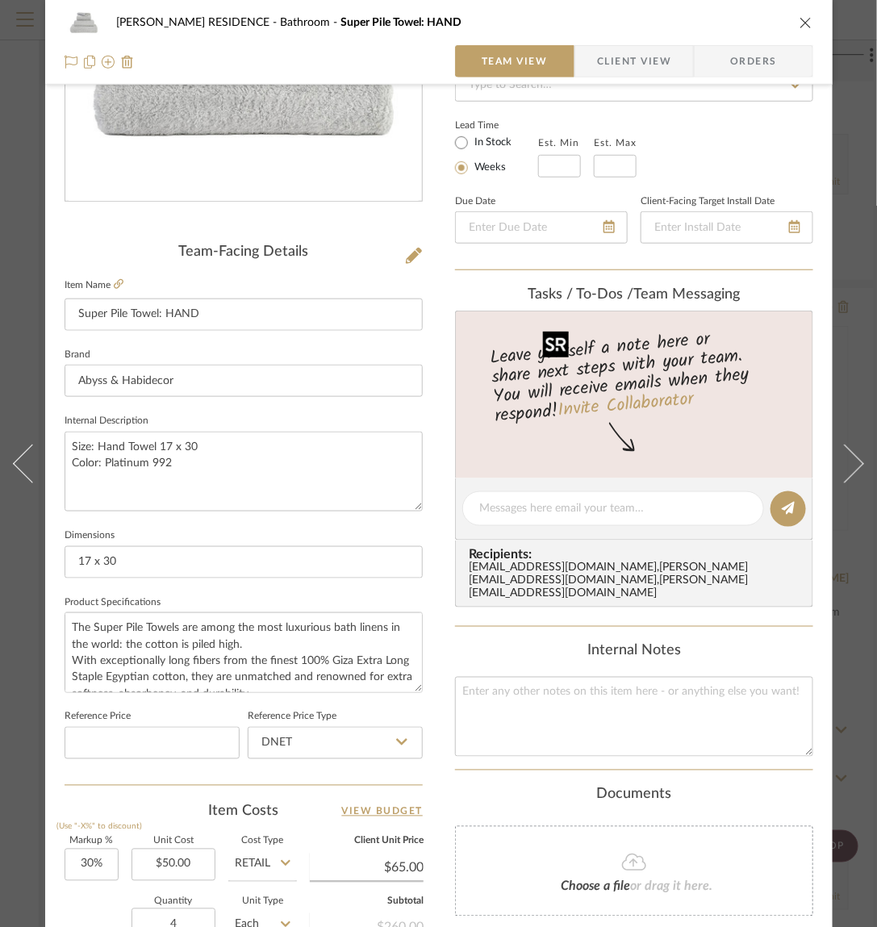
scroll to position [269, 0]
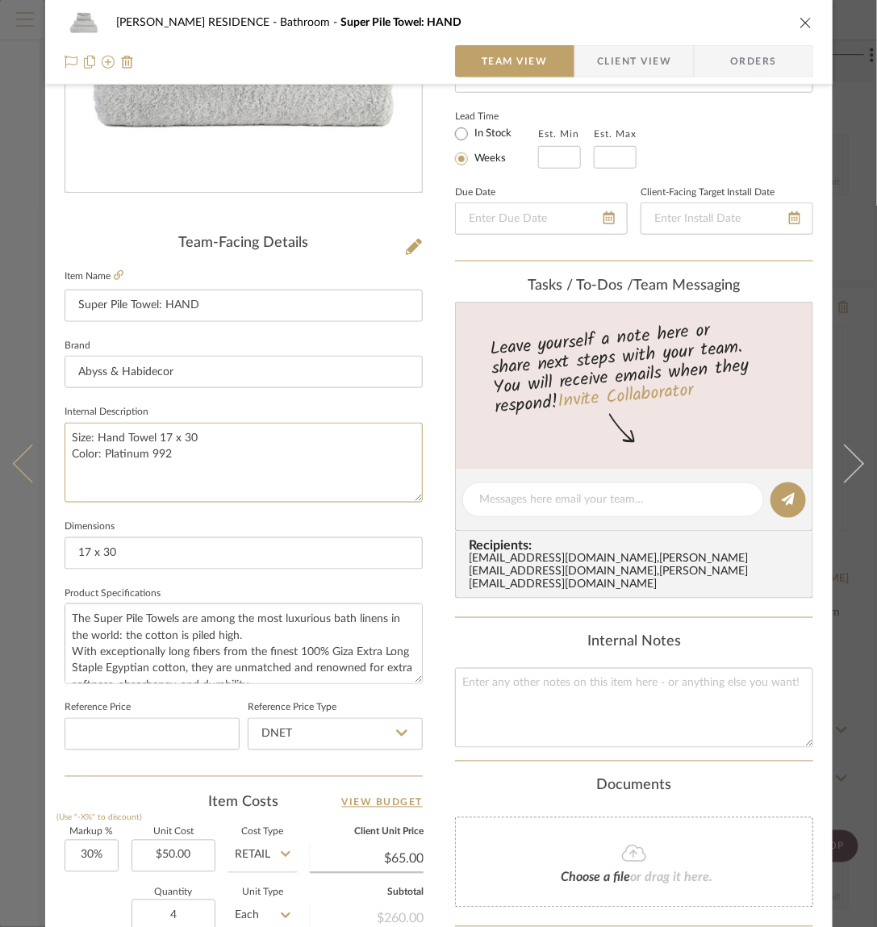
drag, startPoint x: 181, startPoint y: 455, endPoint x: 36, endPoint y: 428, distance: 147.0
click at [36, 428] on mat-dialog-content "YANOFSKY RESIDENCE Bathroom Super Pile Towel: HAND Team View Client View Orders…" at bounding box center [438, 488] width 877 height 1490
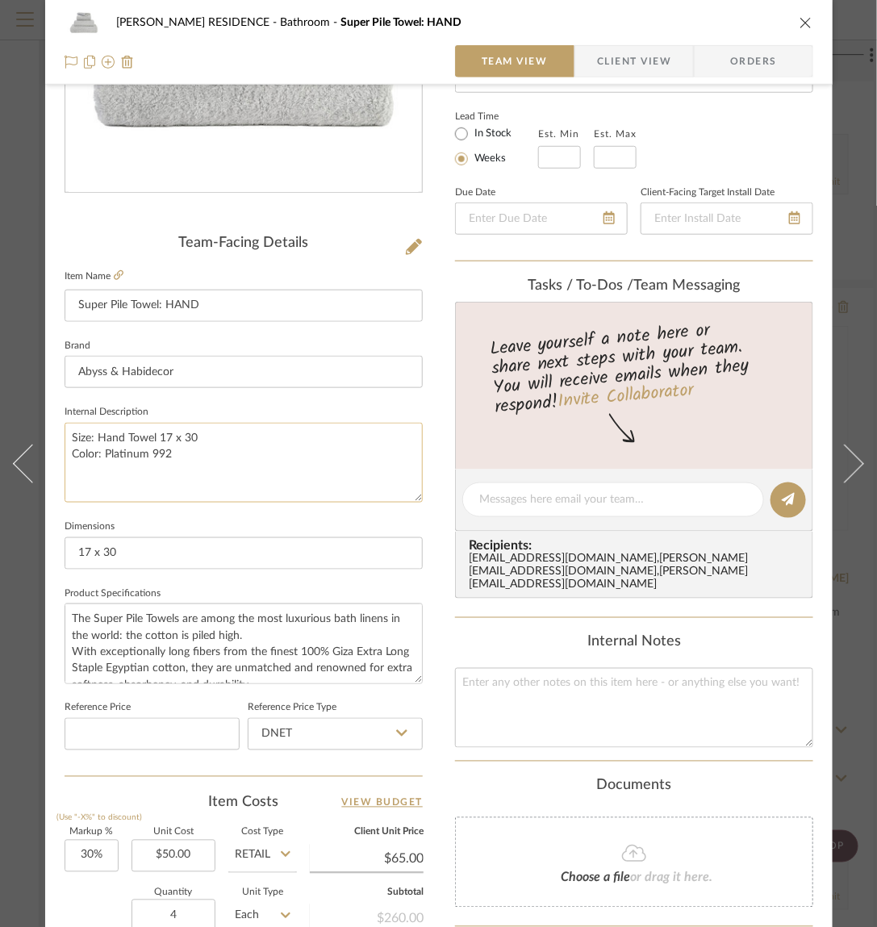
click at [252, 490] on textarea "Size: Hand Towel 17 x 30 Color: Platinum 992" at bounding box center [244, 463] width 358 height 80
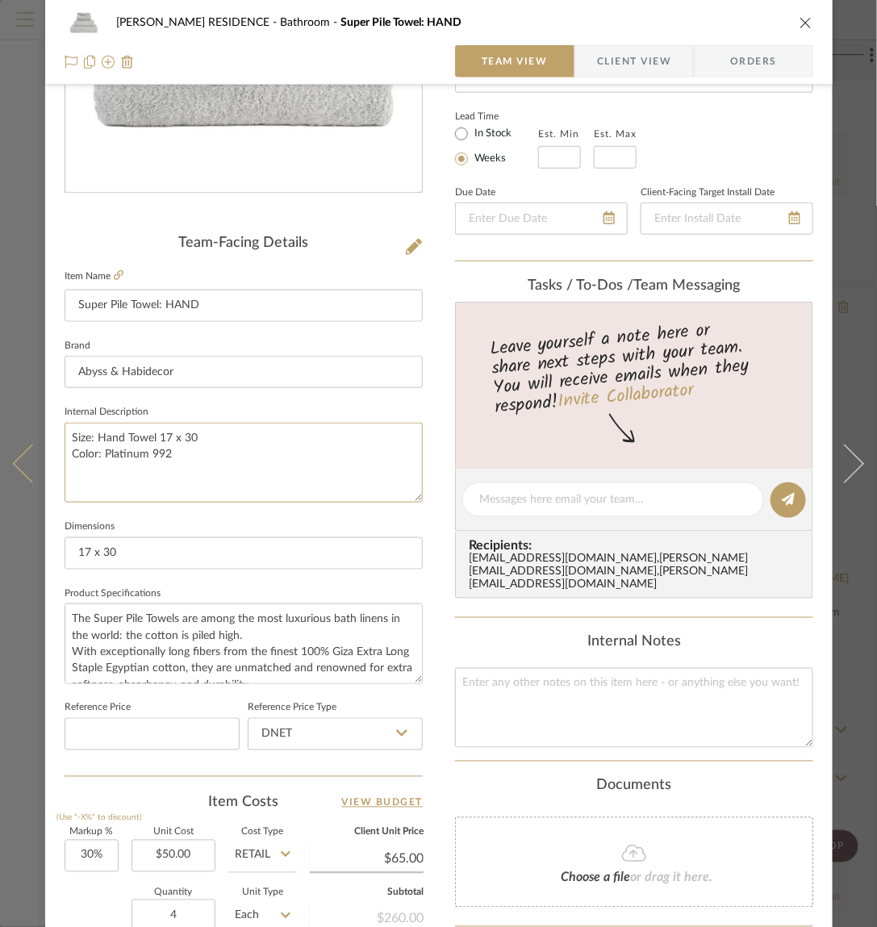
drag, startPoint x: 203, startPoint y: 429, endPoint x: 21, endPoint y: 429, distance: 181.6
click at [21, 429] on mat-dialog-content "YANOFSKY RESIDENCE Bathroom Super Pile Towel: HAND Team View Client View Orders…" at bounding box center [438, 488] width 877 height 1490
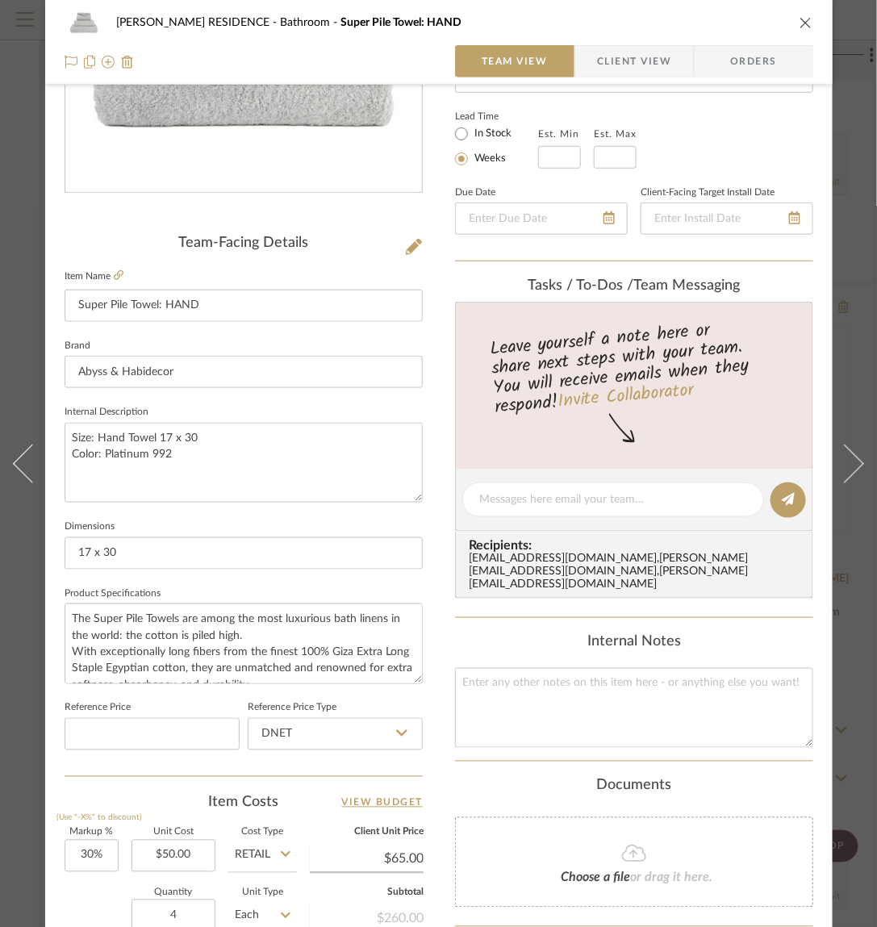
click at [174, 533] on fieldset "Dimensions 17 x 30" at bounding box center [244, 543] width 358 height 54
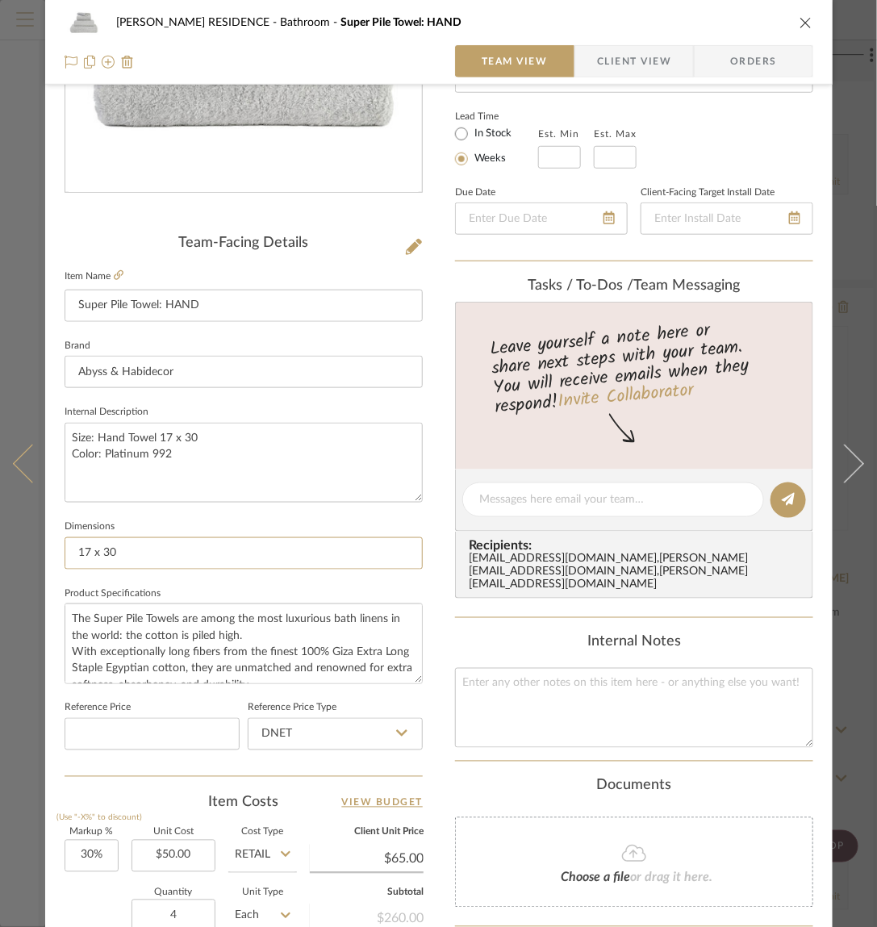
drag, startPoint x: 136, startPoint y: 547, endPoint x: 15, endPoint y: 548, distance: 121.0
click at [15, 548] on mat-dialog-content "YANOFSKY RESIDENCE Bathroom Super Pile Towel: HAND Team View Client View Orders…" at bounding box center [438, 488] width 877 height 1490
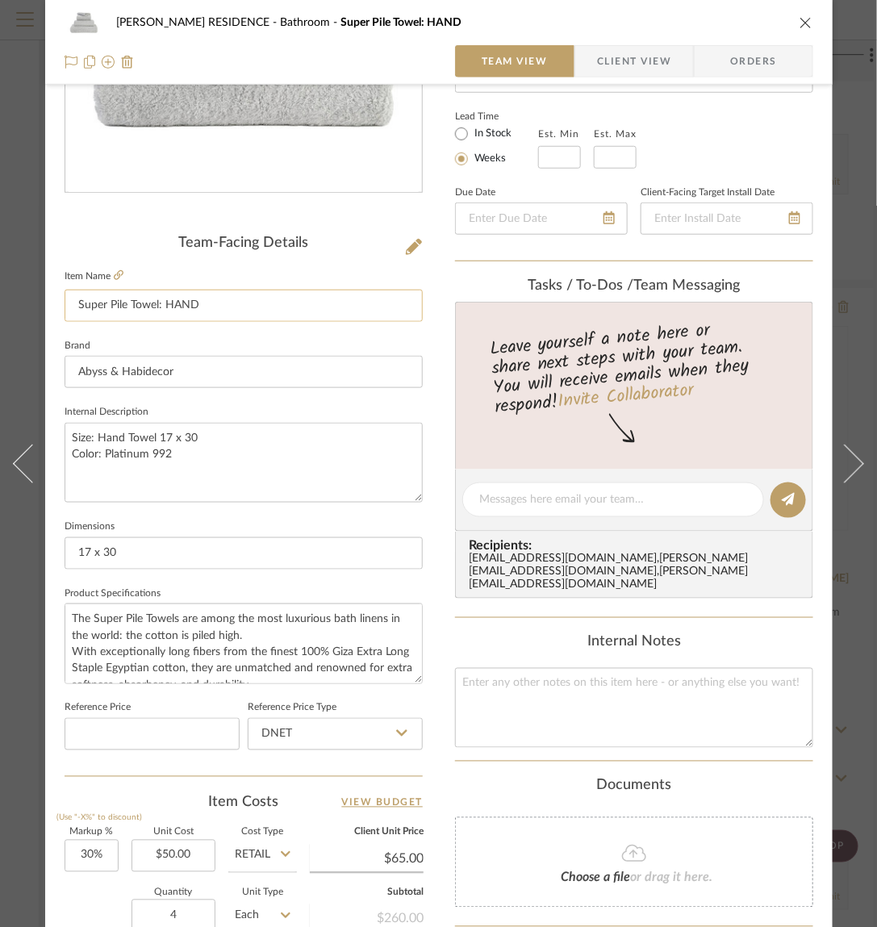
drag, startPoint x: 212, startPoint y: 307, endPoint x: 164, endPoint y: 303, distance: 48.6
click at [164, 303] on input "Super Pile Towel: HAND" at bounding box center [244, 306] width 358 height 32
click at [820, 14] on div "YANOFSKY RESIDENCE Bathroom Super Pile Towel: HAND Team View Client View Orders" at bounding box center [439, 42] width 788 height 85
click at [810, 15] on div "YANOFSKY RESIDENCE Bathroom Super Pile Towel: HAND" at bounding box center [439, 22] width 749 height 32
click at [797, 23] on div "YANOFSKY RESIDENCE Bathroom Super Pile Towel: HAND" at bounding box center [439, 22] width 749 height 32
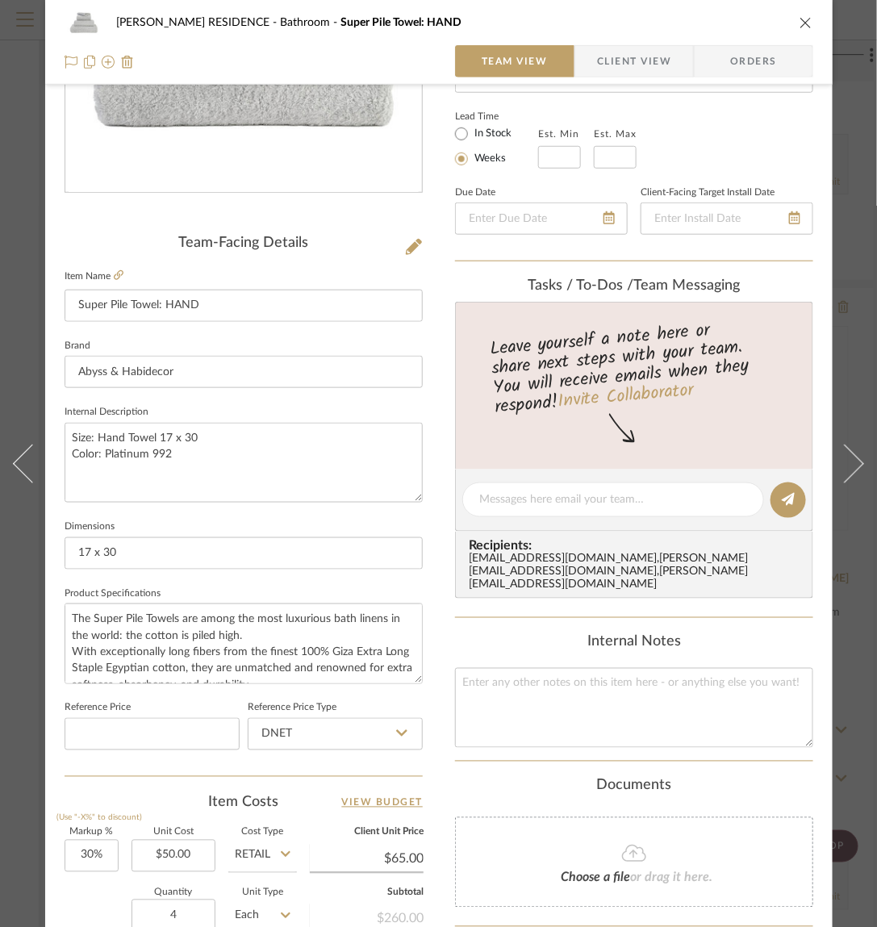
click at [795, 10] on div "YANOFSKY RESIDENCE Bathroom Super Pile Towel: HAND" at bounding box center [439, 22] width 749 height 32
click at [809, 22] on icon "close" at bounding box center [806, 22] width 13 height 13
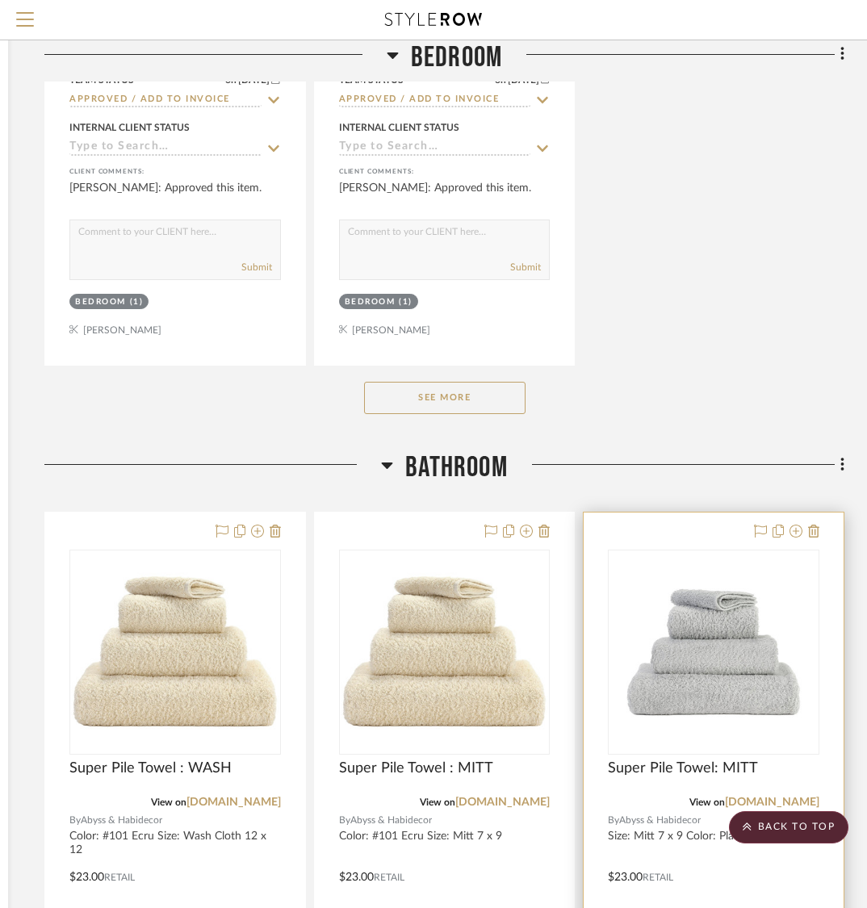
scroll to position [10601, 432]
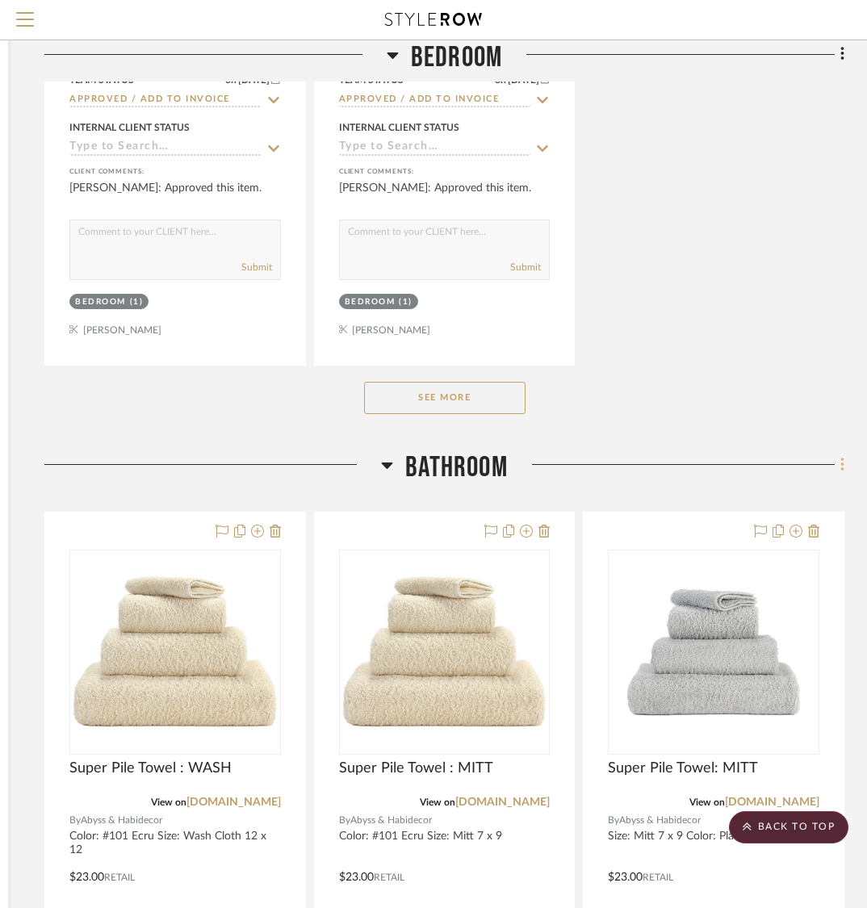
click at [840, 458] on icon at bounding box center [841, 465] width 3 height 14
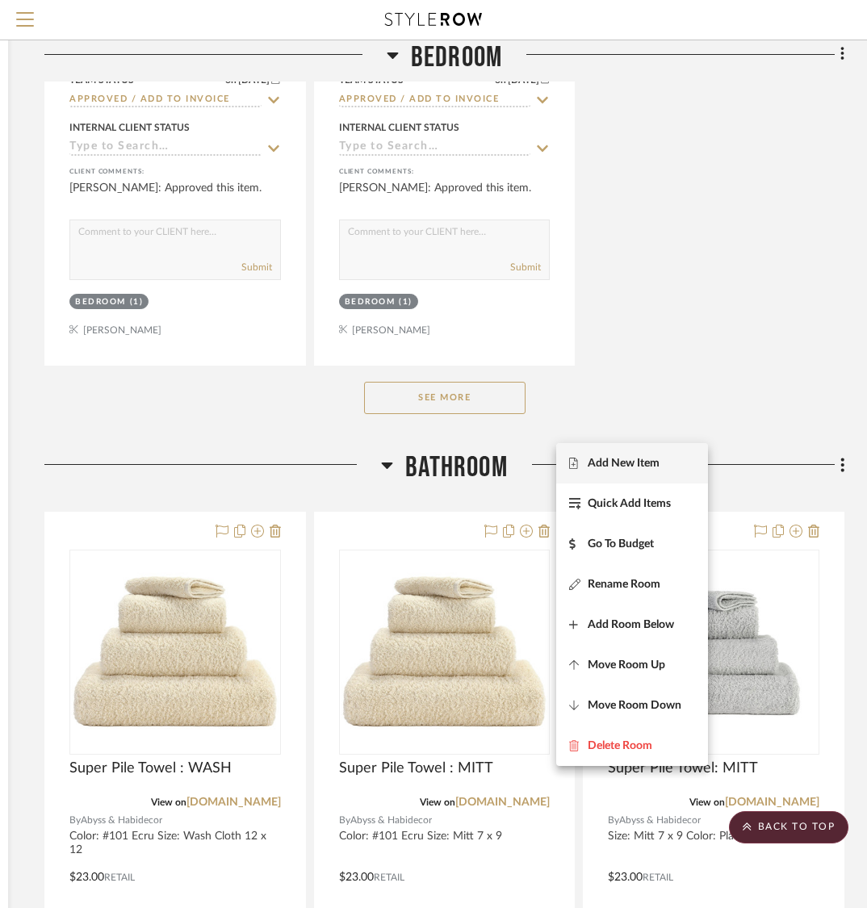
click at [611, 479] on button "Add New Item" at bounding box center [632, 463] width 152 height 40
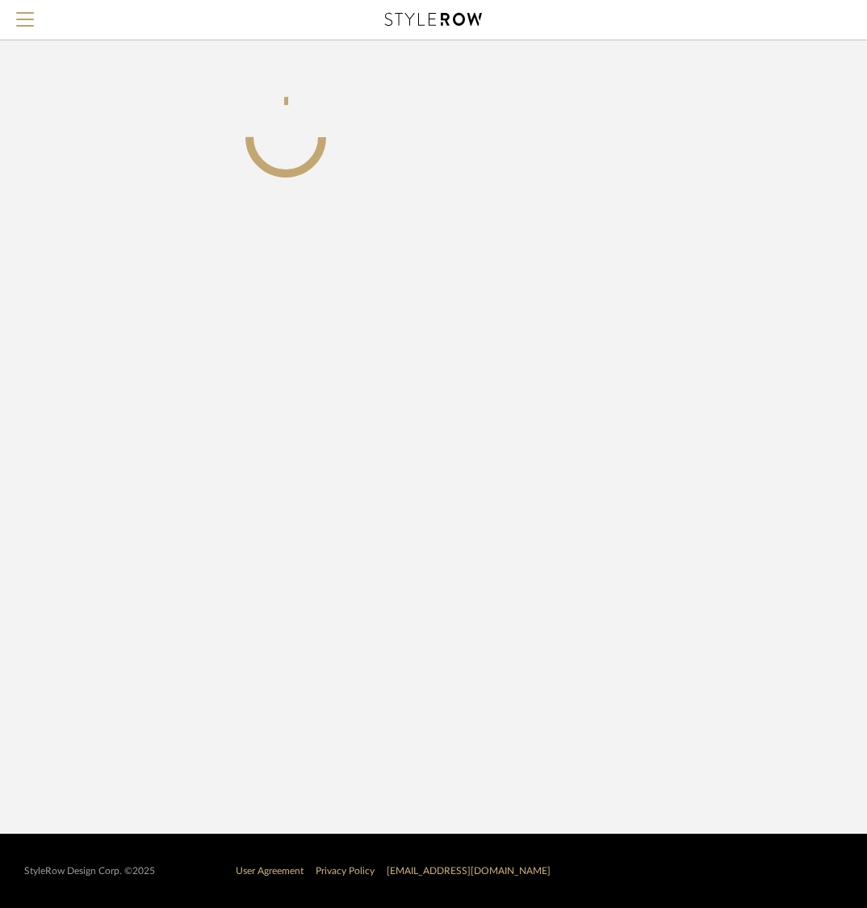
scroll to position [0, 284]
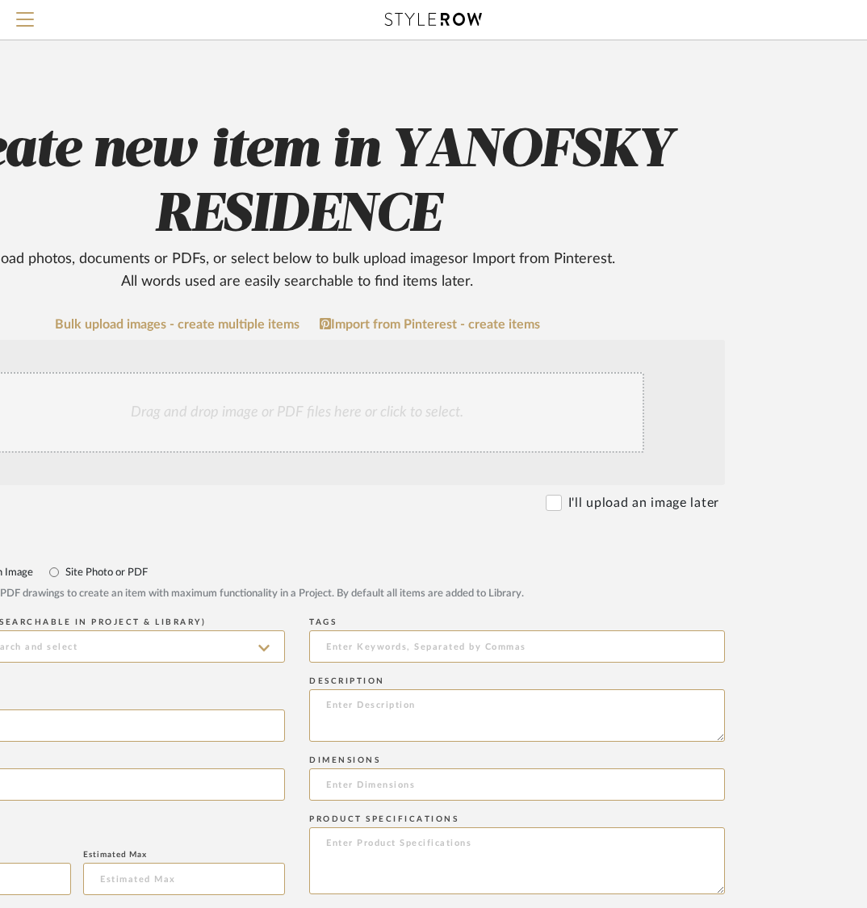
click at [453, 450] on div "Drag and drop image or PDF files here or click to select." at bounding box center [297, 412] width 694 height 81
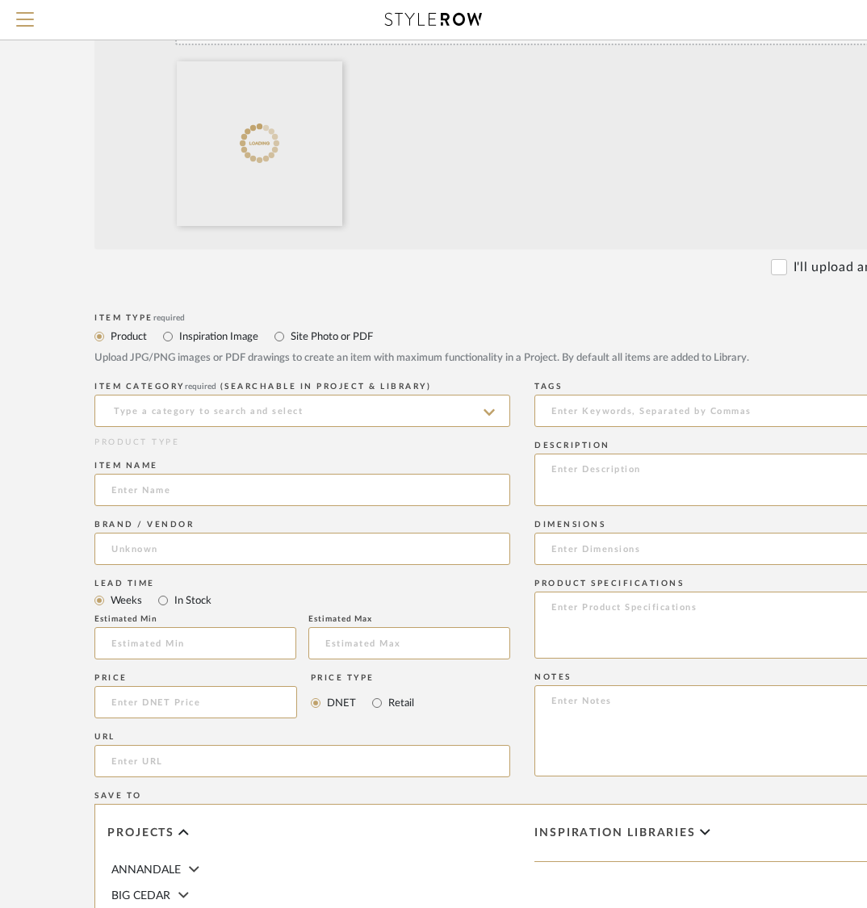
scroll to position [410, 59]
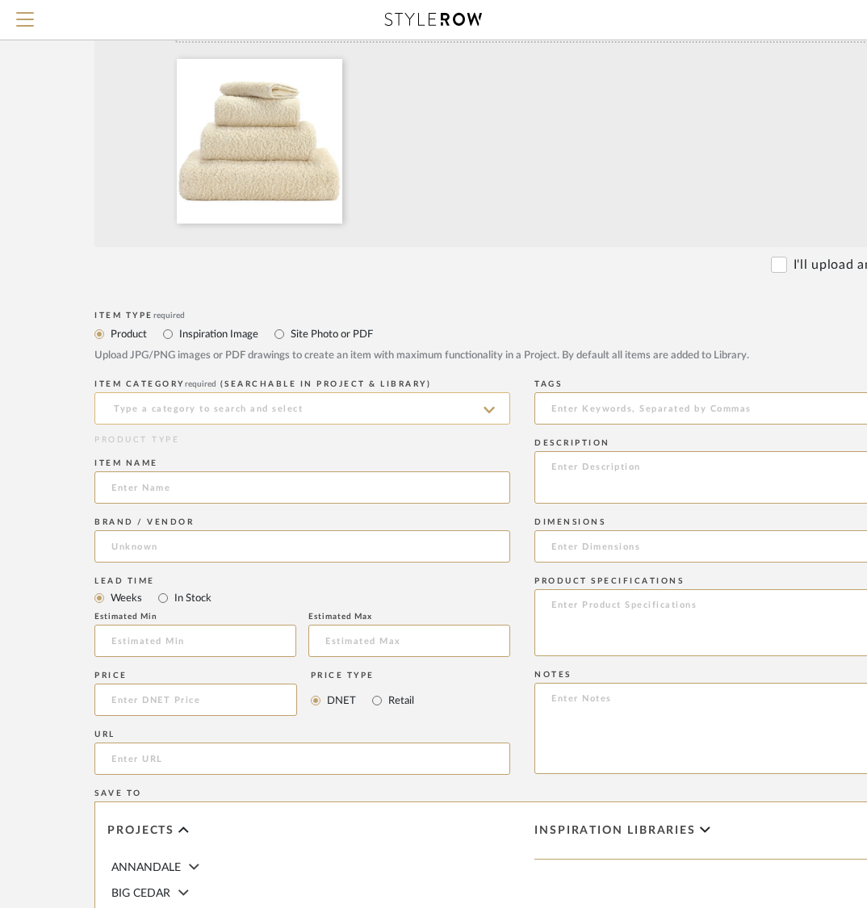
click at [275, 399] on input at bounding box center [302, 408] width 416 height 32
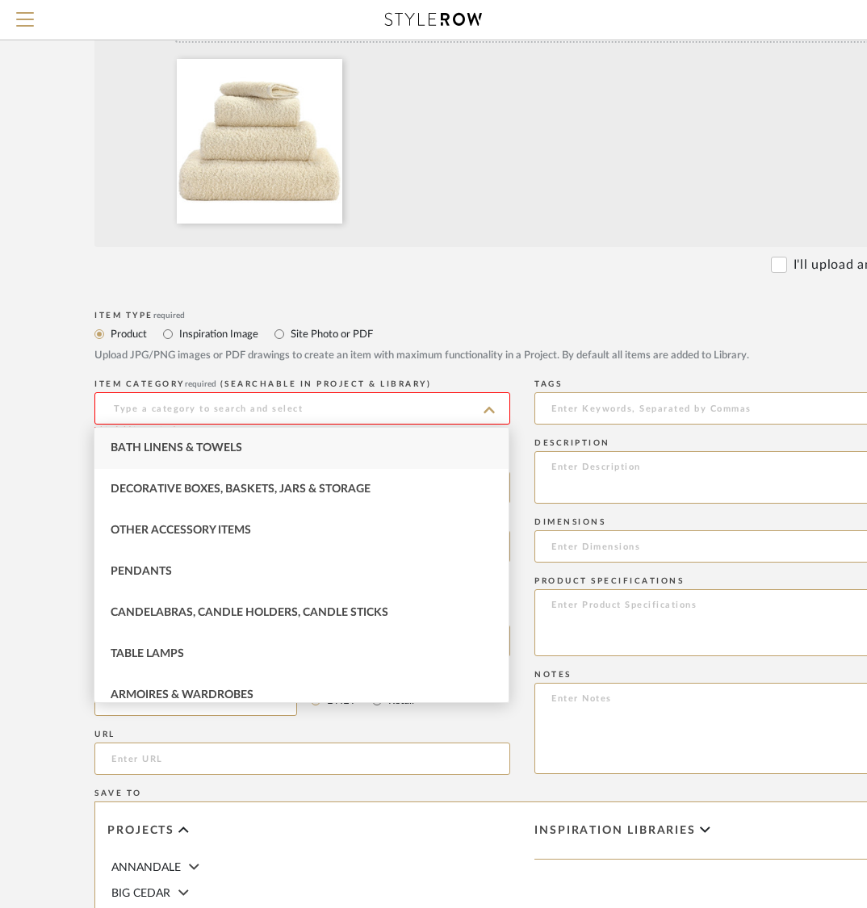
click at [245, 450] on div "Bath Linens & Towels" at bounding box center [301, 448] width 414 height 41
type input "Bath Linens & Towels"
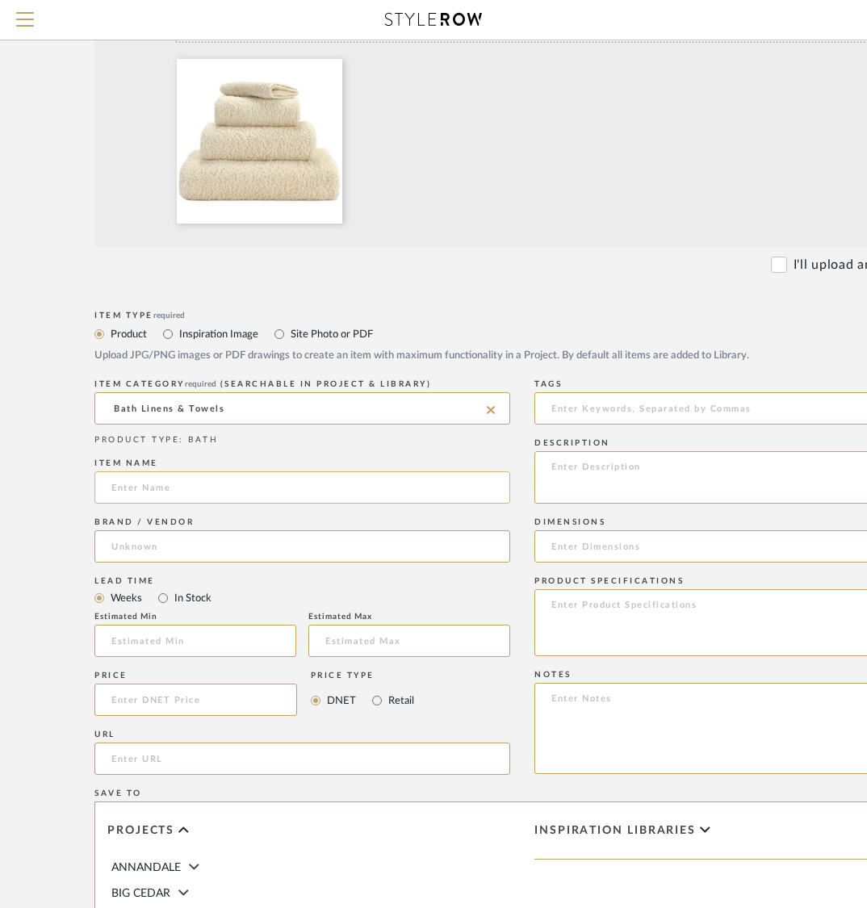
click at [219, 484] on input at bounding box center [302, 487] width 416 height 32
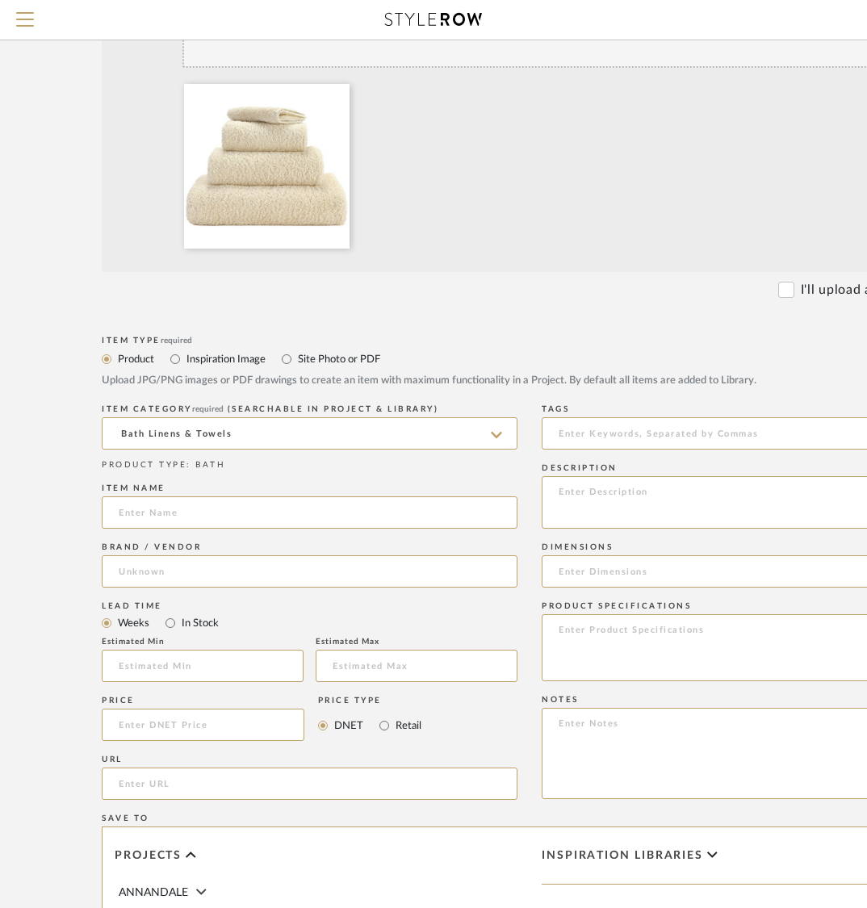
scroll to position [410, 52]
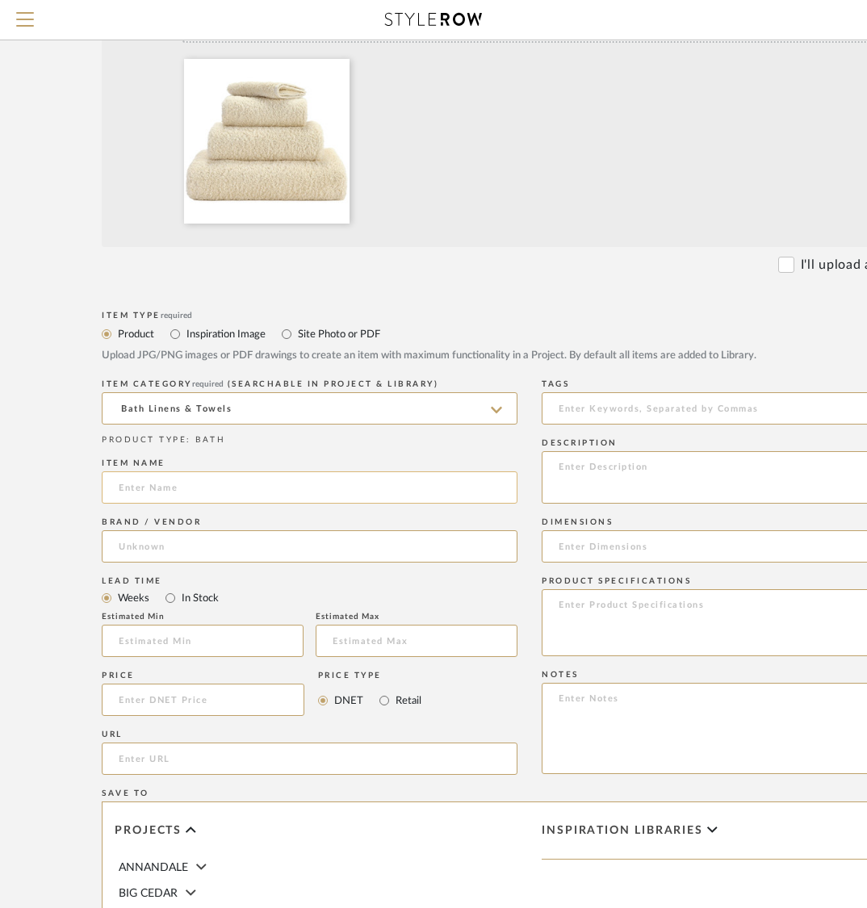
click at [235, 501] on input at bounding box center [310, 487] width 416 height 32
paste input "Super Pile Towel : HAND"
type input "Super Pile Towel : HAND"
click at [232, 572] on div "Lead Time Weeks In Stock" at bounding box center [310, 590] width 416 height 36
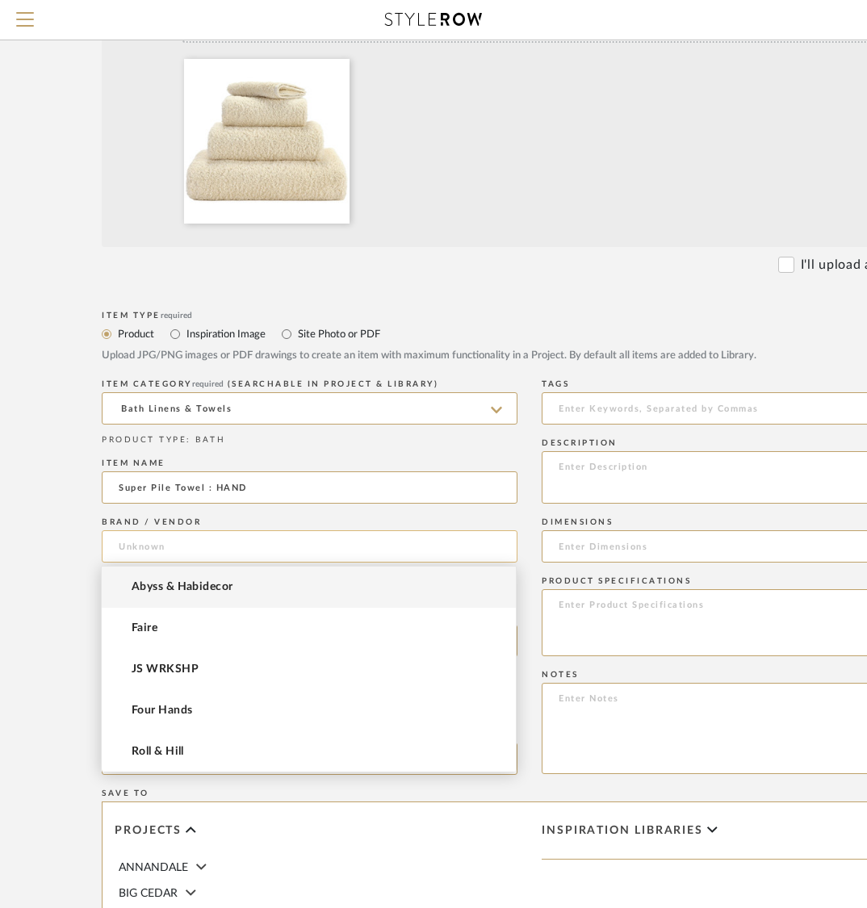
click at [232, 545] on input at bounding box center [310, 546] width 416 height 32
click at [224, 591] on span "Abyss & Habidecor" at bounding box center [182, 587] width 101 height 14
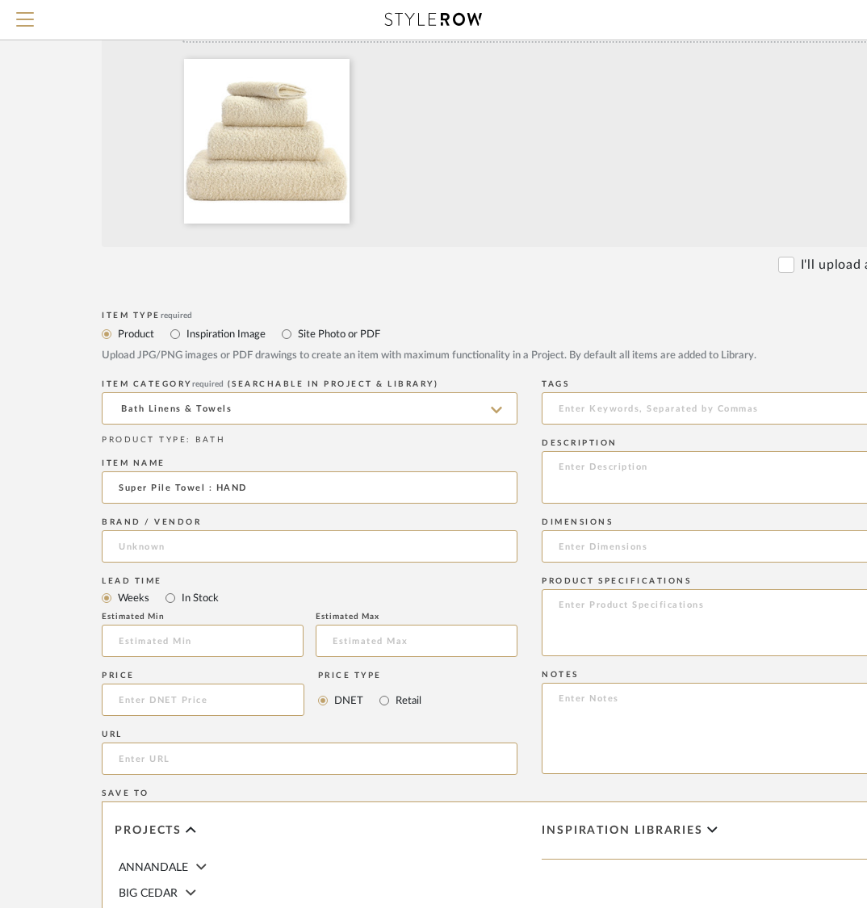
type input "Abyss & Habidecor"
click at [171, 700] on input at bounding box center [203, 699] width 203 height 32
type input "$50.00"
click at [407, 698] on label "Retail" at bounding box center [407, 701] width 27 height 18
click at [394, 698] on input "Retail" at bounding box center [383, 700] width 19 height 19
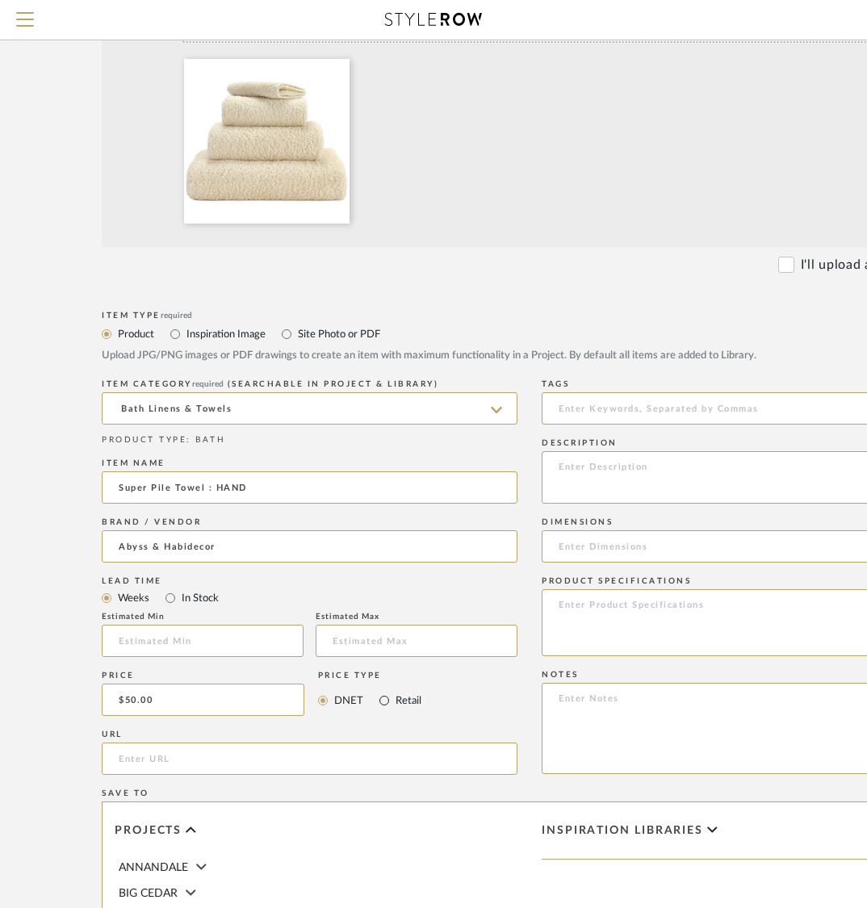
radio input "true"
click at [289, 761] on input "url" at bounding box center [310, 758] width 416 height 32
paste input "https://www.finelinens.com/brands/abyss-&-habidecor/towels-by-abyss/c-super-pil…"
type input "https://www.finelinens.com/brands/abyss-&-habidecor/towels-by-abyss/c-super-pil…"
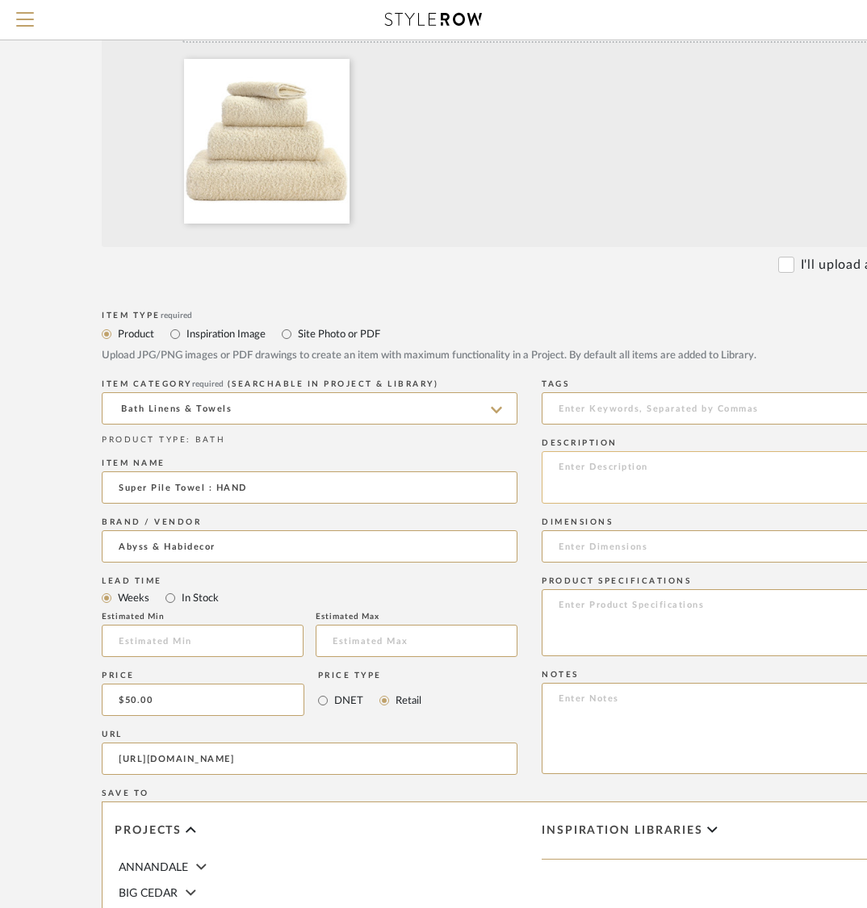
scroll to position [0, 0]
click at [694, 477] on textarea at bounding box center [749, 477] width 416 height 52
click at [623, 477] on textarea at bounding box center [749, 477] width 416 height 52
paste textarea "Color: #101 Ecru Size: Hand Towel 17 x 30"
type textarea "Color: #101 Ecru Size: Hand Towel 17 x 30"
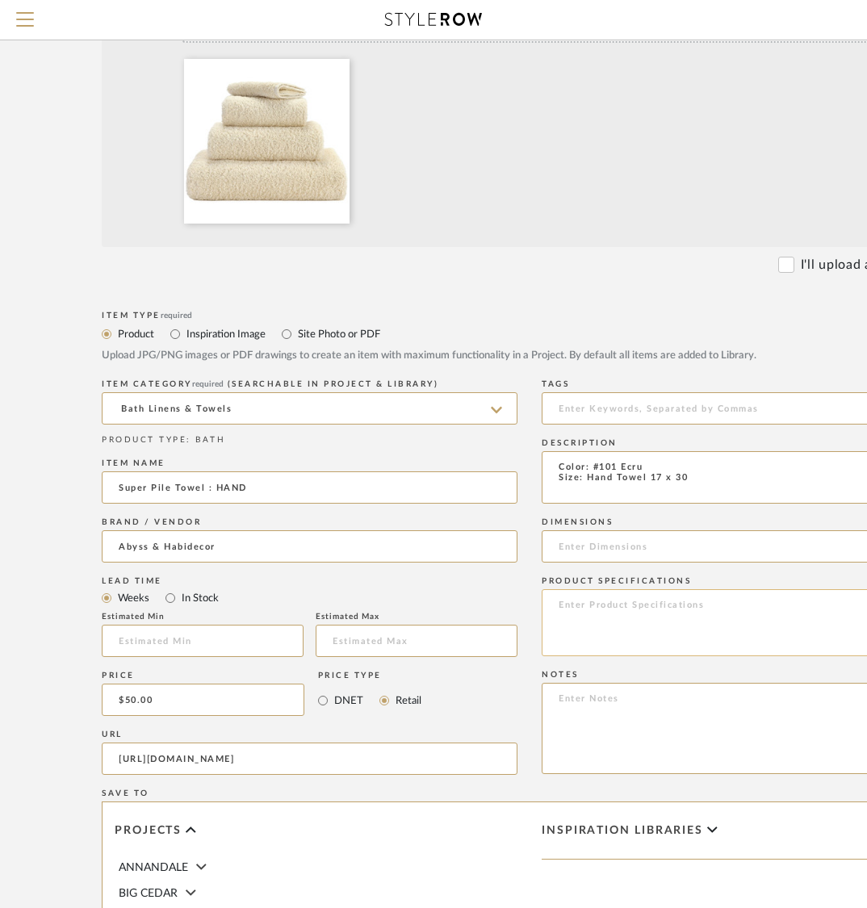
click at [651, 608] on textarea at bounding box center [749, 622] width 416 height 67
paste textarea "The Super Pile Towels are among the most luxurious bath linens in the world: th…"
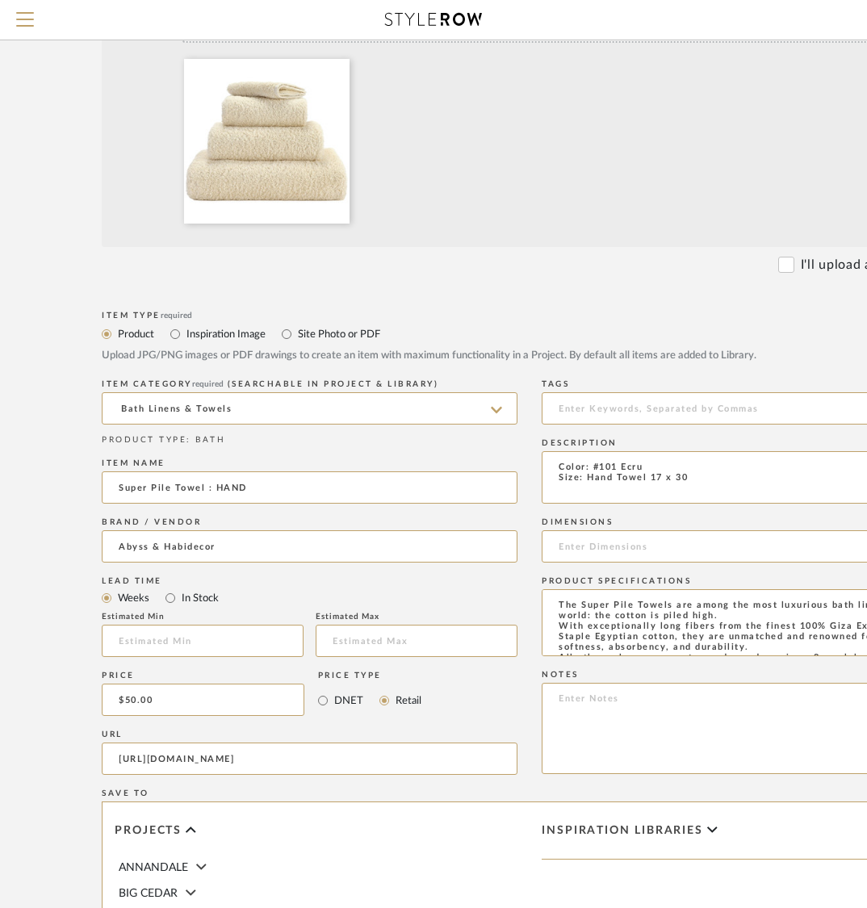
scroll to position [36, 0]
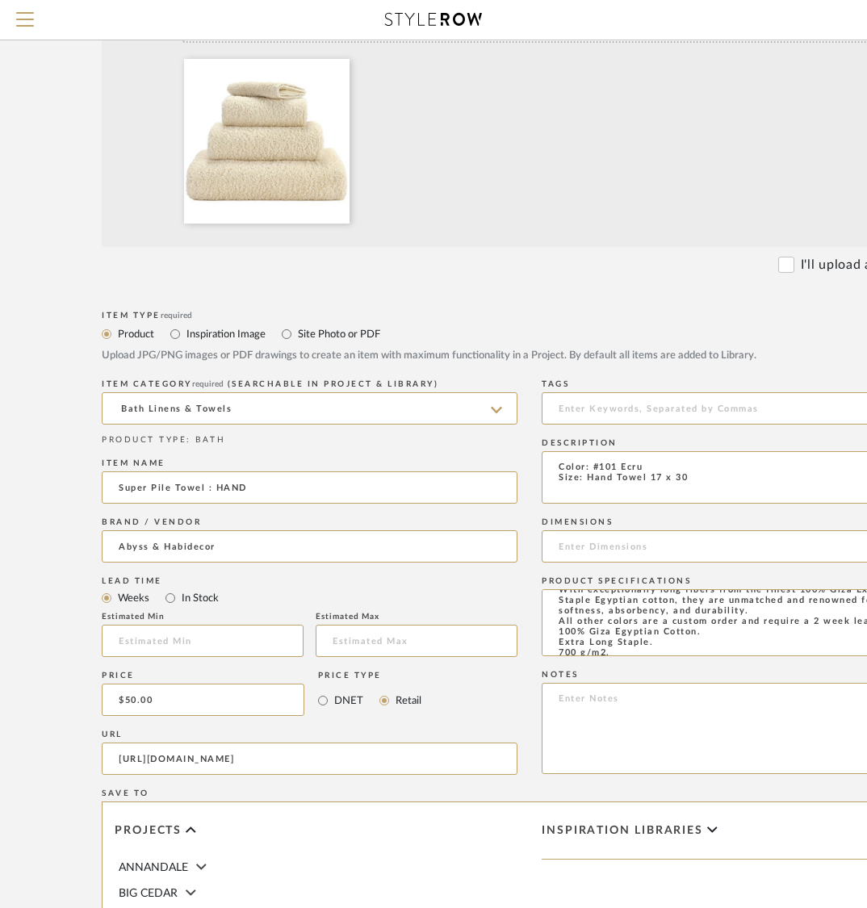
type textarea "The Super Pile Towels are among the most luxurious bath linens in the world: th…"
click at [658, 550] on input at bounding box center [749, 546] width 416 height 32
paste input "17 x 30"
type input "17 x 30"
click at [518, 583] on div "Item Type required Product Inspiration Image Site Photo or PDF Upload JPG/PNG i…" at bounding box center [529, 778] width 855 height 942
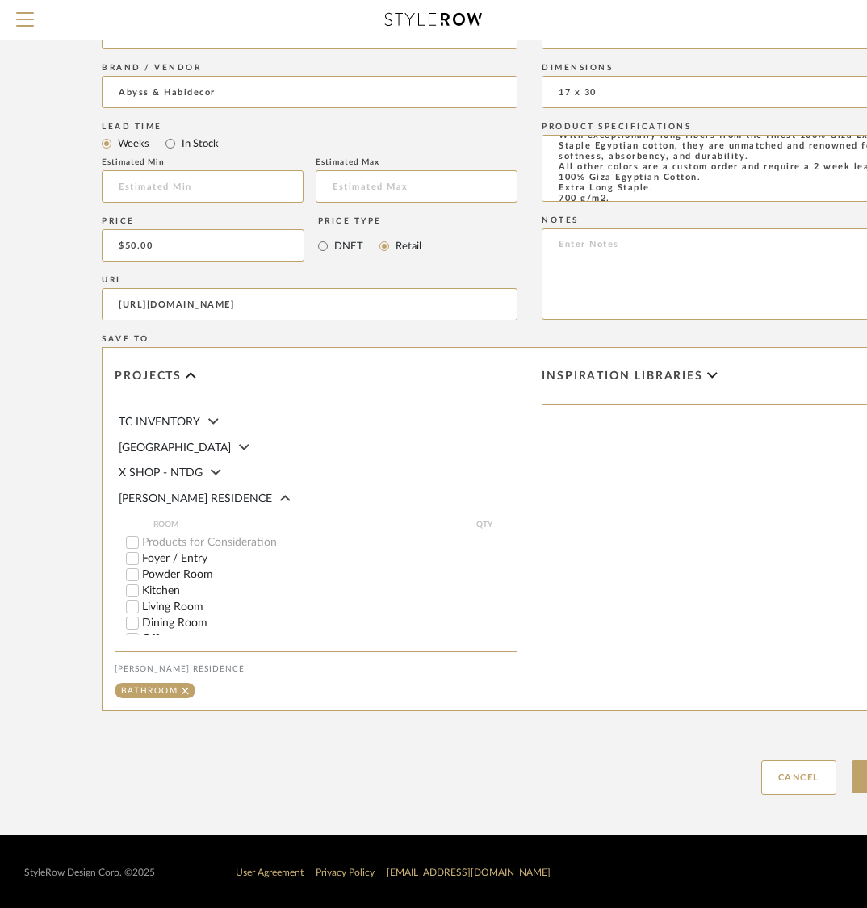
scroll to position [649, 0]
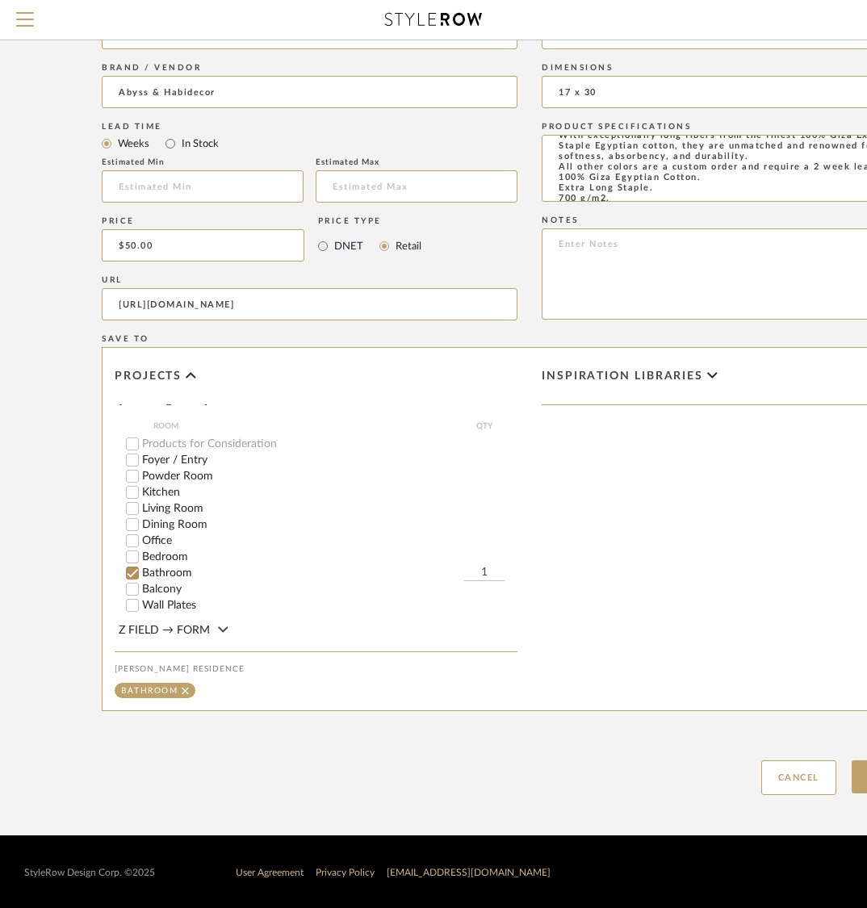
click at [483, 565] on input "1" at bounding box center [484, 573] width 40 height 16
type input "4"
click at [667, 763] on div "Upload Item Cancel" at bounding box center [529, 758] width 855 height 74
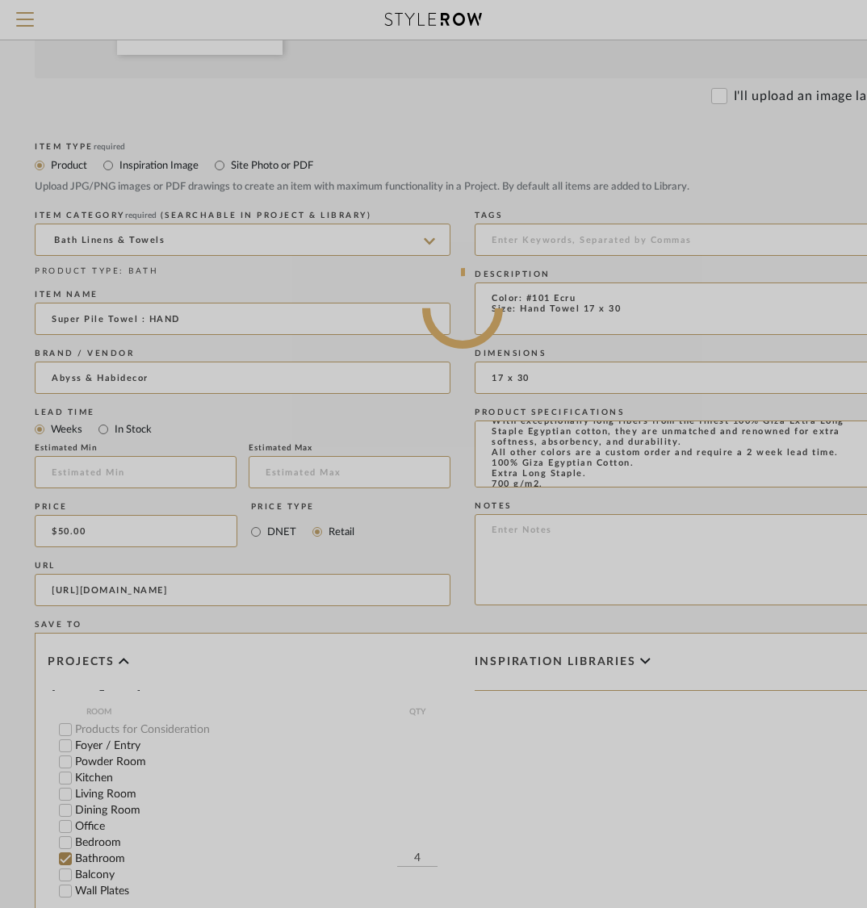
scroll to position [579, 117]
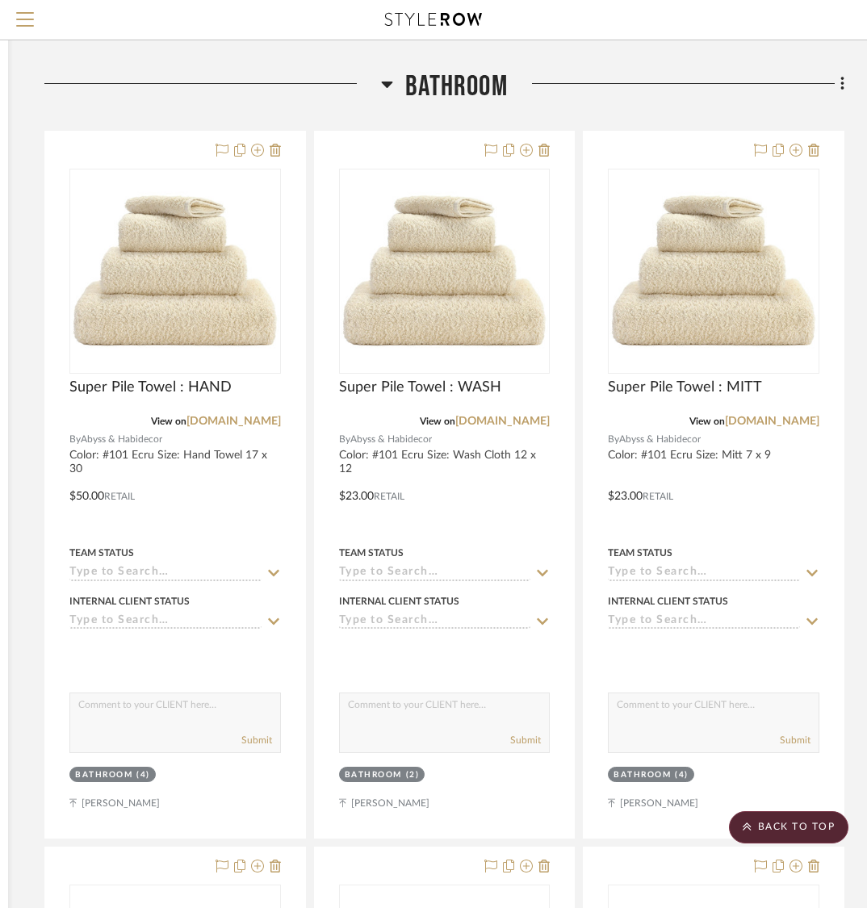
scroll to position [10982, 291]
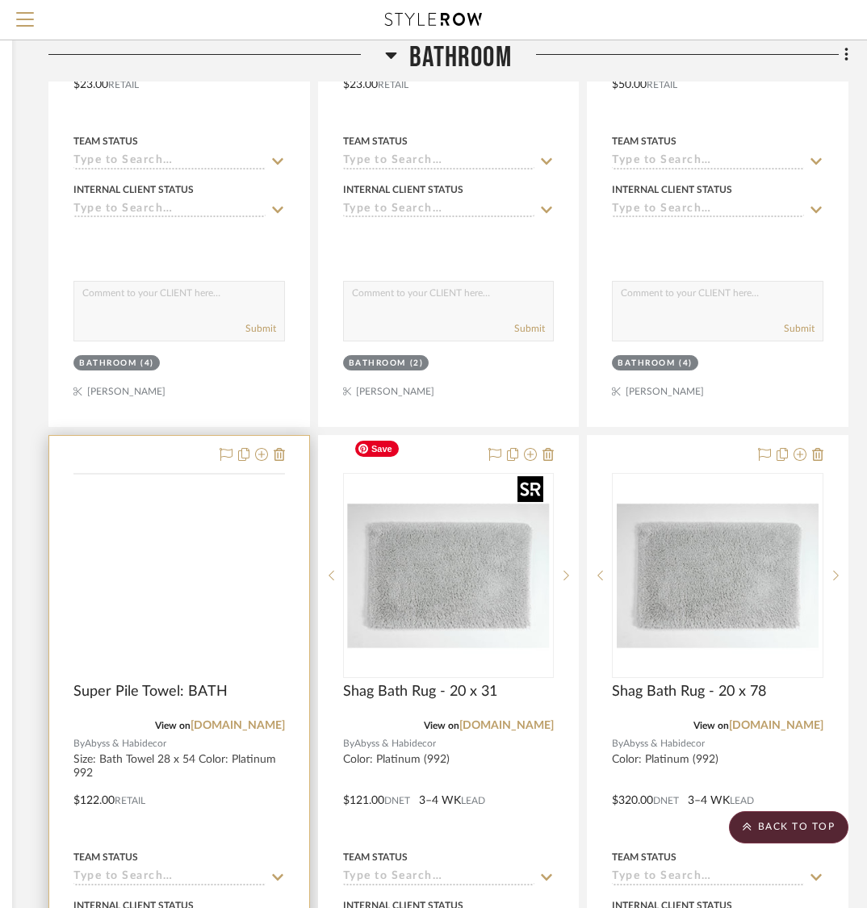
click at [0, 0] on img at bounding box center [0, 0] width 0 height 0
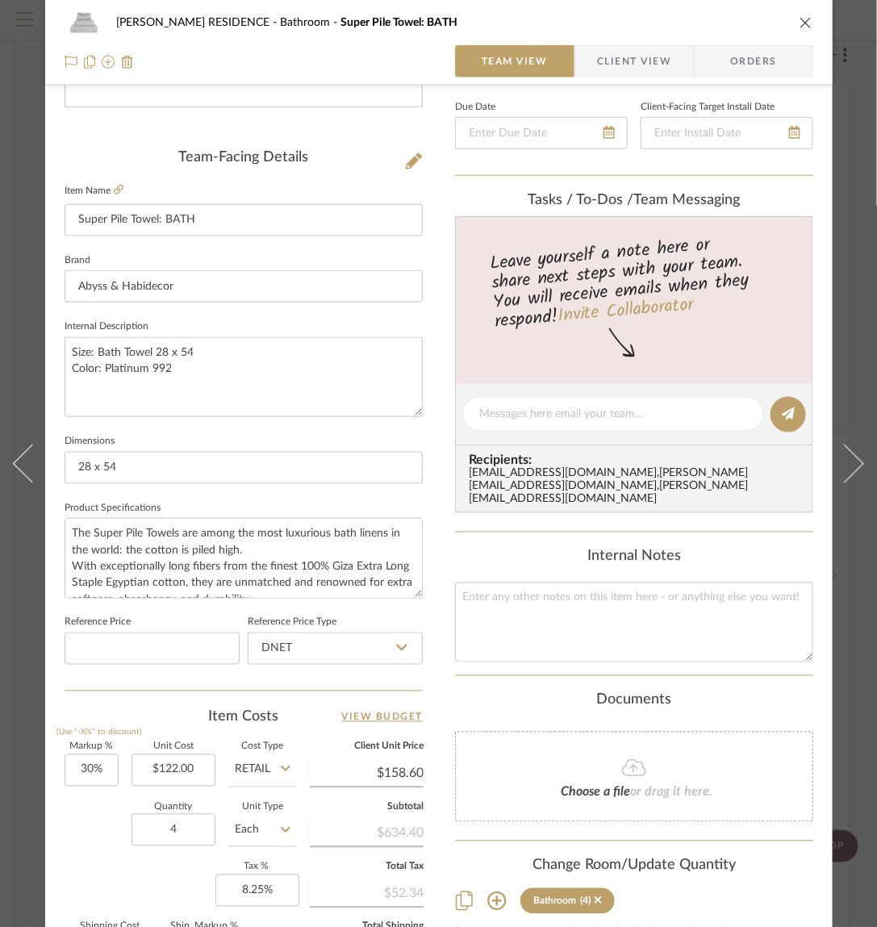
scroll to position [353, 0]
click at [179, 465] on input "28 x 54" at bounding box center [244, 469] width 358 height 32
drag, startPoint x: 159, startPoint y: 395, endPoint x: 85, endPoint y: 307, distance: 115.7
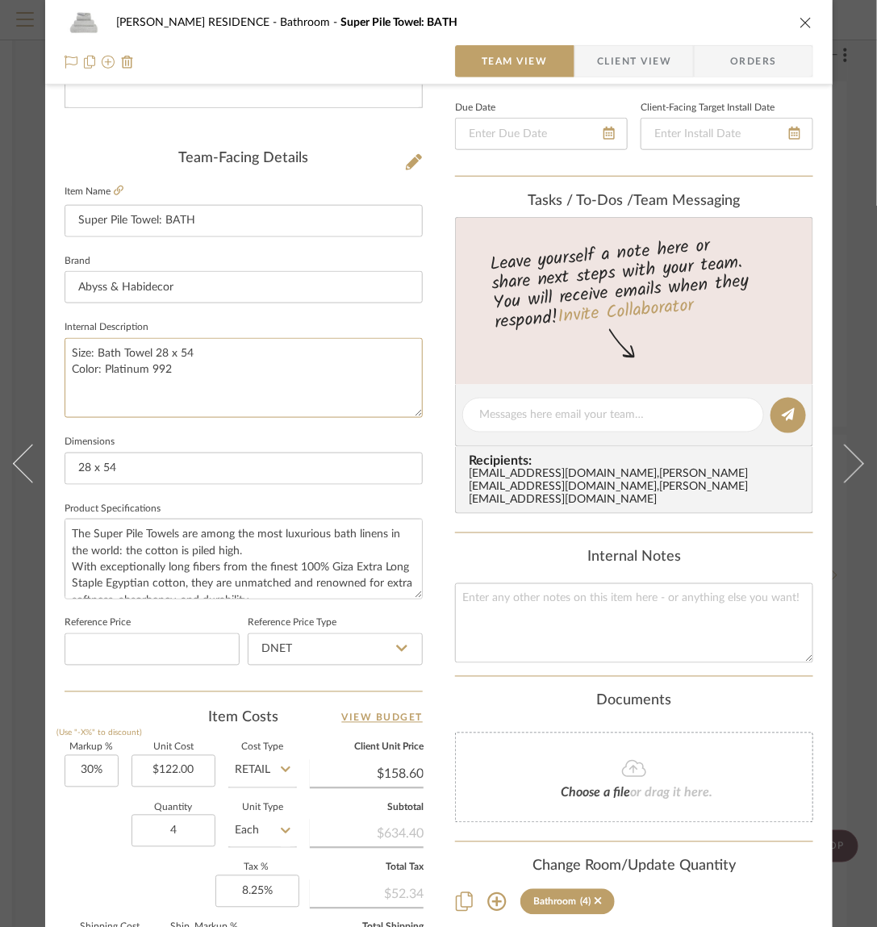
click at [85, 307] on div "Team-Facing Details Item Name Super Pile Towel: BATH Brand Abyss & Habidecor In…" at bounding box center [244, 420] width 358 height 541
click at [155, 387] on textarea "Size: Bath Towel 28 x 54 Color: Platinum 992" at bounding box center [244, 378] width 358 height 80
click at [185, 358] on textarea "Size: Bath Towel 28 x 54 Color: Platinum 992" at bounding box center [244, 378] width 358 height 80
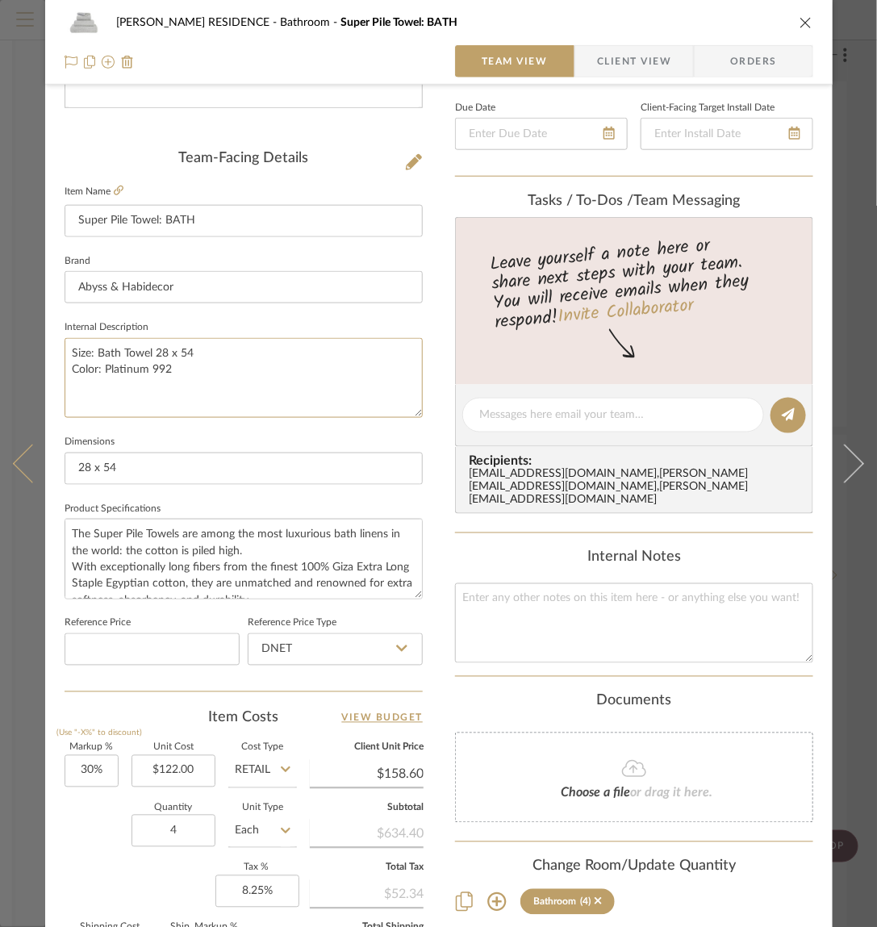
drag, startPoint x: 202, startPoint y: 357, endPoint x: 36, endPoint y: 357, distance: 166.2
click at [36, 357] on mat-dialog-content "YANOFSKY RESIDENCE Bathroom Super Pile Towel: BATH Team View Client View Orders…" at bounding box center [438, 404] width 877 height 1490
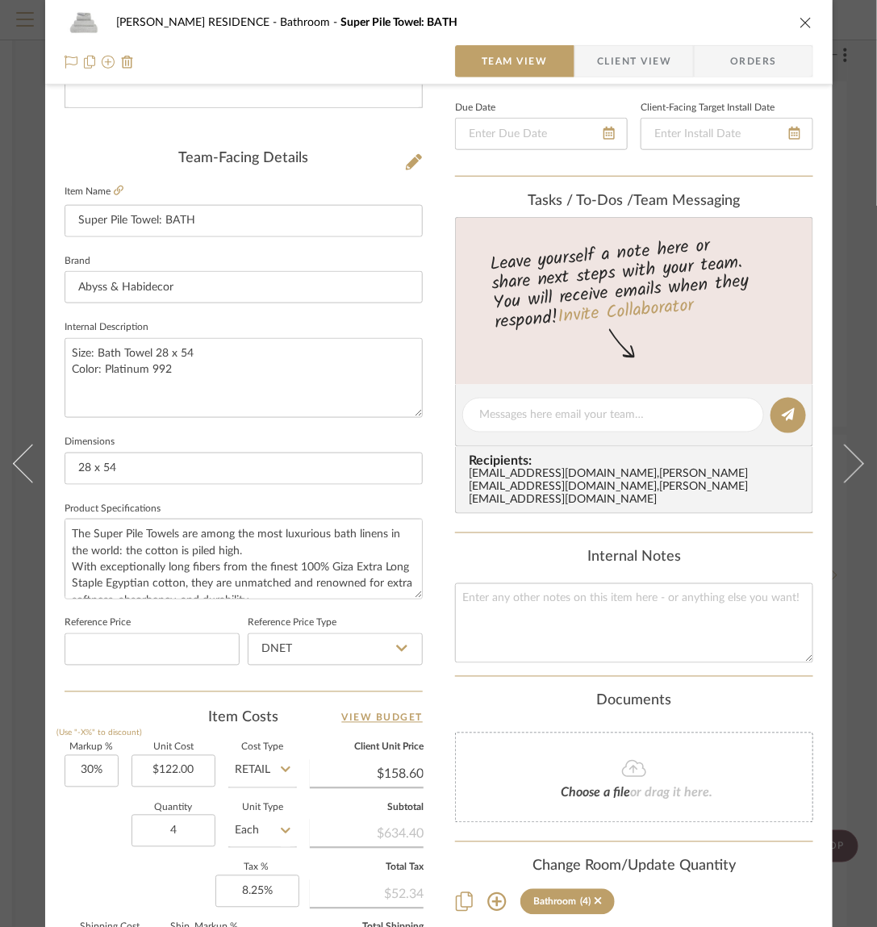
click at [804, 23] on icon "close" at bounding box center [806, 22] width 13 height 13
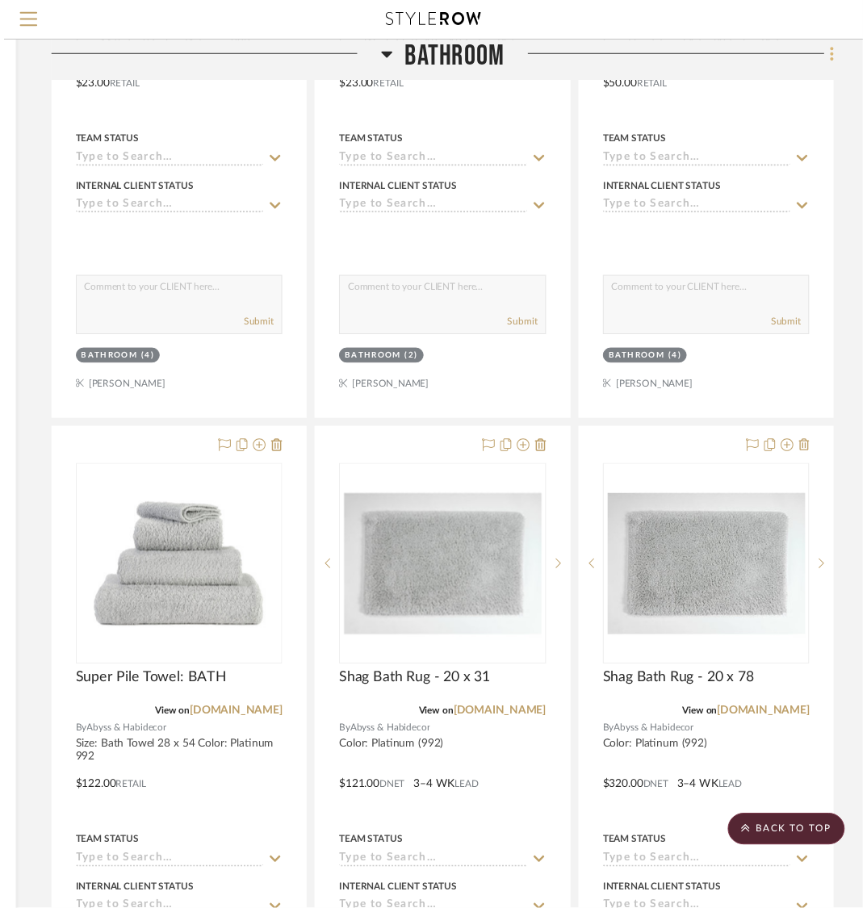
scroll to position [12109, 291]
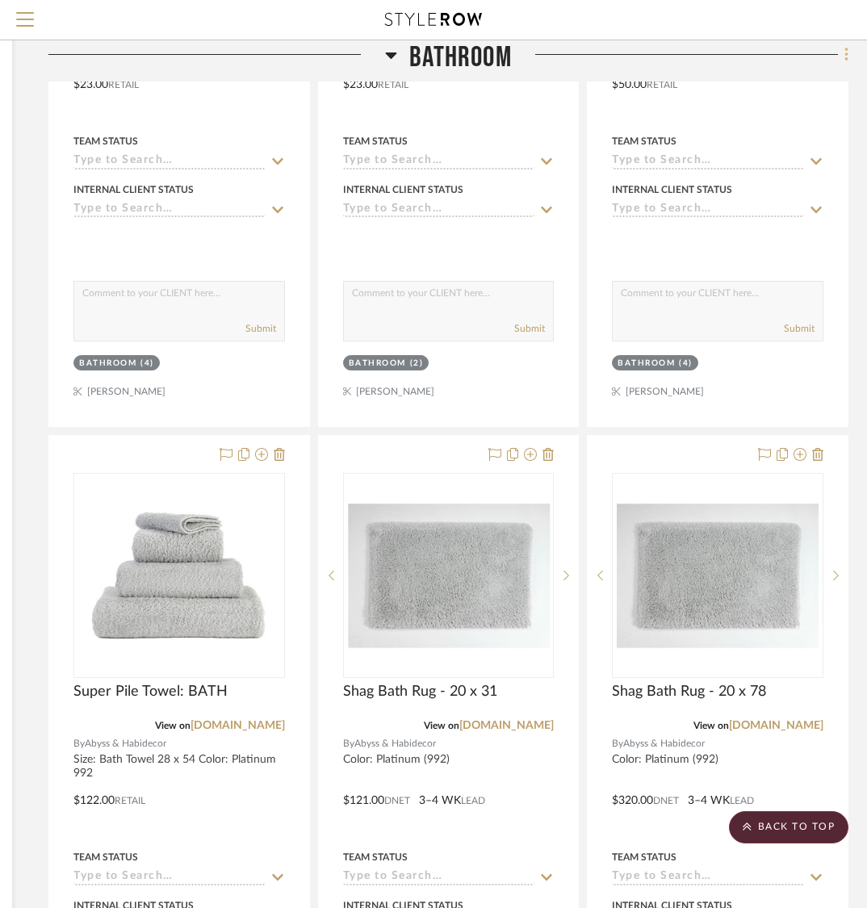
click at [844, 64] on icon at bounding box center [846, 55] width 5 height 18
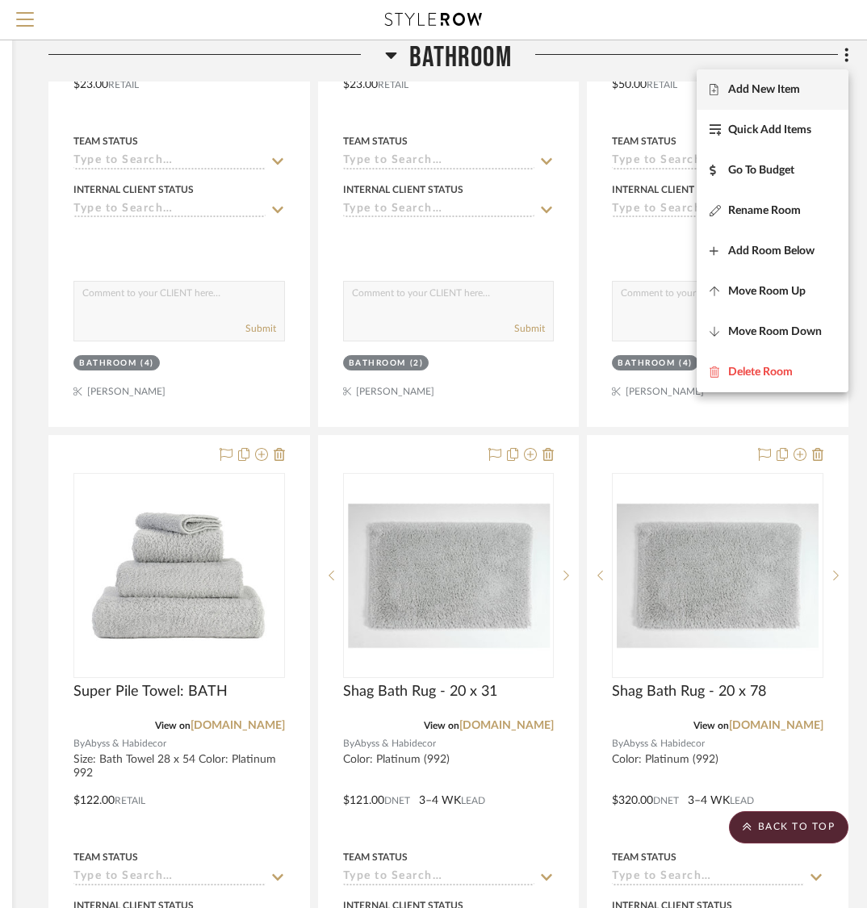
click at [800, 92] on span "Add New Item" at bounding box center [772, 89] width 126 height 14
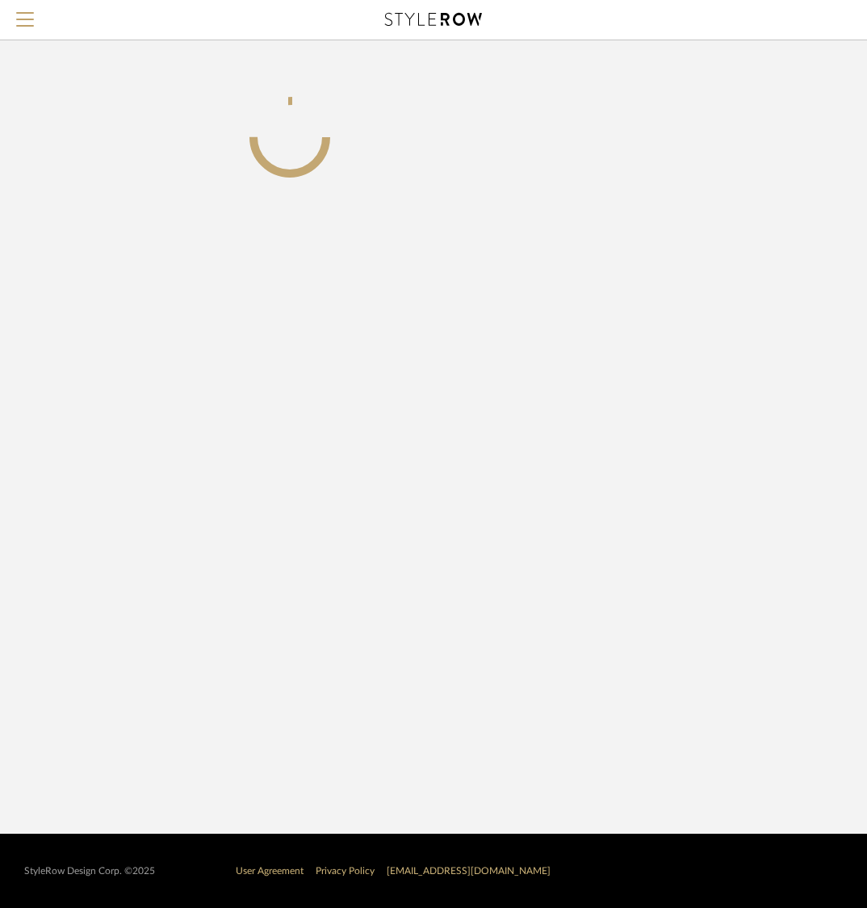
scroll to position [0, 284]
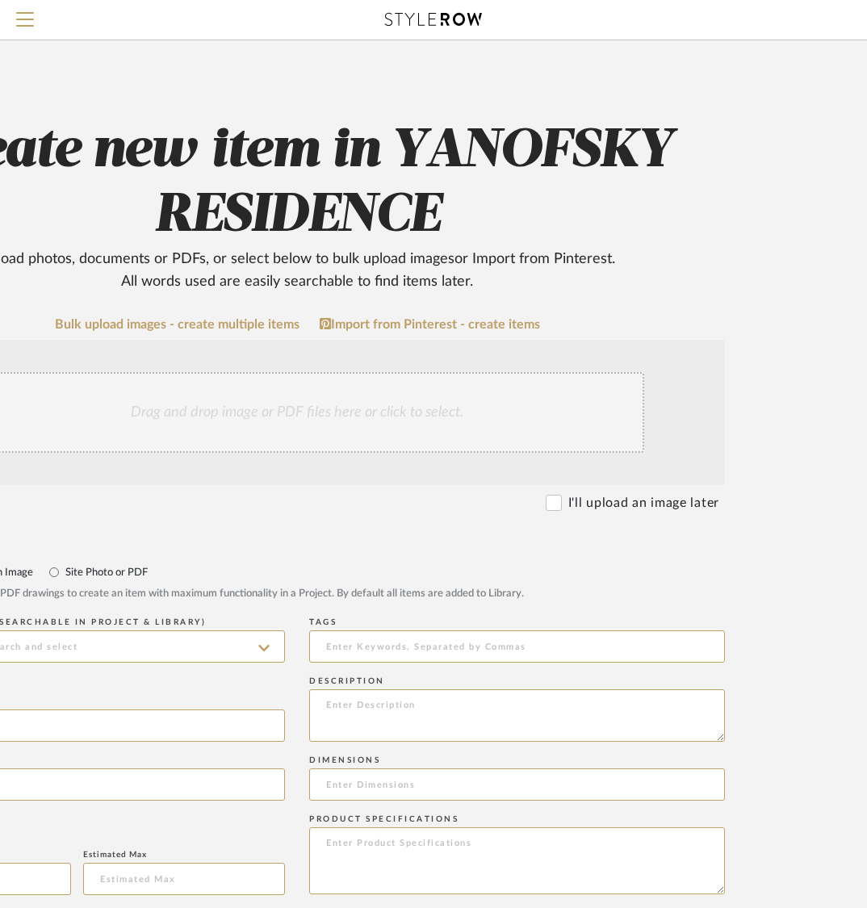
click at [415, 402] on div "Drag and drop image or PDF files here or click to select." at bounding box center [297, 412] width 694 height 81
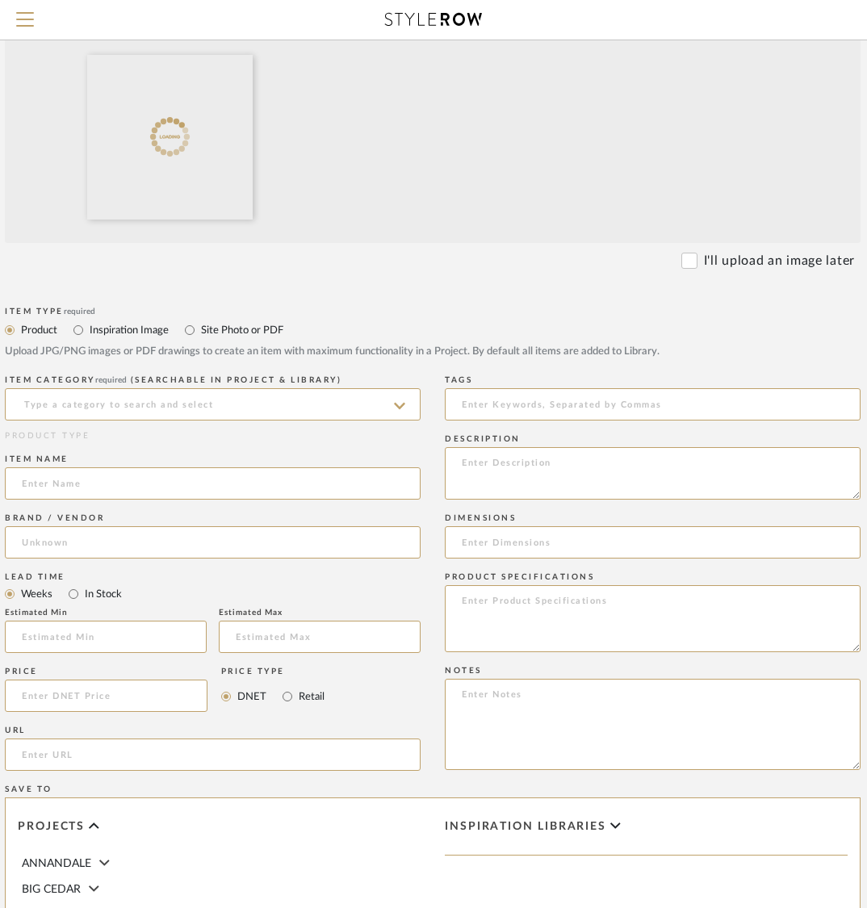
scroll to position [424, 148]
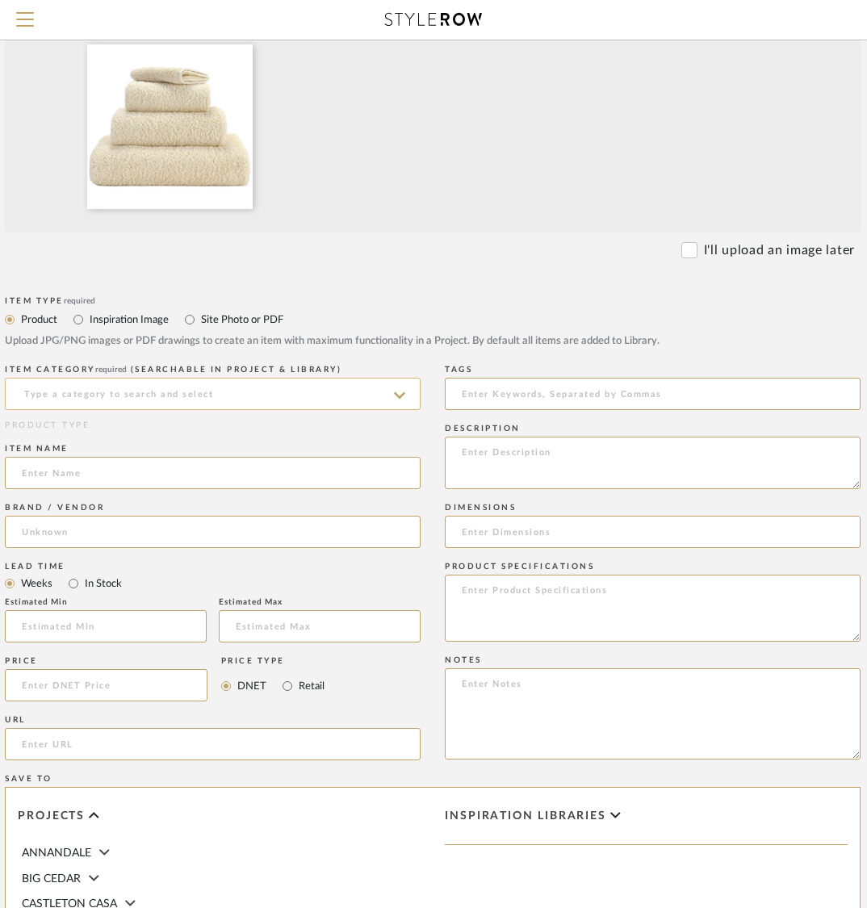
click at [274, 384] on input at bounding box center [213, 394] width 416 height 32
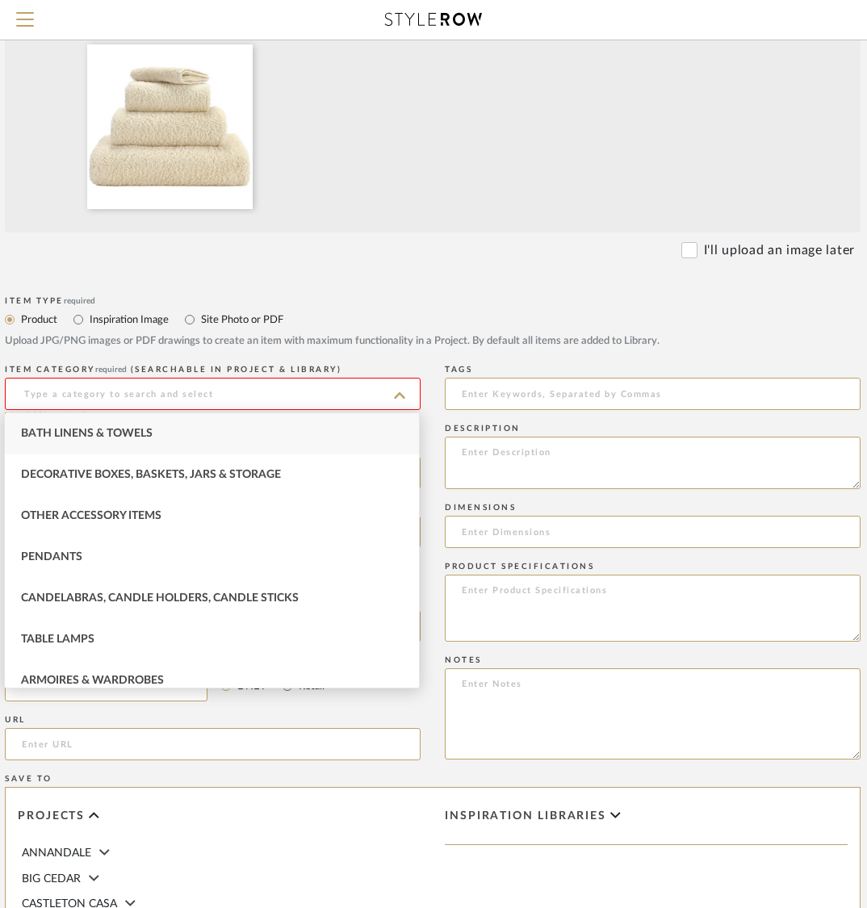
click at [245, 433] on div "Bath Linens & Towels" at bounding box center [212, 433] width 414 height 41
type input "Bath Linens & Towels"
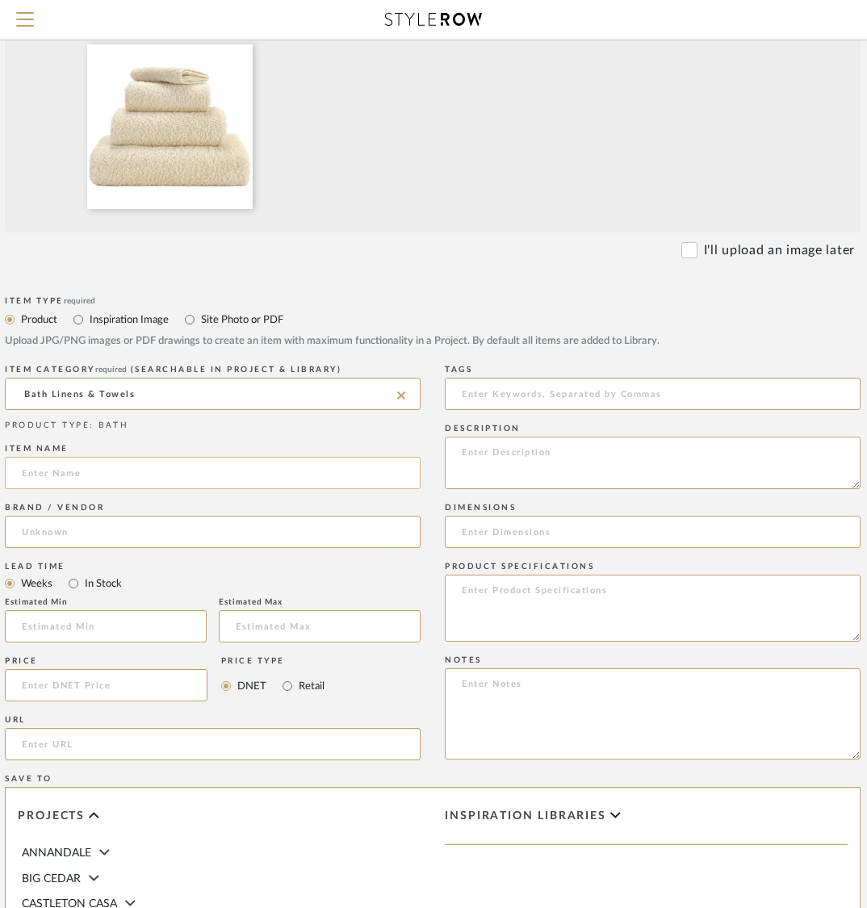
click at [202, 461] on input at bounding box center [213, 473] width 416 height 32
click at [163, 473] on input at bounding box center [213, 473] width 416 height 32
paste input "Super Pile Towel : BATH"
type input "Super Pile Towel : BATH"
click at [136, 559] on div "Lead Time Weeks In Stock" at bounding box center [213, 576] width 416 height 36
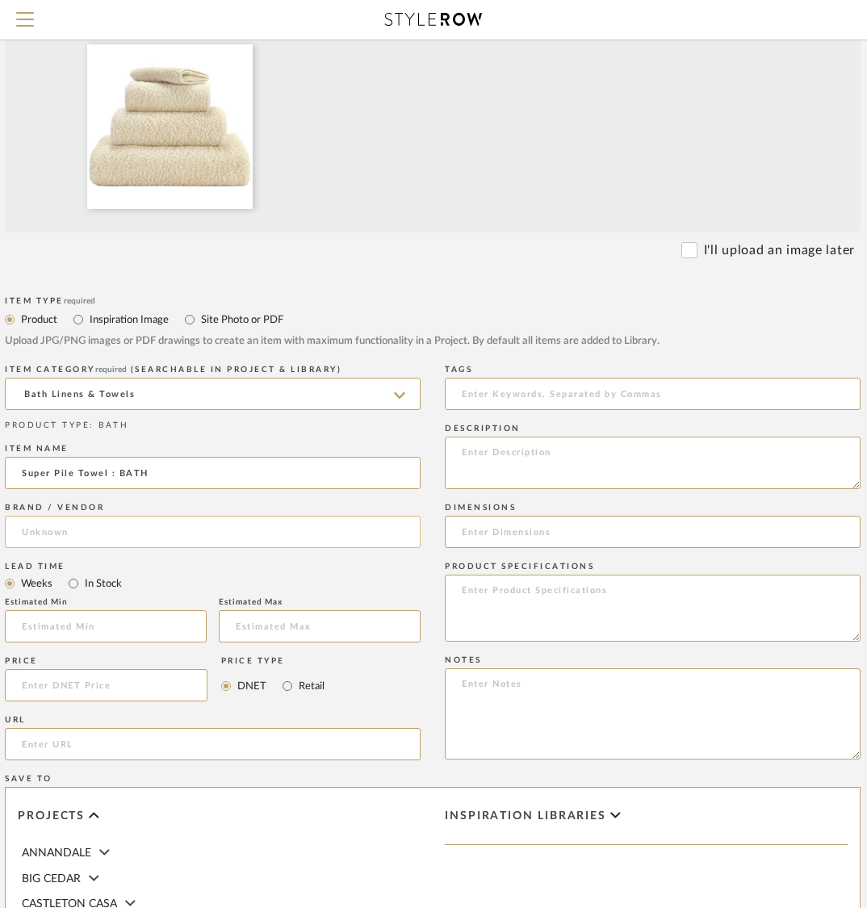
click at [155, 532] on input at bounding box center [213, 532] width 416 height 32
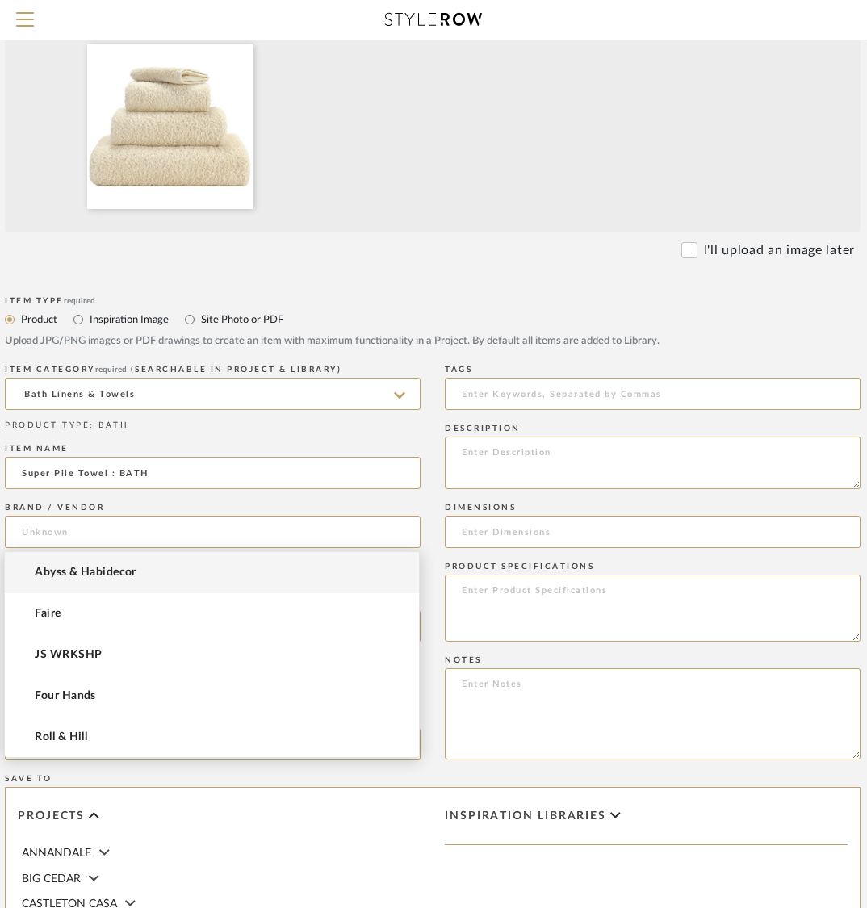
click at [128, 566] on span "Abyss & Habidecor" at bounding box center [85, 573] width 101 height 14
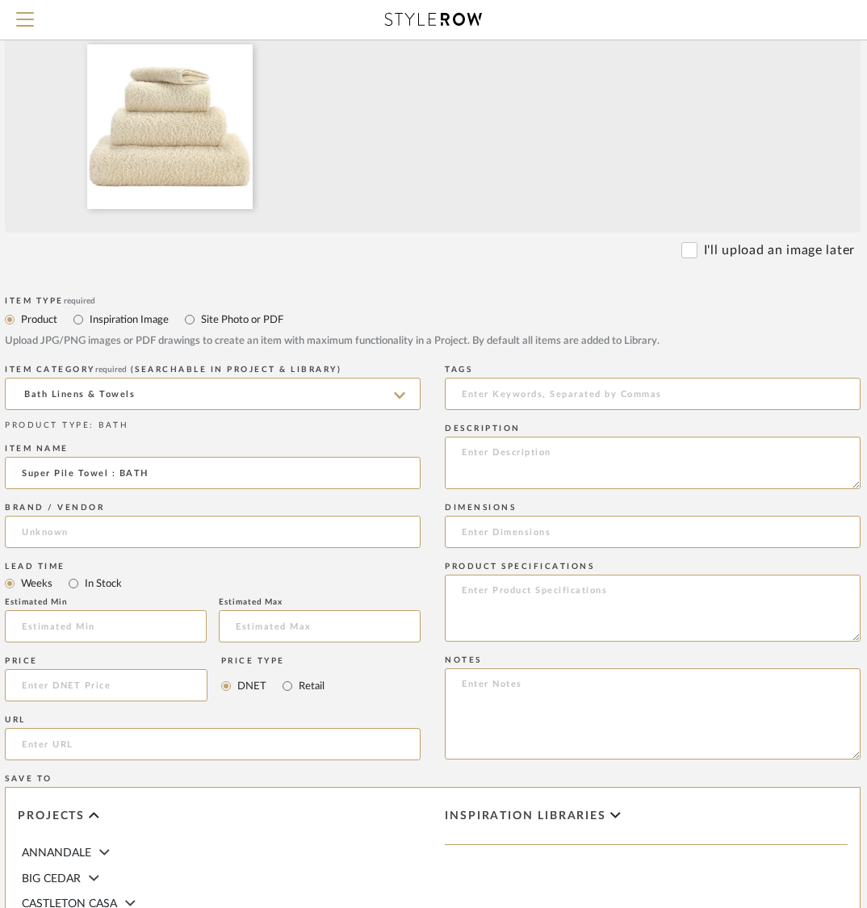
type input "Abyss & Habidecor"
click at [87, 690] on input at bounding box center [106, 685] width 203 height 32
type input "$122.00"
click at [299, 684] on label "Retail" at bounding box center [310, 686] width 27 height 18
click at [297, 684] on input "Retail" at bounding box center [287, 685] width 19 height 19
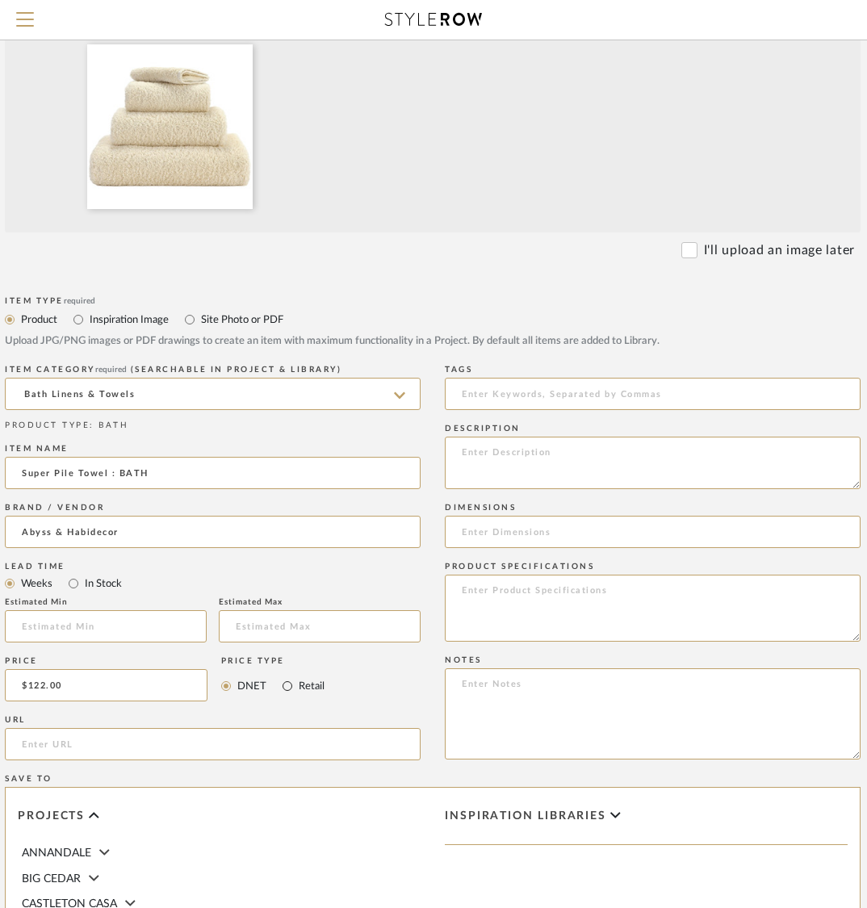
radio input "true"
click at [286, 739] on input "url" at bounding box center [213, 744] width 416 height 32
paste input "https://www.finelinens.com/brands/abyss-&-habidecor/towels-by-abyss/c-super-pil…"
type input "https://www.finelinens.com/brands/abyss-&-habidecor/towels-by-abyss/c-super-pil…"
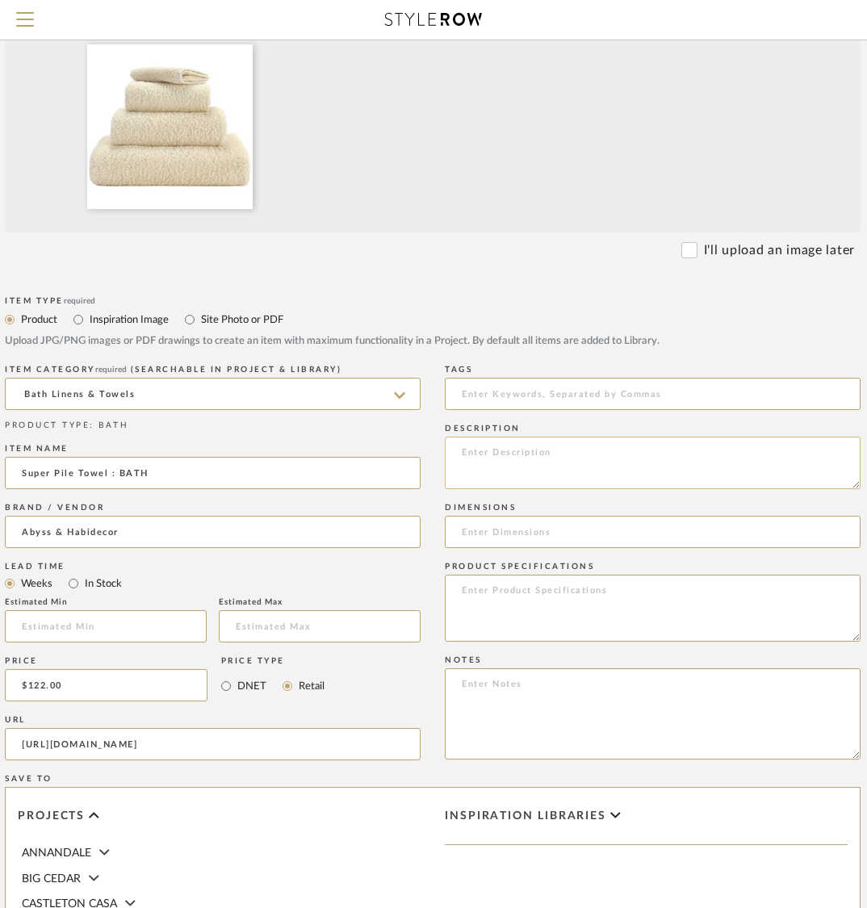
scroll to position [0, 0]
click at [557, 470] on textarea at bounding box center [653, 463] width 416 height 52
click at [612, 458] on textarea at bounding box center [653, 463] width 416 height 52
paste textarea "Color: #101 Ecru Size: Bath Towel 28 x 54"
type textarea "Color: #101 Ecru Size: Bath Towel 28 x 54"
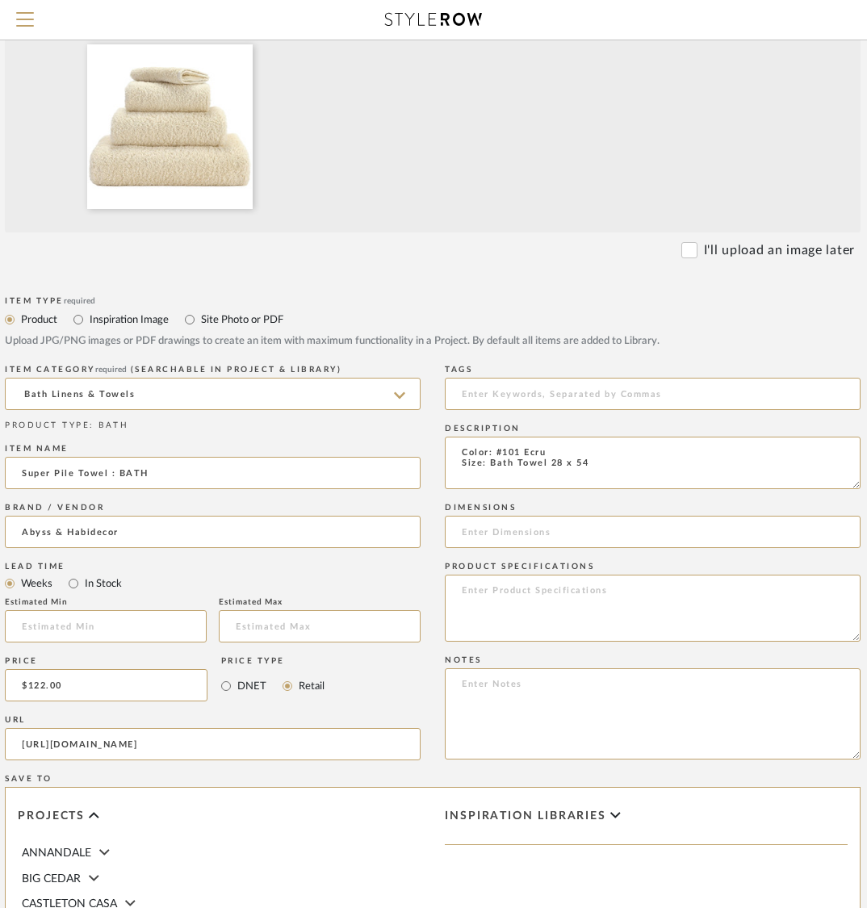
click at [596, 652] on div "Notes" at bounding box center [653, 710] width 416 height 118
click at [596, 605] on textarea at bounding box center [653, 608] width 416 height 67
paste textarea "The Super Pile Towels are among the most luxurious bath linens in the world: th…"
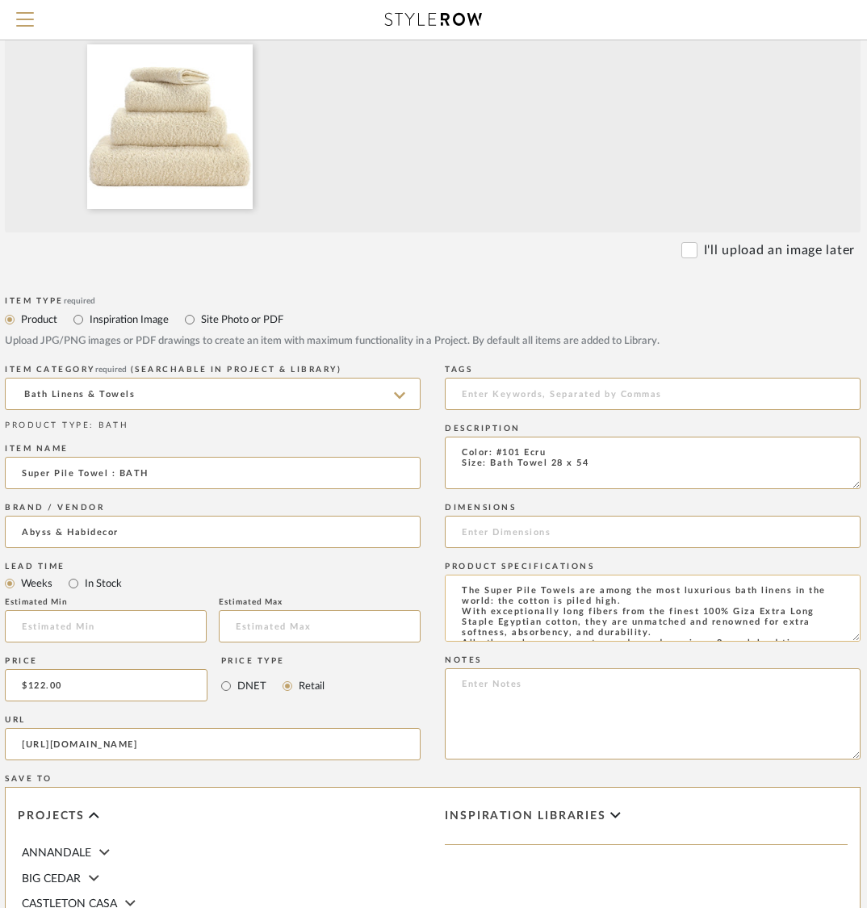
scroll to position [36, 0]
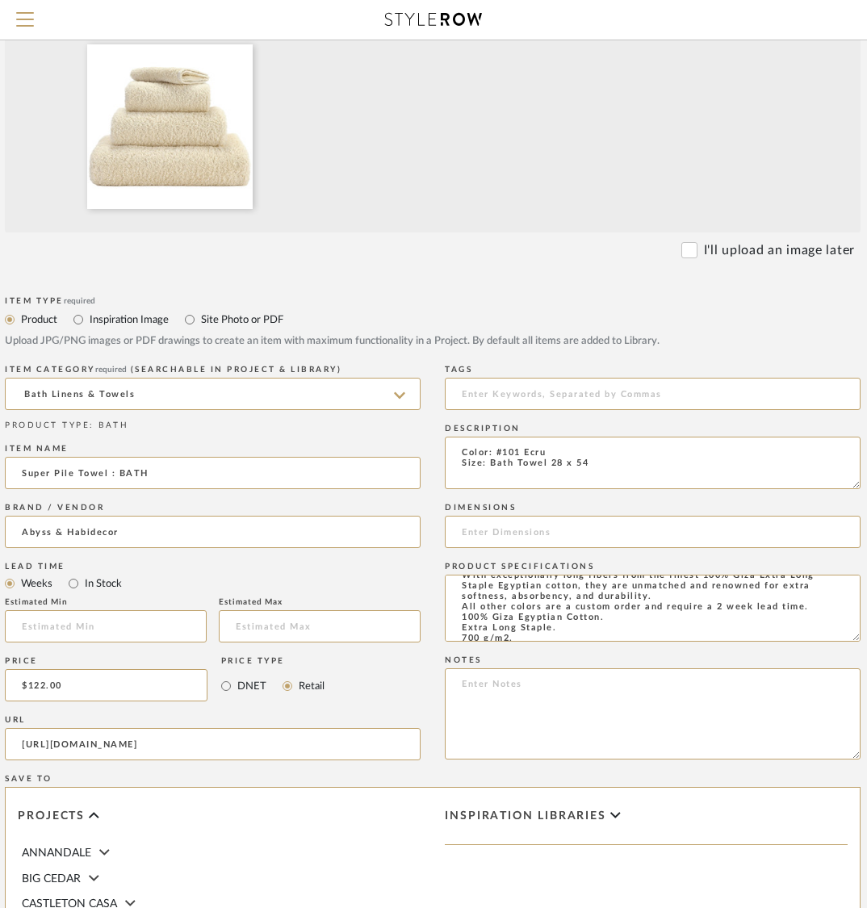
type textarea "The Super Pile Towels are among the most luxurious bath linens in the world: th…"
click at [554, 529] on input at bounding box center [653, 532] width 416 height 32
paste input "28 x 54"
type input "28 x 54"
click at [423, 567] on div "Item Type required Product Inspiration Image Site Photo or PDF Upload JPG/PNG i…" at bounding box center [432, 763] width 855 height 942
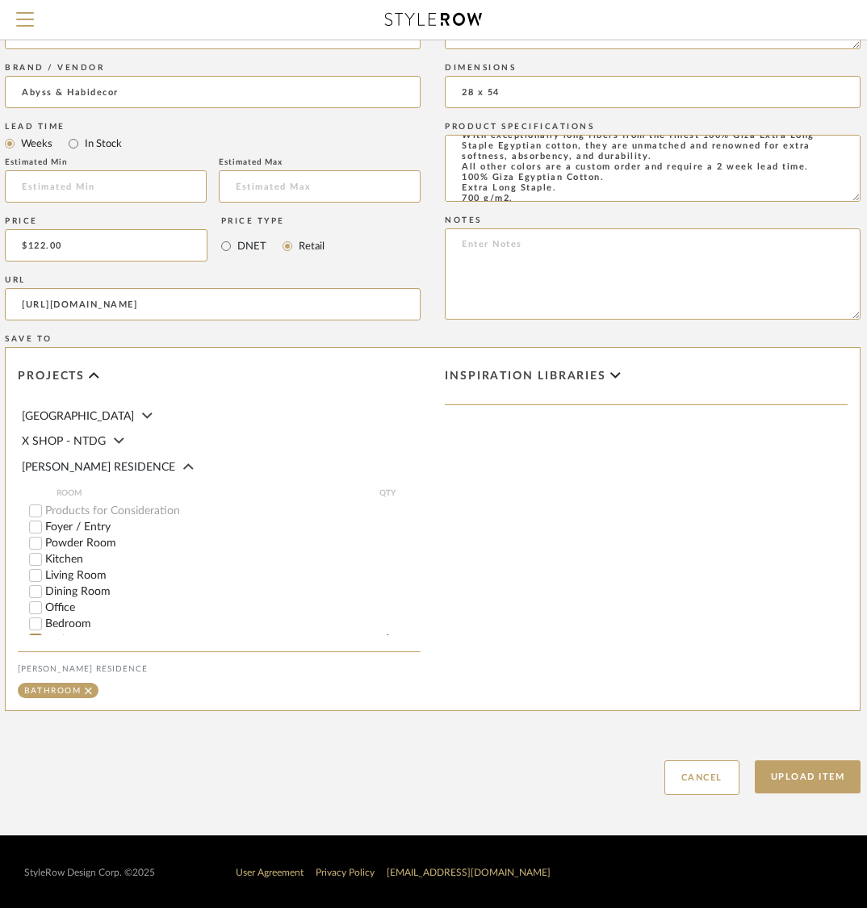
scroll to position [649, 0]
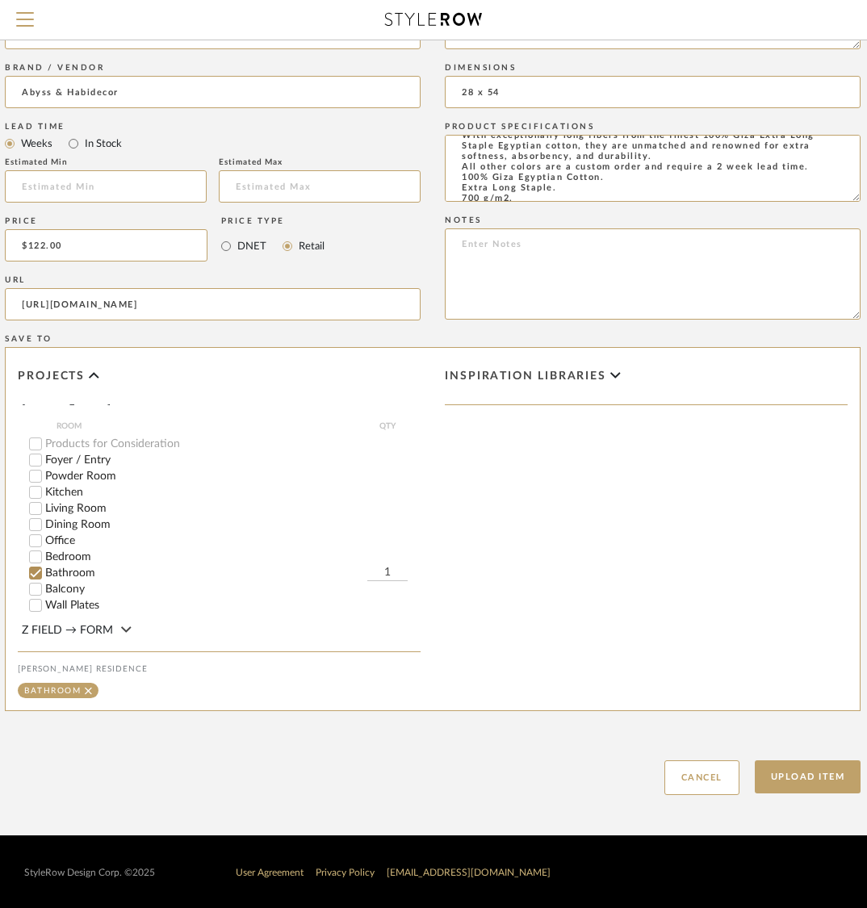
click at [386, 565] on input "1" at bounding box center [387, 573] width 40 height 16
type input "4"
click at [463, 781] on div "Upload Item Cancel" at bounding box center [432, 758] width 855 height 74
click at [783, 773] on button "Upload Item" at bounding box center [807, 776] width 107 height 33
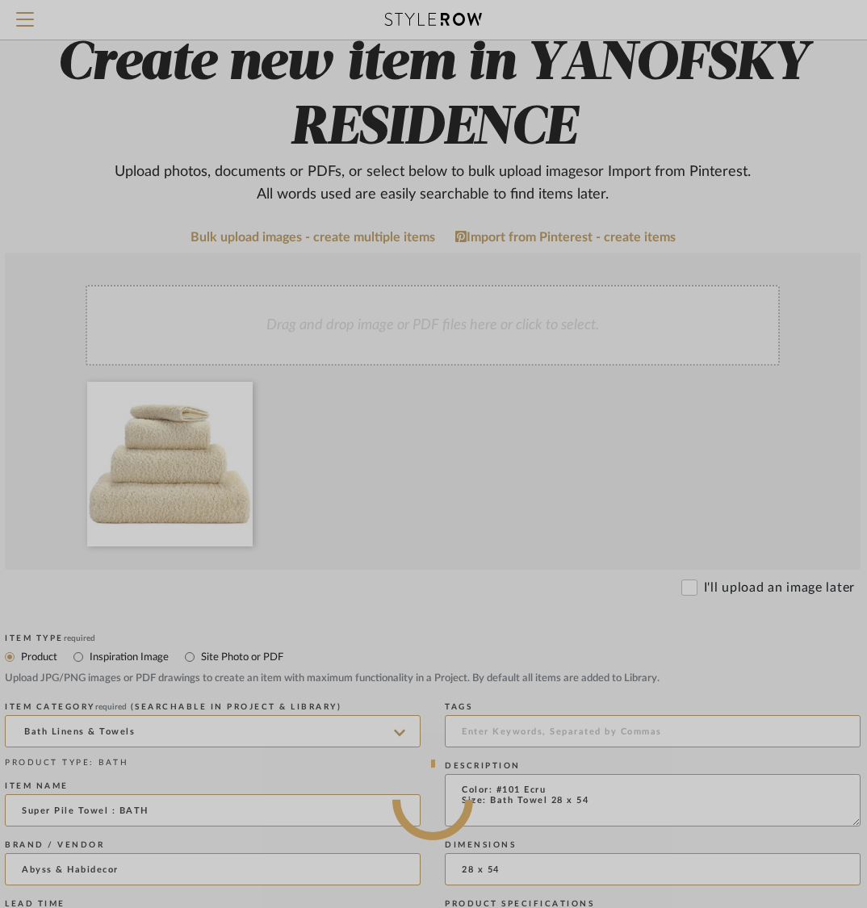
scroll to position [0, 148]
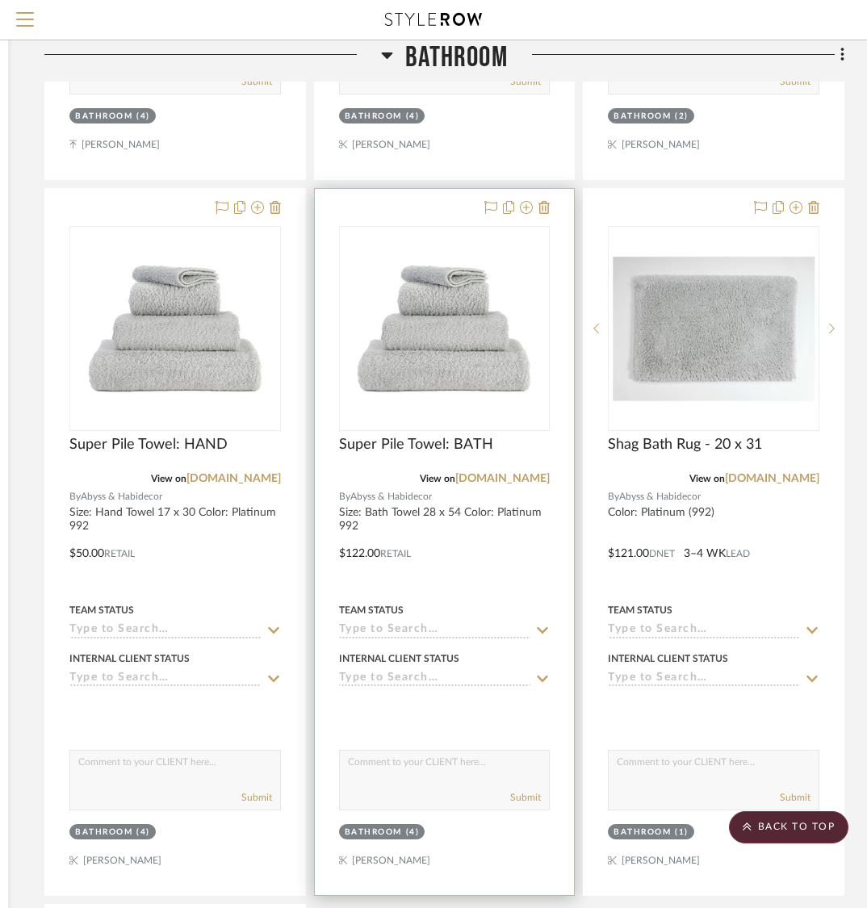
scroll to position [12341, 315]
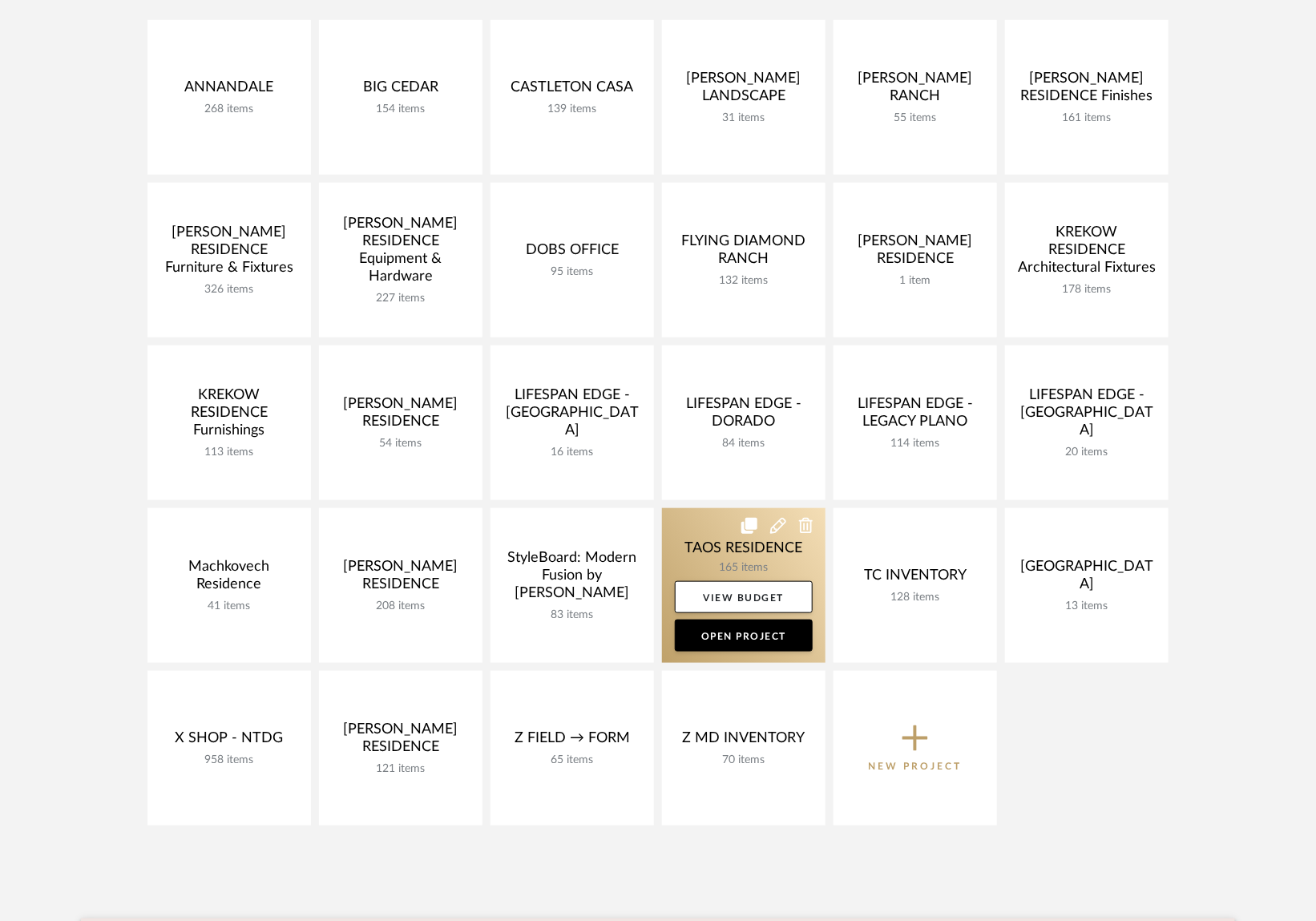
scroll to position [384, 0]
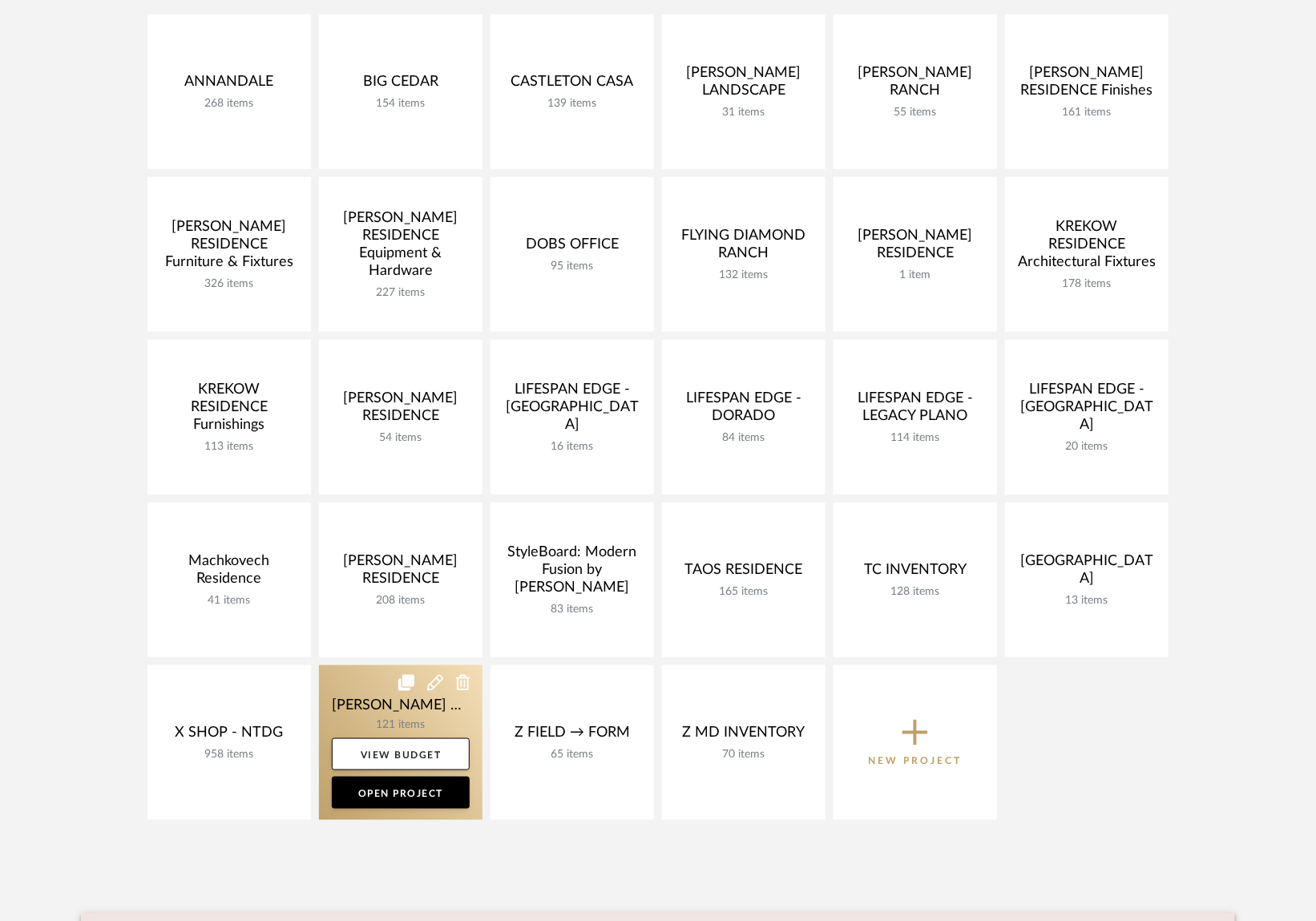
click at [363, 700] on link at bounding box center [400, 743] width 164 height 155
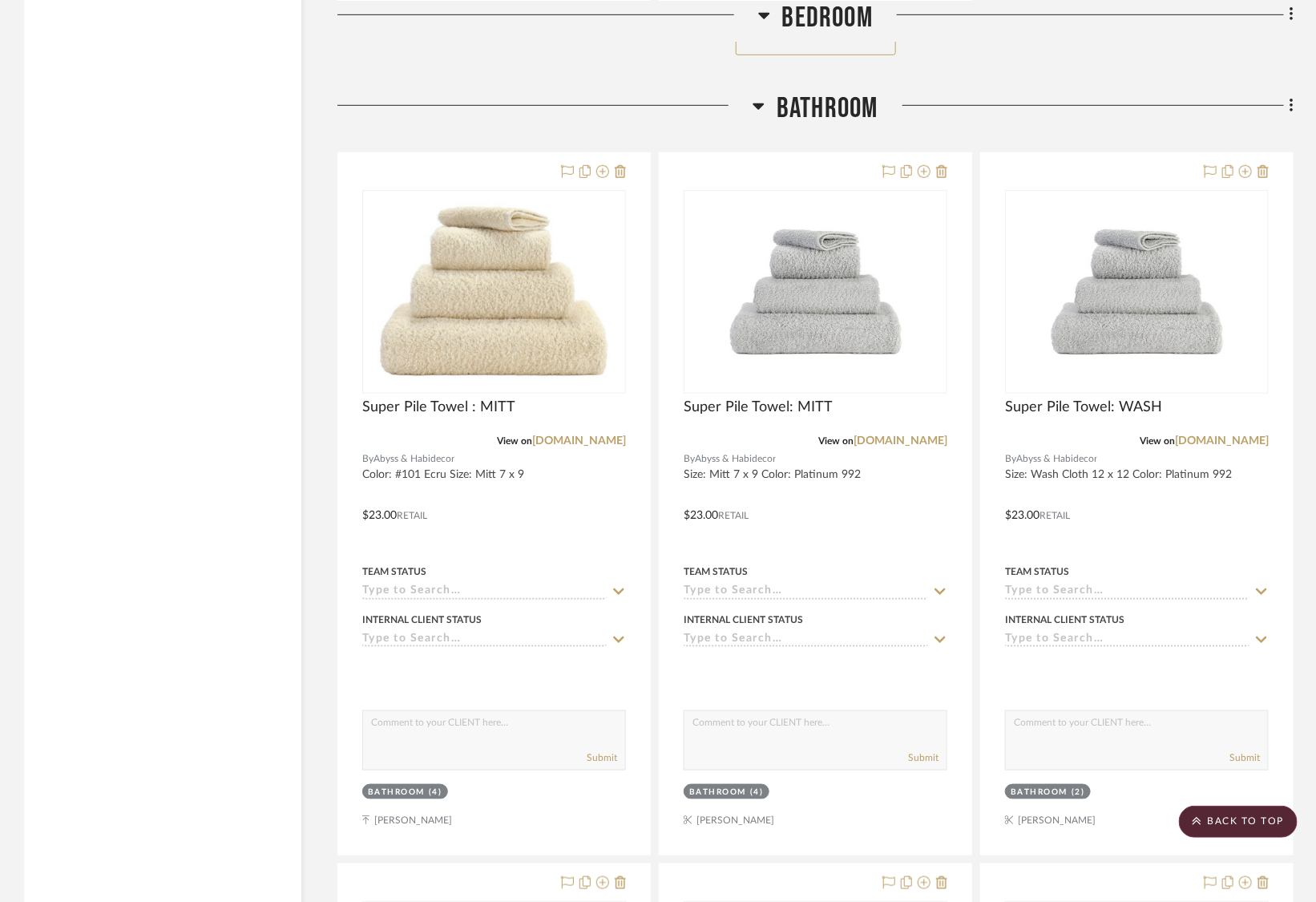
scroll to position [10901, 0]
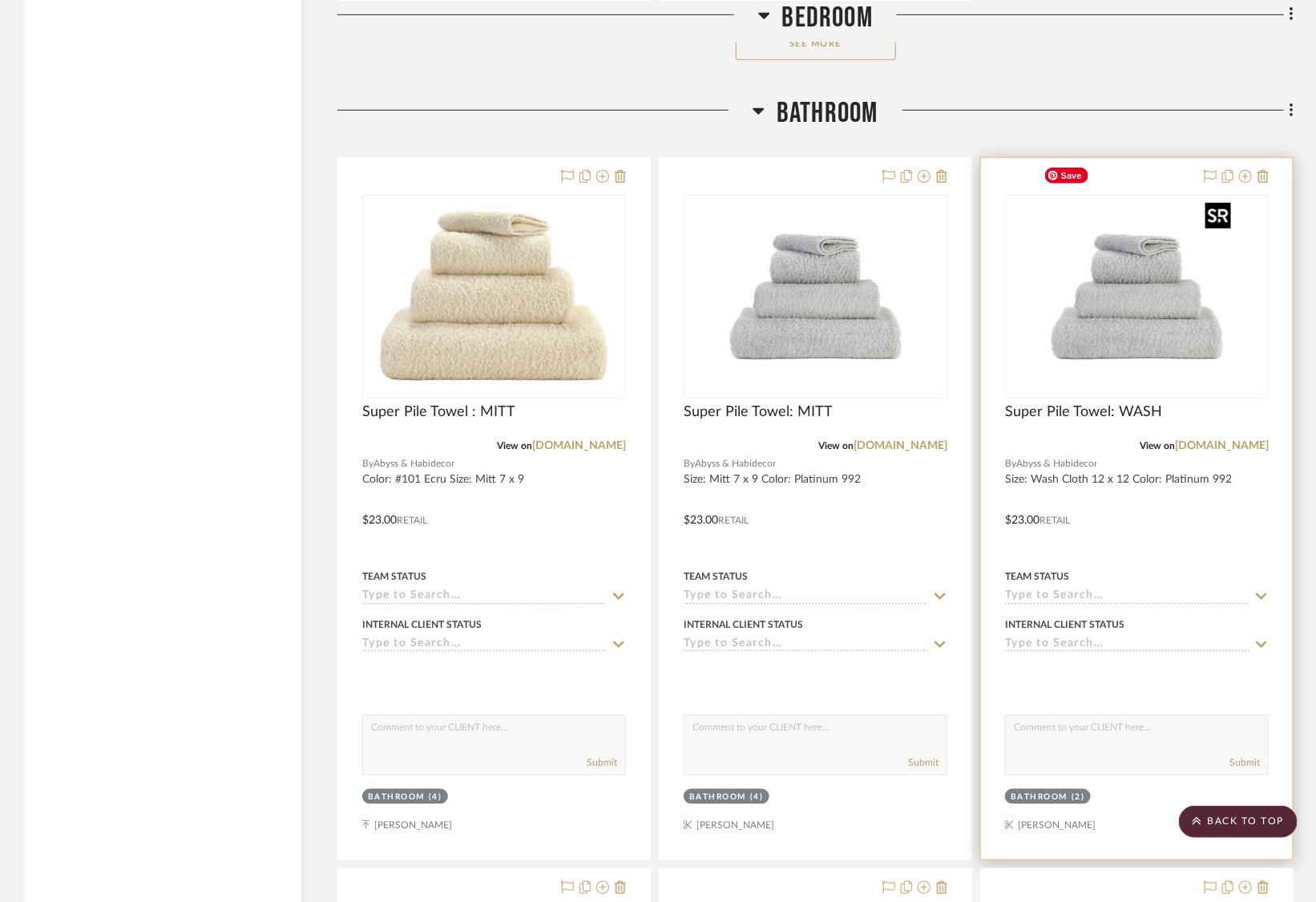
click at [0, 0] on img at bounding box center [0, 0] width 0 height 0
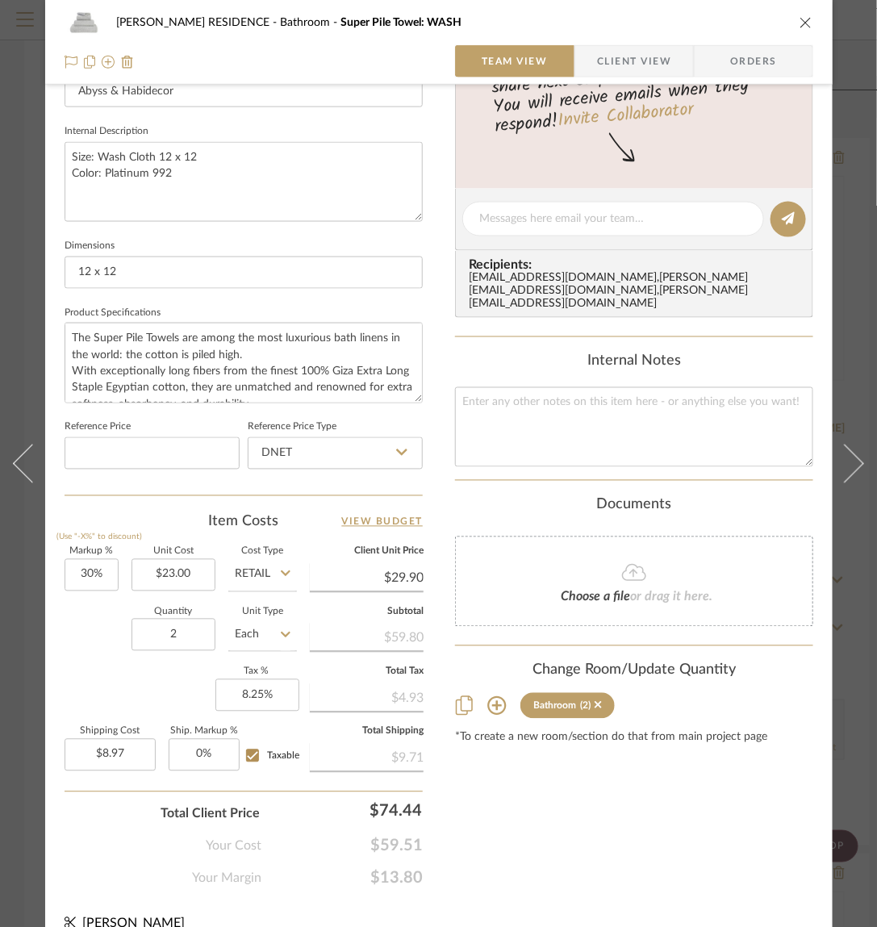
scroll to position [553, 0]
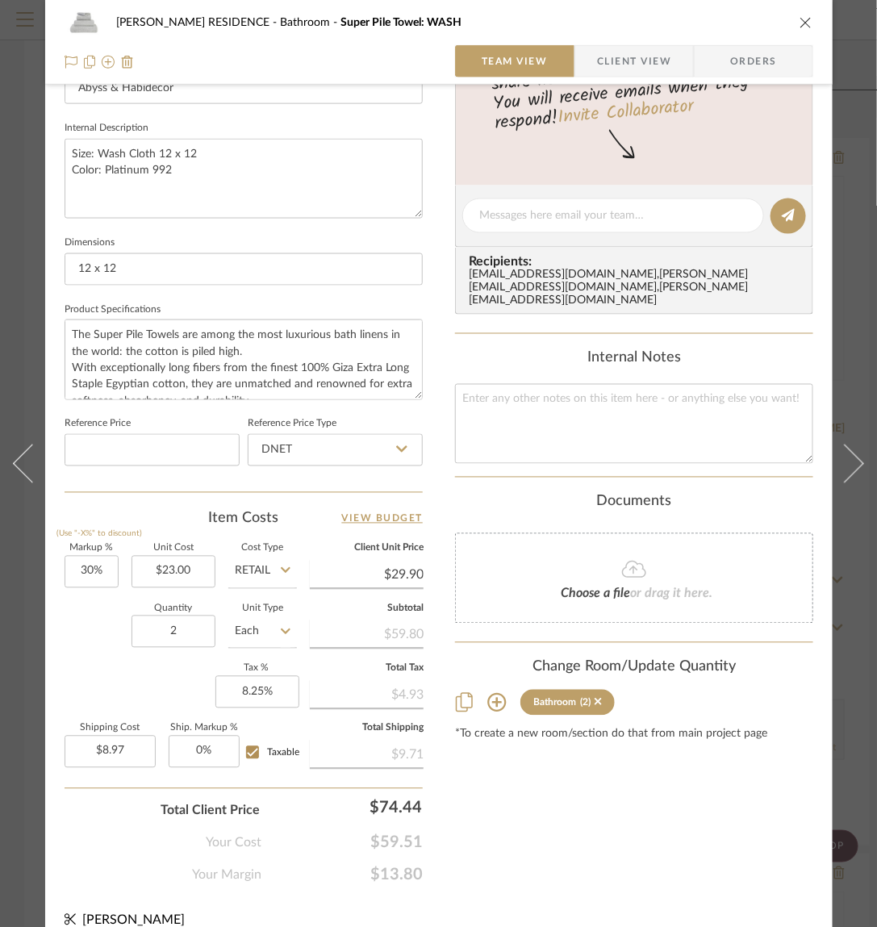
click at [796, 14] on div "[PERSON_NAME] RESIDENCE Bathroom Super Pile Towel: WASH" at bounding box center [439, 22] width 749 height 32
click at [798, 15] on div "[PERSON_NAME] RESIDENCE Bathroom Super Pile Towel: WASH" at bounding box center [439, 22] width 749 height 32
click at [805, 30] on div "[PERSON_NAME] RESIDENCE Bathroom Super Pile Towel: WASH" at bounding box center [439, 22] width 749 height 32
click at [799, 13] on div "[PERSON_NAME] RESIDENCE Bathroom Super Pile Towel: WASH" at bounding box center [439, 22] width 749 height 32
click at [805, 22] on icon "close" at bounding box center [806, 22] width 13 height 13
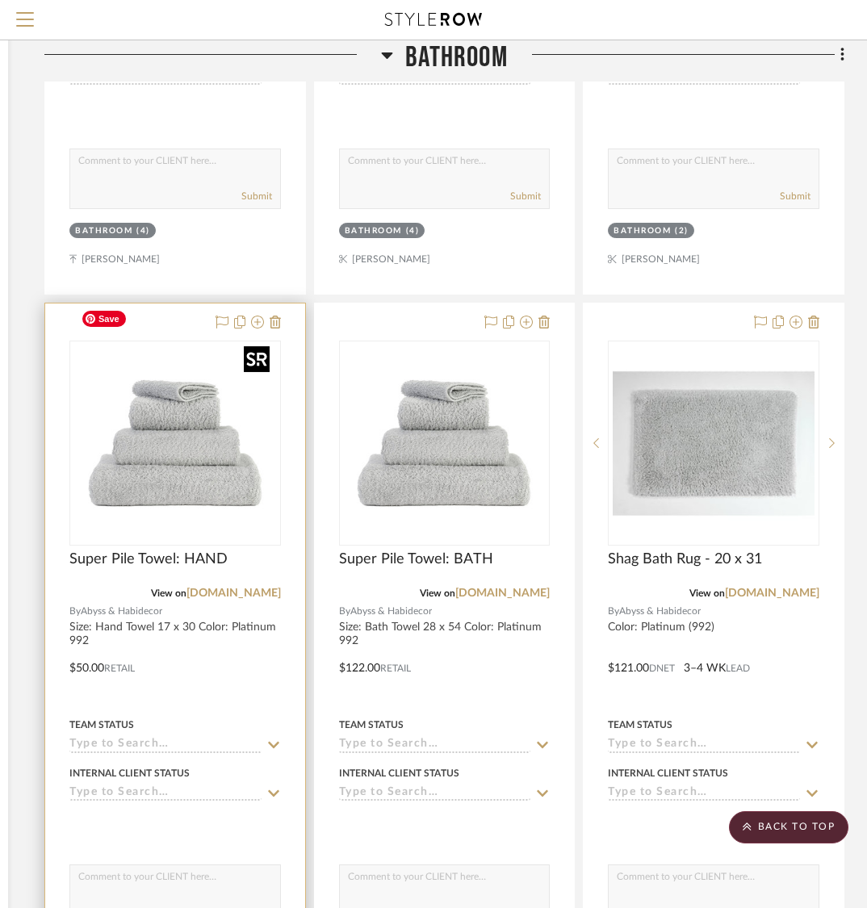
scroll to position [11565, 306]
